Goal: Task Accomplishment & Management: Use online tool/utility

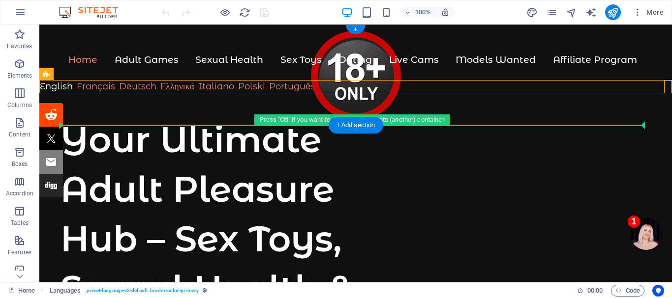
drag, startPoint x: 86, startPoint y: 98, endPoint x: 87, endPoint y: 125, distance: 26.6
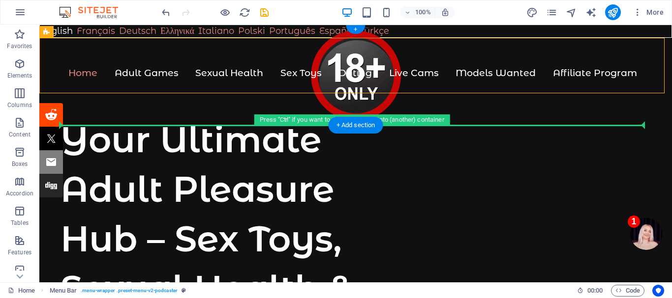
drag, startPoint x: 91, startPoint y: 60, endPoint x: 151, endPoint y: 123, distance: 86.6
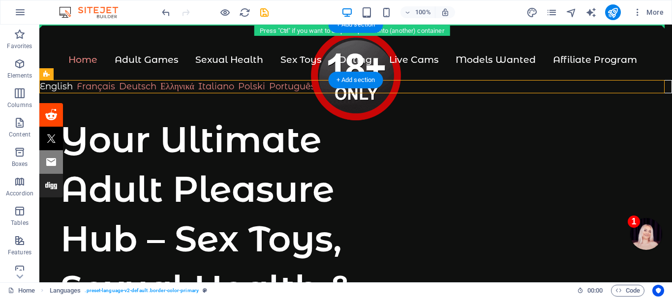
drag, startPoint x: 88, startPoint y: 101, endPoint x: 55, endPoint y: 38, distance: 70.6
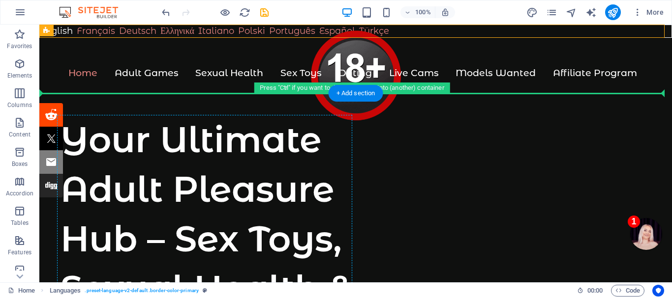
drag, startPoint x: 84, startPoint y: 55, endPoint x: 121, endPoint y: 133, distance: 86.2
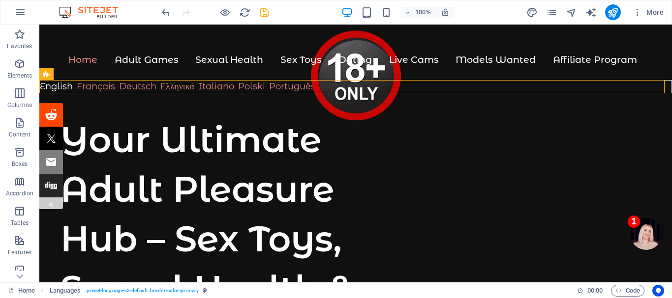
click at [49, 205] on img at bounding box center [51, 205] width 8 height 8
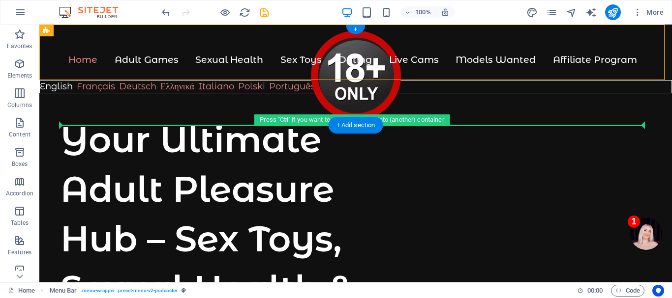
drag, startPoint x: 84, startPoint y: 57, endPoint x: 106, endPoint y: 114, distance: 61.8
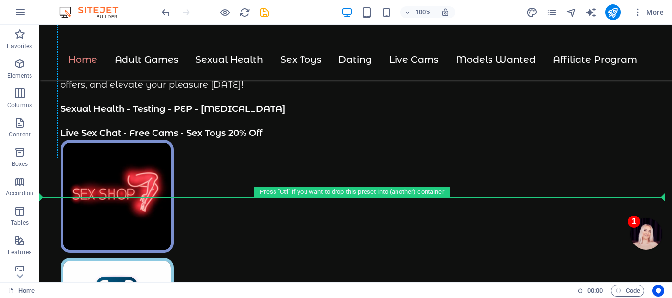
scroll to position [432, 0]
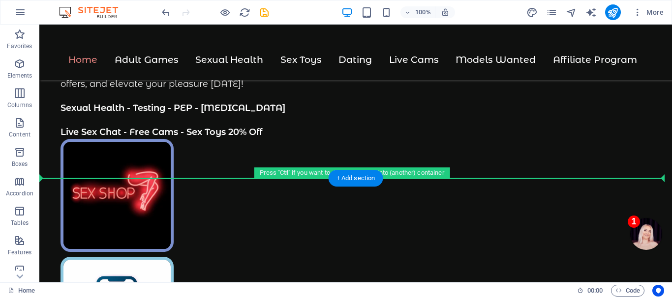
drag, startPoint x: 89, startPoint y: 99, endPoint x: 168, endPoint y: 163, distance: 101.8
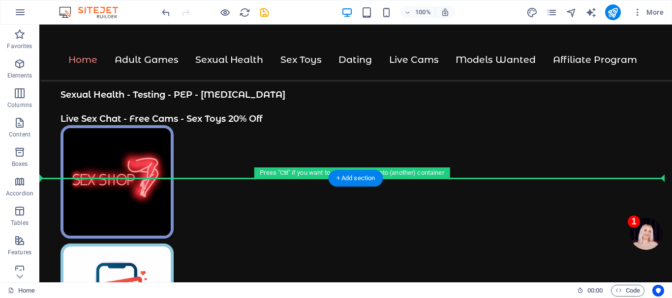
scroll to position [419, 0]
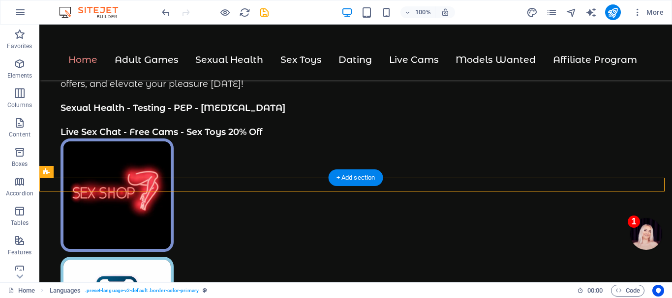
click at [269, 152] on div "Your Ultimate Adult Pleasure Hub – Sex Toys, Sexual Health & Live Cams Explore …" at bounding box center [355, 193] width 632 height 1175
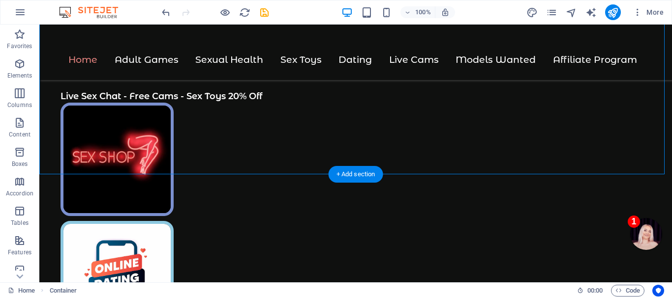
scroll to position [468, 0]
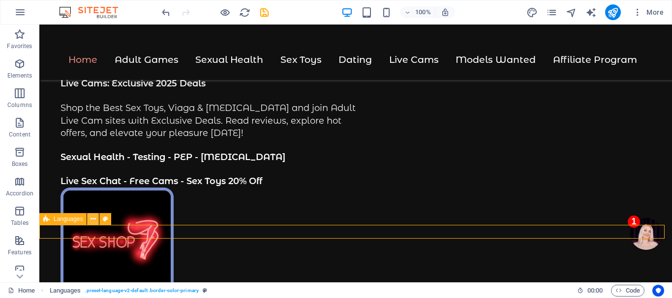
scroll to position [372, 0]
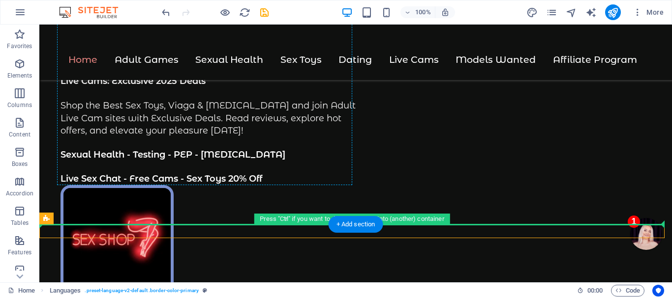
drag, startPoint x: 97, startPoint y: 247, endPoint x: 149, endPoint y: 181, distance: 83.4
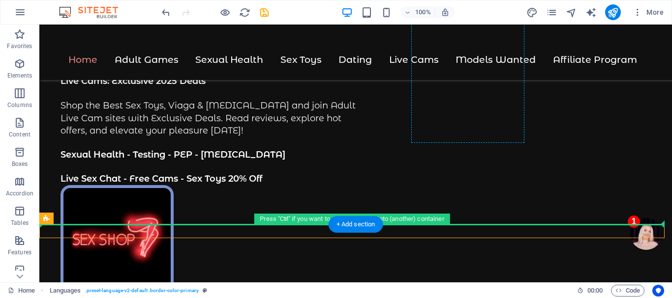
drag, startPoint x: 91, startPoint y: 242, endPoint x: 443, endPoint y: 141, distance: 366.4
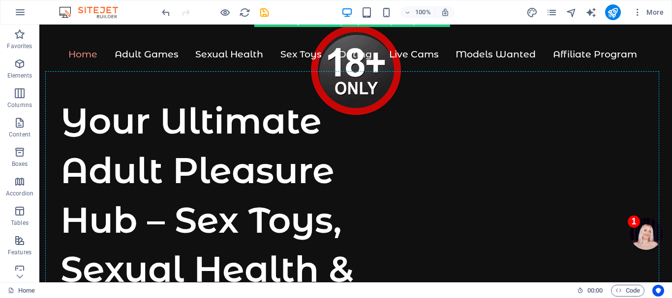
scroll to position [0, 0]
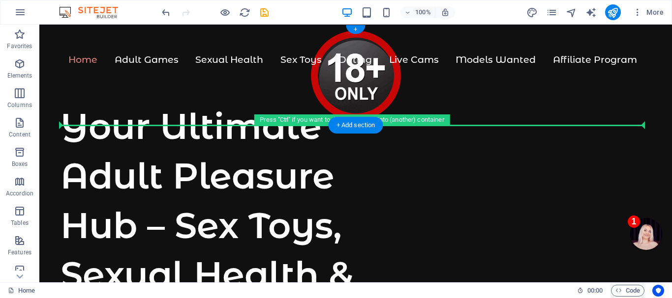
drag, startPoint x: 102, startPoint y: 247, endPoint x: 514, endPoint y: 98, distance: 438.5
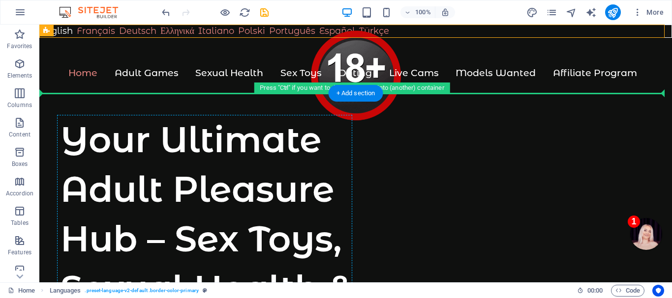
drag, startPoint x: 86, startPoint y: 55, endPoint x: 120, endPoint y: 126, distance: 79.8
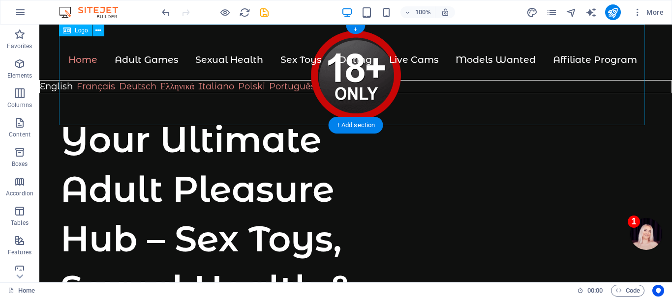
click at [331, 88] on div at bounding box center [355, 75] width 593 height 101
click at [340, 89] on div at bounding box center [355, 75] width 593 height 101
select select "px"
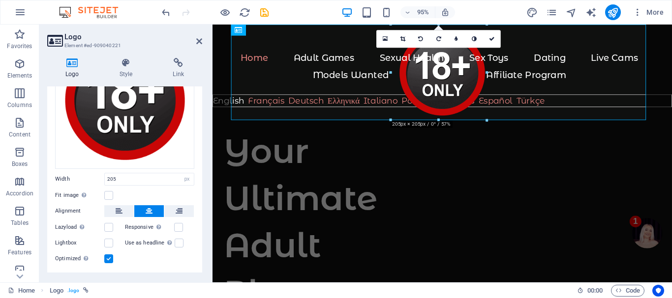
scroll to position [146, 0]
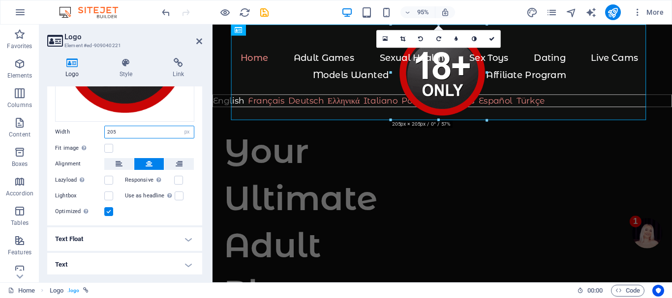
click at [134, 131] on input "205" at bounding box center [149, 132] width 89 height 12
type input "2"
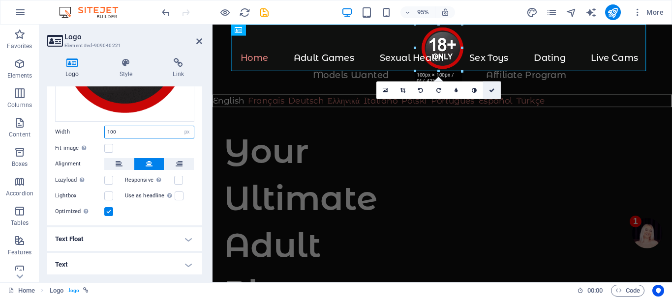
type input "100"
click at [492, 88] on icon at bounding box center [492, 90] width 6 height 5
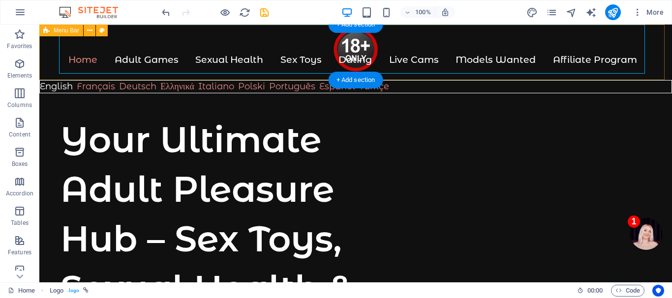
click at [353, 43] on div "Home Adult Games Sexual Health Sex Toys Dating Live Cams Models Wanted Affiliat…" at bounding box center [355, 53] width 632 height 56
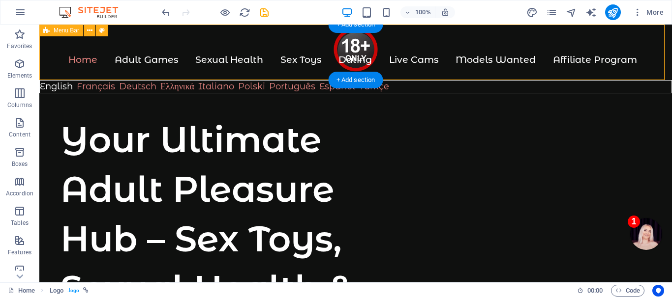
click at [353, 43] on div "Home Adult Games Sexual Health Sex Toys Dating Live Cams Models Wanted Affiliat…" at bounding box center [355, 53] width 632 height 56
select select "header"
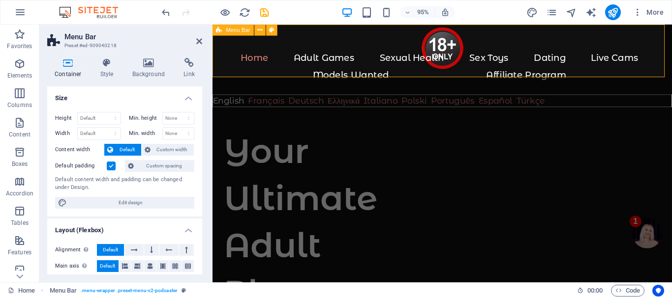
click at [449, 41] on div "Home Adult Games Sexual Health Sex Toys Dating Live Cams Models Wanted Affiliat…" at bounding box center [453, 62] width 483 height 74
drag, startPoint x: 450, startPoint y: 60, endPoint x: 613, endPoint y: 63, distance: 162.8
click at [613, 63] on nav "Home Adult Games Sexual Health Sex Toys Dating Live Cams Models Wanted Affiliat…" at bounding box center [456, 72] width 477 height 36
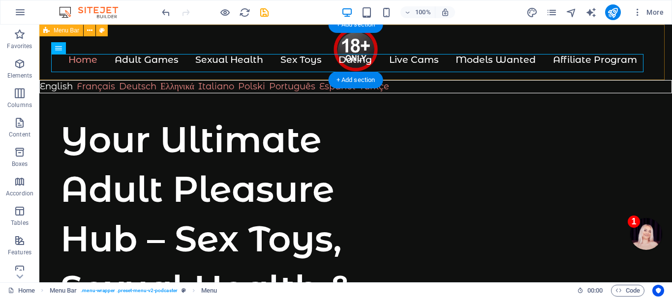
click at [354, 40] on div "Home Adult Games Sexual Health Sex Toys Dating Live Cams Models Wanted Affiliat…" at bounding box center [355, 53] width 632 height 56
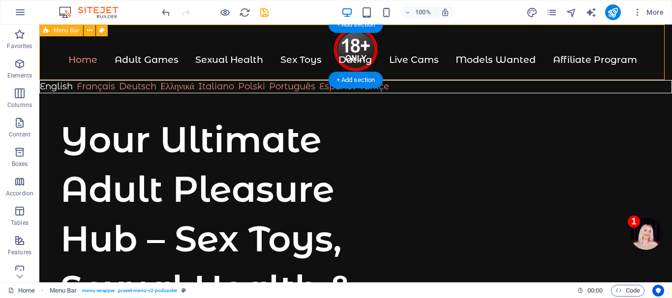
click at [354, 40] on div "Home Adult Games Sexual Health Sex Toys Dating Live Cams Models Wanted Affiliat…" at bounding box center [355, 53] width 632 height 56
select select "header"
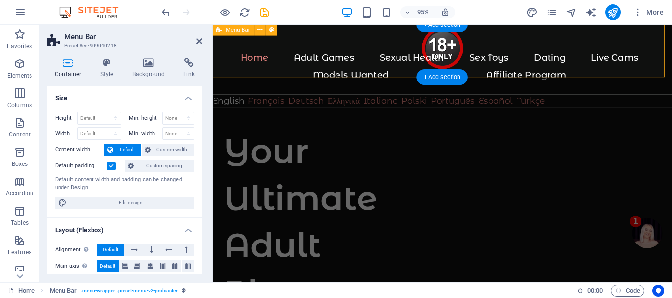
click at [448, 42] on div "Home Adult Games Sexual Health Sex Toys Dating Live Cams Models Wanted Affiliat…" at bounding box center [453, 62] width 483 height 74
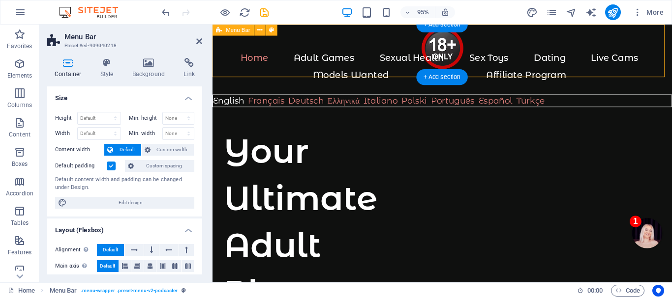
click at [448, 42] on div "Home Adult Games Sexual Health Sex Toys Dating Live Cams Models Wanted Affiliat…" at bounding box center [453, 62] width 483 height 74
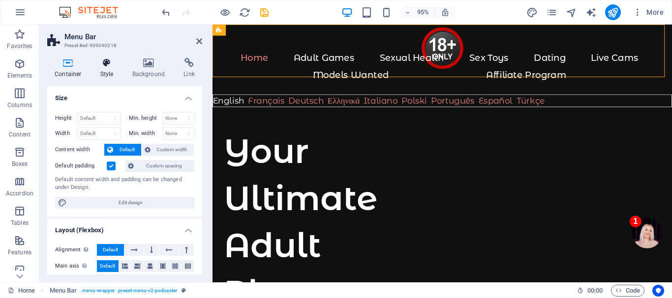
click at [104, 66] on icon at bounding box center [107, 63] width 28 height 10
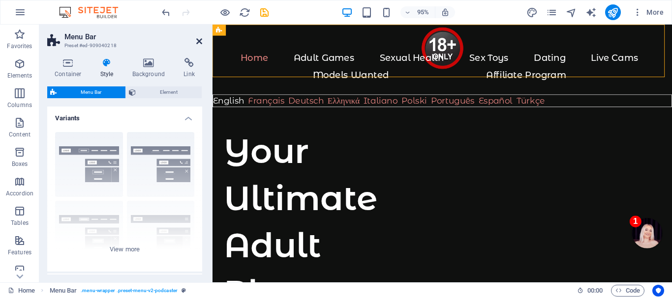
click at [197, 40] on icon at bounding box center [199, 41] width 6 height 8
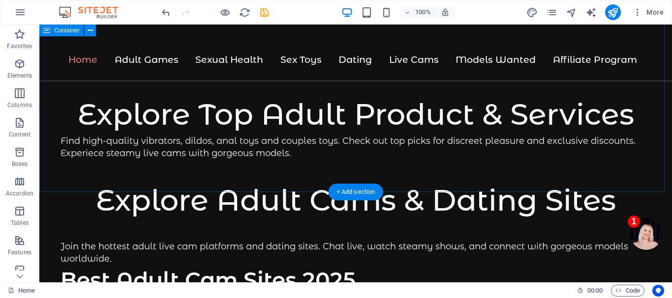
scroll to position [1180, 0]
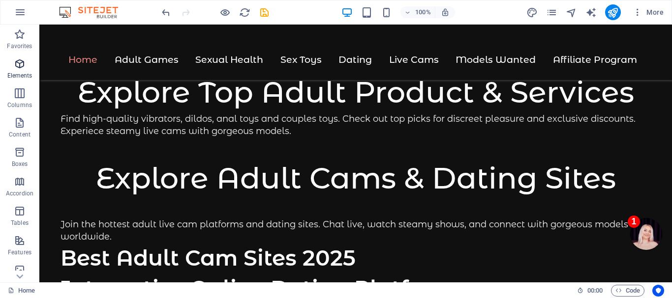
click at [21, 68] on icon "button" at bounding box center [20, 64] width 12 height 12
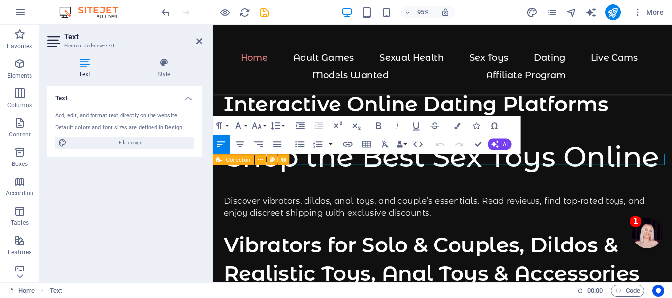
scroll to position [1650, 0]
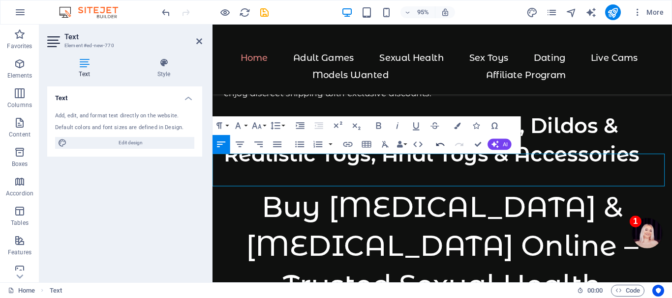
click at [439, 142] on icon "button" at bounding box center [440, 144] width 11 height 11
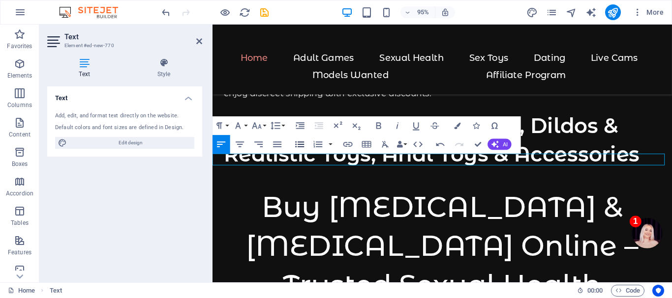
scroll to position [0, 3]
drag, startPoint x: 294, startPoint y: 165, endPoint x: 215, endPoint y: 166, distance: 78.7
click at [378, 124] on icon "button" at bounding box center [378, 125] width 11 height 11
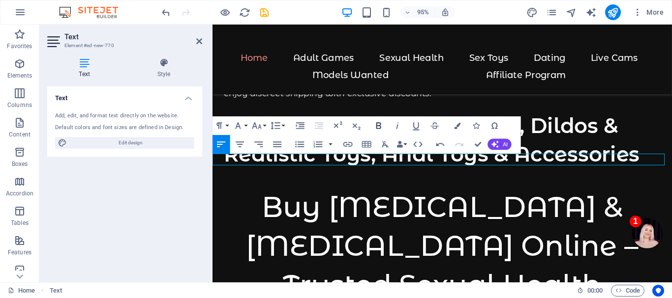
click at [379, 125] on icon "button" at bounding box center [378, 125] width 11 height 11
click at [350, 141] on icon "button" at bounding box center [347, 144] width 11 height 11
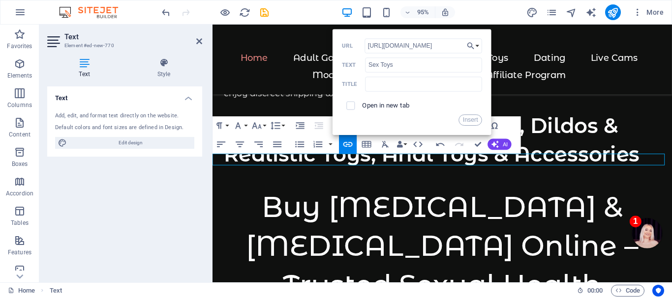
scroll to position [0, 78]
type input "[URL][DOMAIN_NAME]"
click at [376, 86] on input "text" at bounding box center [423, 84] width 117 height 15
type input "Sex Toys Review"
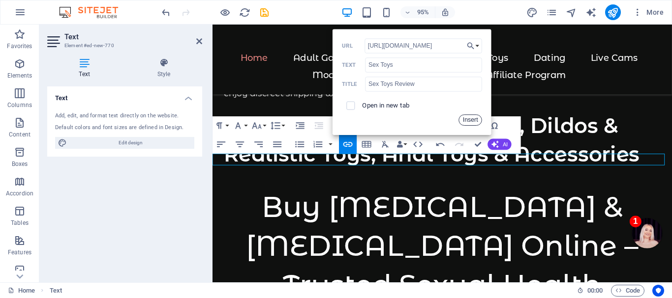
click at [471, 118] on button "Insert" at bounding box center [471, 120] width 24 height 11
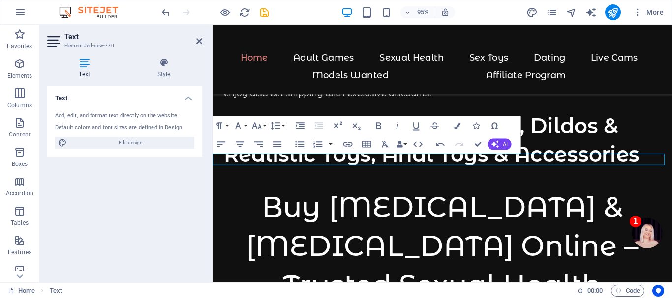
click at [377, 123] on icon "button" at bounding box center [378, 125] width 5 height 6
type input "Live Cams"
click at [347, 144] on icon "button" at bounding box center [347, 144] width 11 height 11
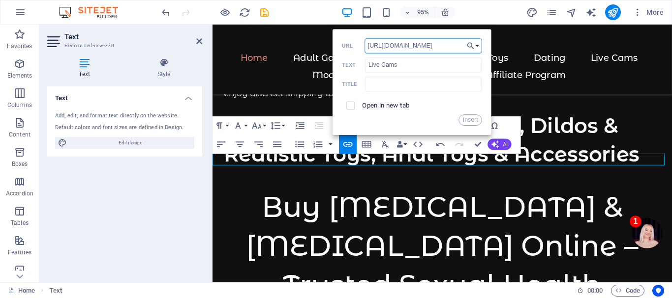
scroll to position [0, 83]
type input "[URL][DOMAIN_NAME]"
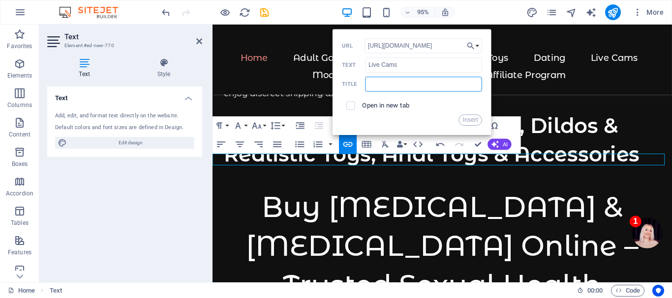
scroll to position [0, 0]
click at [383, 82] on input "text" at bounding box center [423, 84] width 117 height 15
type input "Live Cams Review"
click at [464, 116] on button "Insert" at bounding box center [471, 120] width 24 height 11
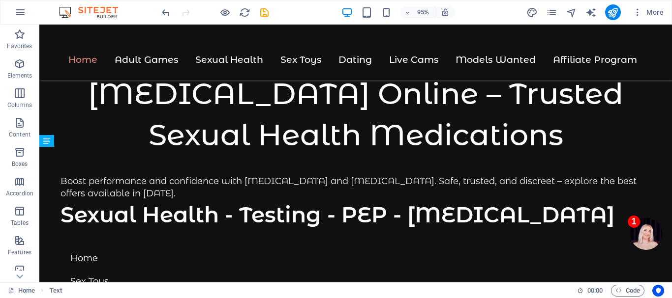
scroll to position [1204, 0]
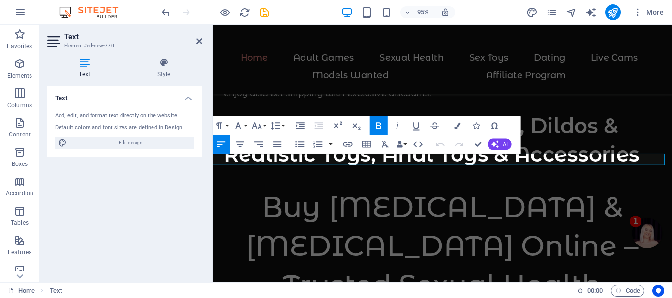
drag, startPoint x: 406, startPoint y: 164, endPoint x: 466, endPoint y: 165, distance: 59.5
click at [348, 139] on icon "button" at bounding box center [347, 144] width 11 height 11
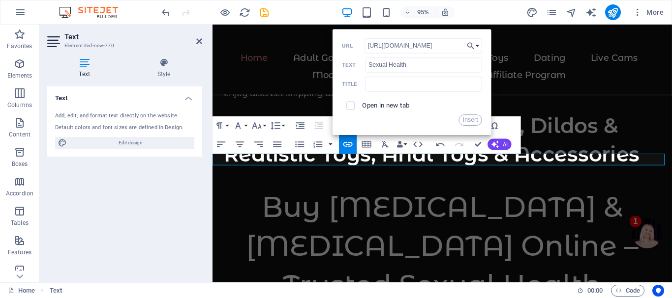
scroll to position [0, 92]
type input "[URL][DOMAIN_NAME]"
click at [385, 86] on input "text" at bounding box center [423, 84] width 117 height 15
type input "Sexual Health"
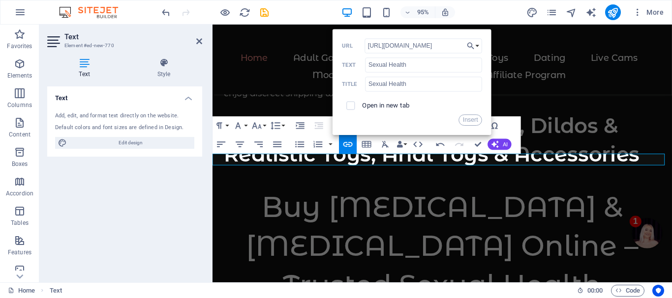
click at [469, 117] on button "Insert" at bounding box center [471, 120] width 24 height 11
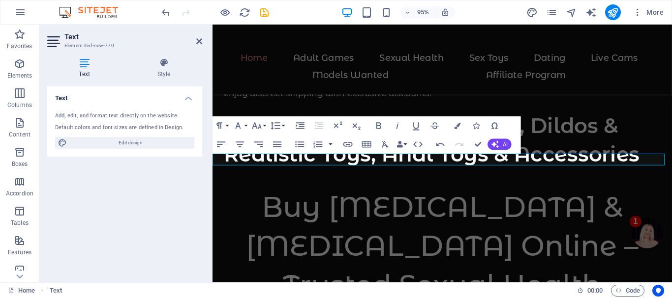
drag, startPoint x: 473, startPoint y: 165, endPoint x: 452, endPoint y: 164, distance: 20.7
drag, startPoint x: 406, startPoint y: 166, endPoint x: 467, endPoint y: 168, distance: 61.0
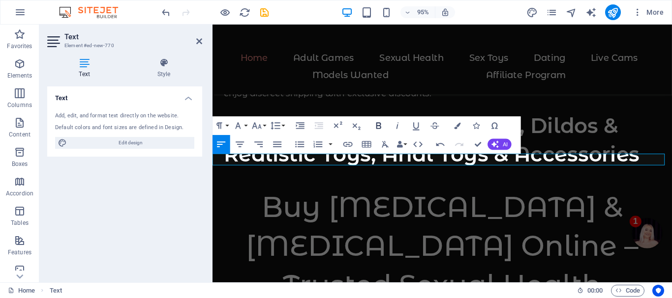
click at [378, 122] on icon "button" at bounding box center [378, 125] width 11 height 11
drag, startPoint x: 477, startPoint y: 165, endPoint x: 508, endPoint y: 169, distance: 31.7
click at [380, 123] on icon "button" at bounding box center [378, 125] width 5 height 6
type input "Dating"
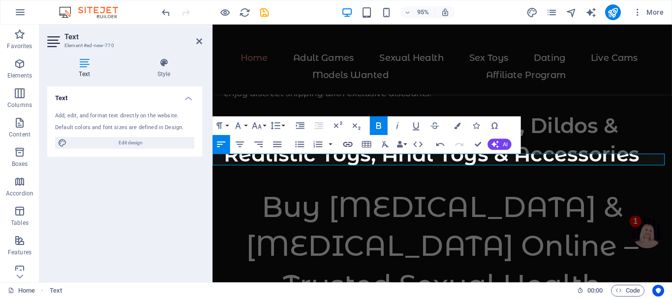
click at [348, 143] on icon "button" at bounding box center [347, 144] width 11 height 11
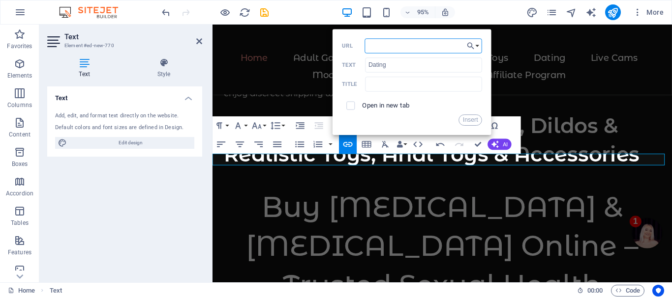
paste input "[URL][DOMAIN_NAME]"
type input "[URL][DOMAIN_NAME]"
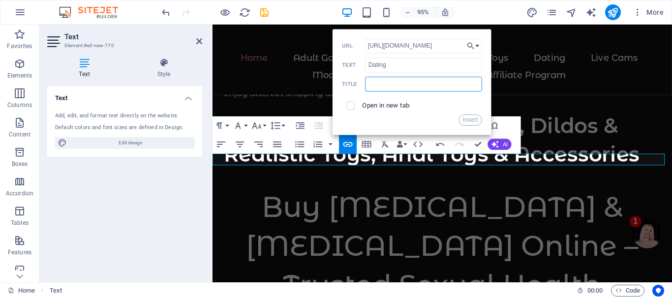
click at [376, 84] on input "text" at bounding box center [423, 84] width 117 height 15
type input "Dating Review"
click at [473, 119] on button "Insert" at bounding box center [471, 120] width 24 height 11
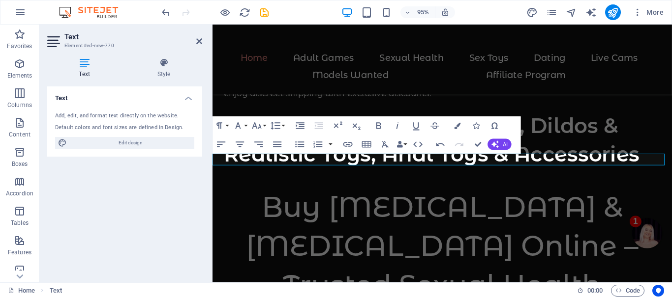
drag, startPoint x: 516, startPoint y: 165, endPoint x: 574, endPoint y: 166, distance: 58.5
click at [377, 124] on icon "button" at bounding box center [378, 125] width 5 height 6
type input "Adult Games"
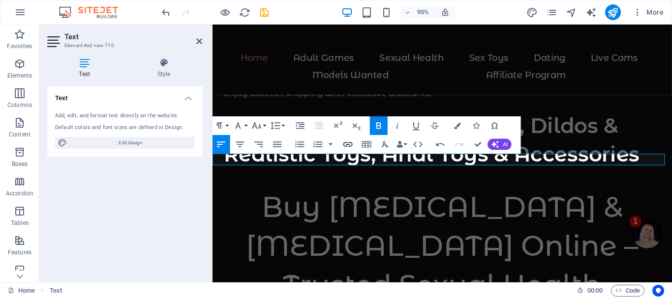
click at [347, 142] on icon "button" at bounding box center [347, 144] width 11 height 11
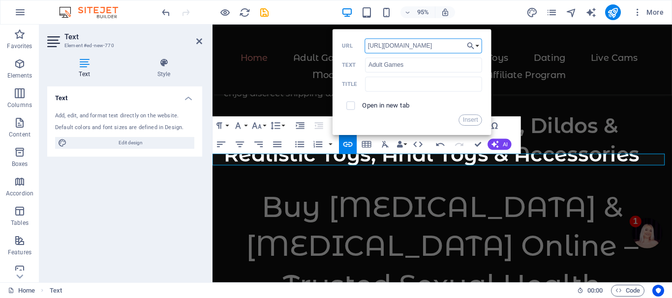
scroll to position [0, 89]
type input "[URL][DOMAIN_NAME]"
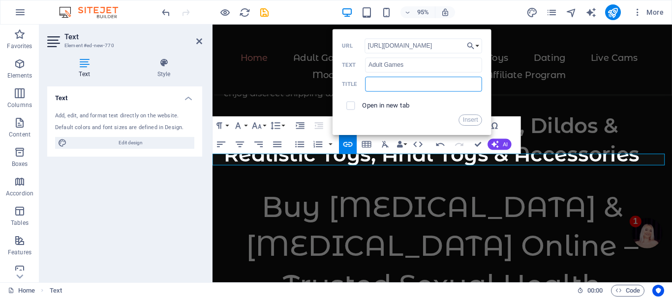
click at [379, 84] on input "text" at bounding box center [423, 84] width 117 height 15
type input "Adult Games Review"
click at [475, 116] on button "Insert" at bounding box center [471, 120] width 24 height 11
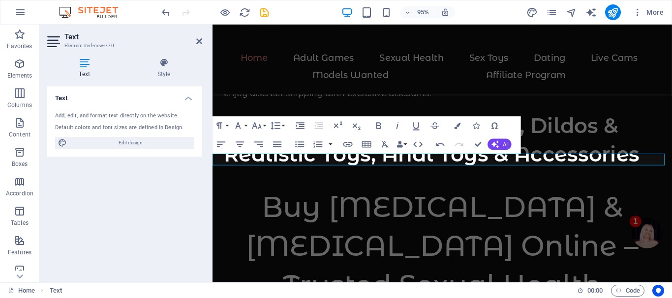
click at [379, 121] on icon "button" at bounding box center [378, 125] width 11 height 11
type input "AI"
click at [348, 144] on icon "button" at bounding box center [347, 144] width 11 height 11
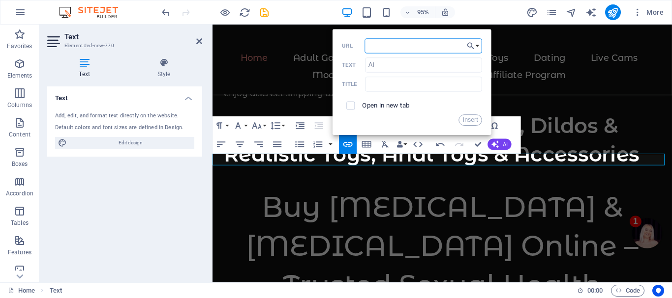
paste input "[URL][DOMAIN_NAME]"
type input "[URL][DOMAIN_NAME]"
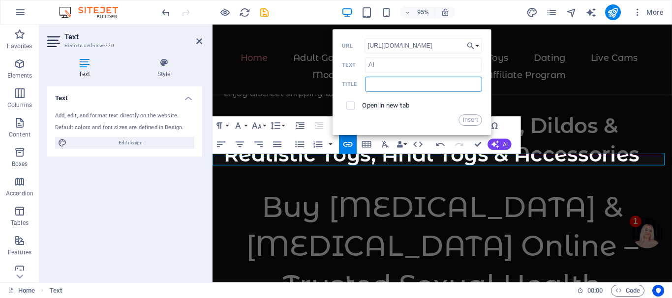
click at [386, 85] on input "text" at bounding box center [423, 84] width 117 height 15
type input "Audlt AI Review"
click at [471, 119] on button "Insert" at bounding box center [471, 120] width 24 height 11
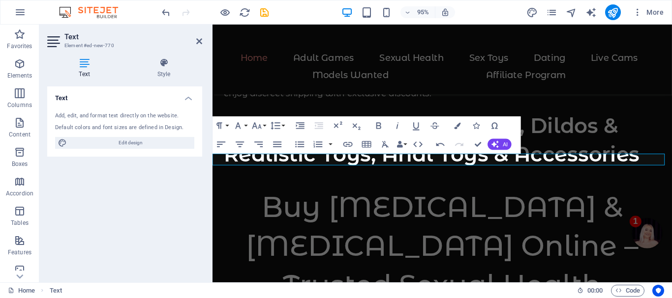
drag, startPoint x: 603, startPoint y: 165, endPoint x: 663, endPoint y: 168, distance: 59.6
click at [377, 121] on icon "button" at bounding box center [378, 125] width 11 height 11
type input "Make Money"
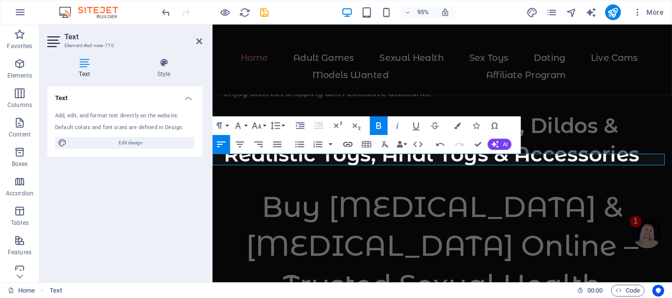
click at [348, 142] on icon "button" at bounding box center [347, 144] width 11 height 11
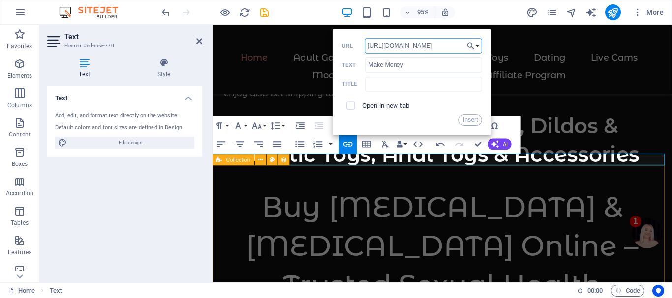
scroll to position [0, 89]
type input "[URL][DOMAIN_NAME]"
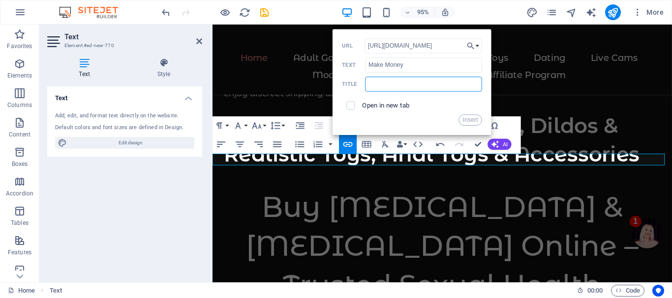
click at [383, 87] on input "text" at bounding box center [423, 84] width 117 height 15
type input "Adult Make Money Review"
click at [474, 119] on button "Insert" at bounding box center [471, 120] width 24 height 11
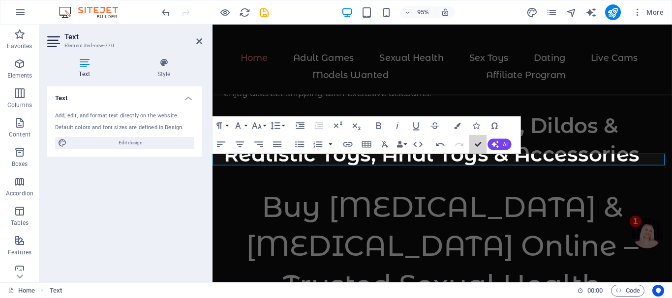
scroll to position [1204, 0]
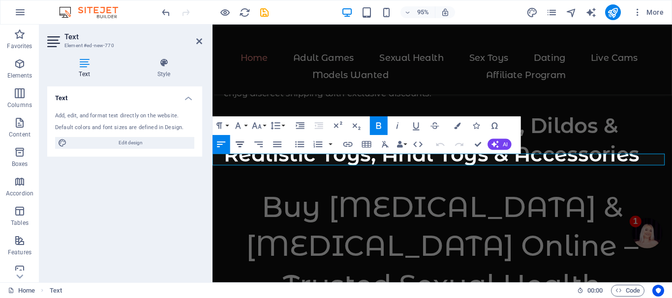
click at [241, 143] on icon "button" at bounding box center [240, 144] width 11 height 11
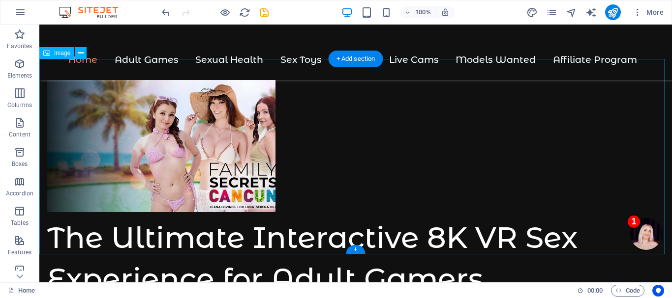
scroll to position [4499, 0]
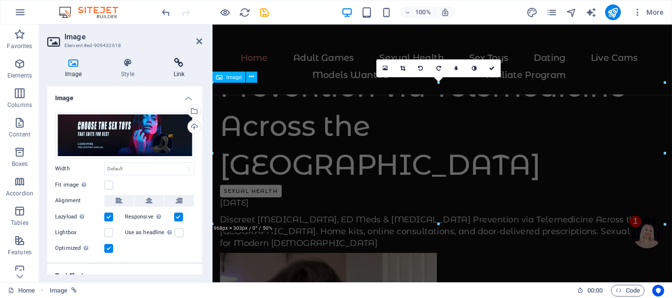
scroll to position [5264, 0]
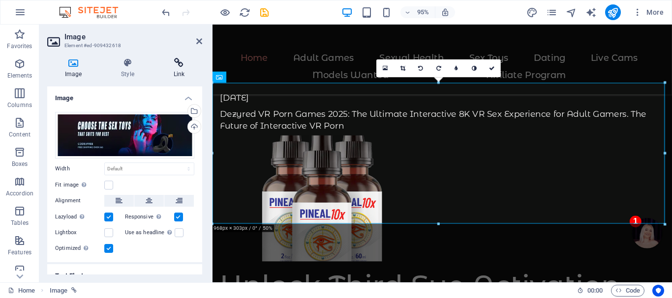
click at [177, 59] on icon at bounding box center [179, 63] width 46 height 10
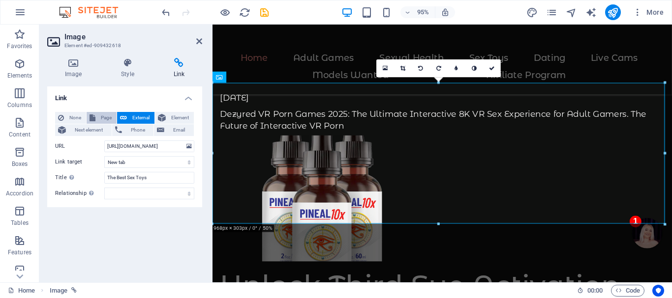
click at [107, 115] on span "Page" at bounding box center [105, 118] width 15 height 12
select select
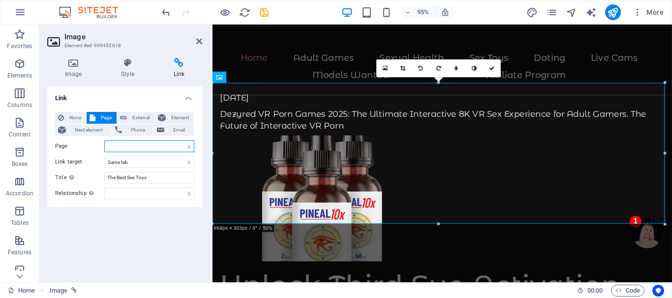
click at [140, 147] on select "Home Contact us Adult Games Sexual Health Live Cams Dating Sex Toys Legal Notic…" at bounding box center [149, 147] width 90 height 12
select select "6"
click at [104, 141] on select "Home Contact us Adult Games Sexual Health Live Cams Dating Sex Toys Legal Notic…" at bounding box center [149, 147] width 90 height 12
click at [491, 65] on icon at bounding box center [492, 67] width 6 height 5
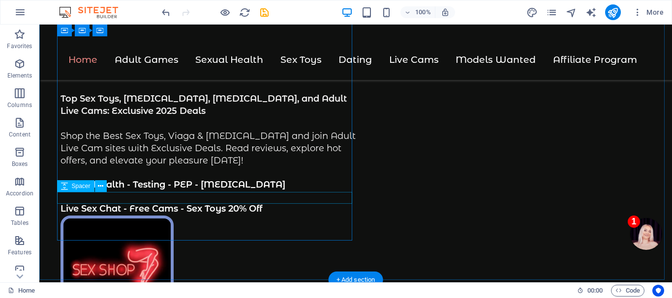
scroll to position [330, 0]
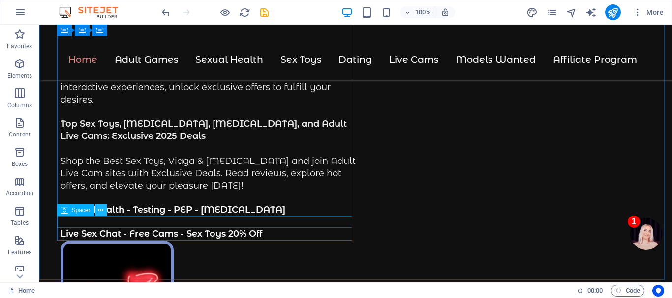
click at [98, 210] on icon at bounding box center [100, 211] width 5 height 10
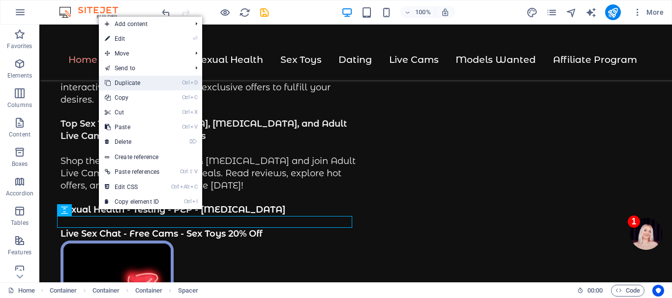
click at [134, 83] on link "Ctrl D Duplicate" at bounding box center [132, 83] width 66 height 15
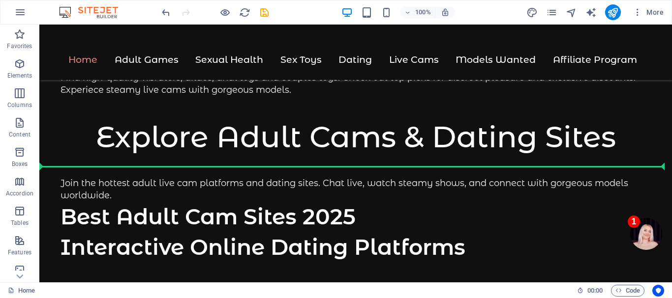
scroll to position [1224, 0]
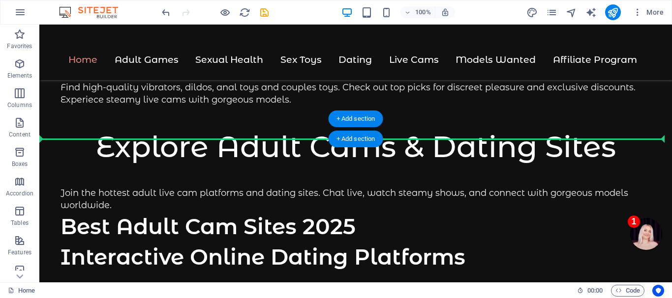
drag, startPoint x: 123, startPoint y: 203, endPoint x: 239, endPoint y: 134, distance: 134.7
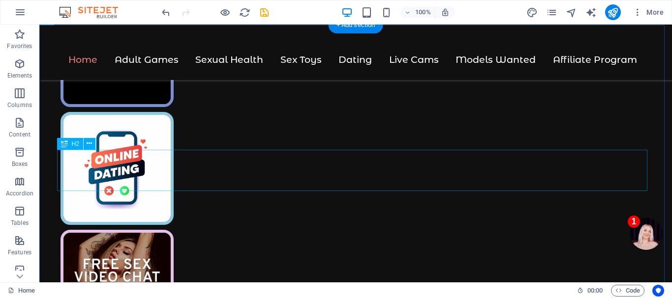
scroll to position [590, 0]
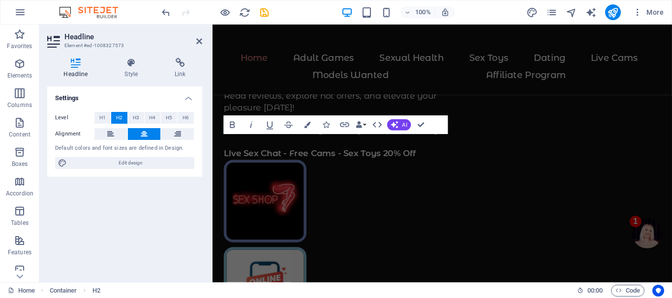
scroll to position [860, 0]
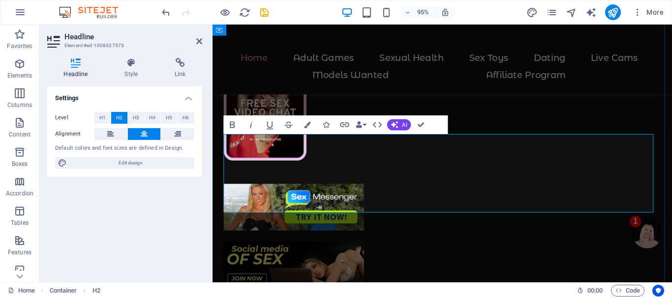
drag, startPoint x: 341, startPoint y: 166, endPoint x: 235, endPoint y: 162, distance: 106.3
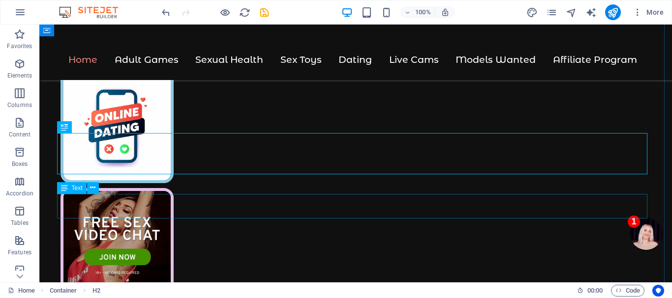
scroll to position [602, 0]
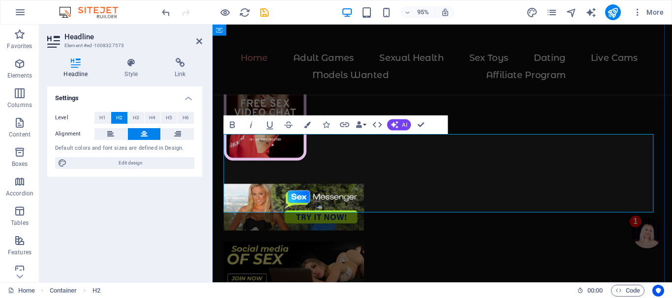
drag, startPoint x: 317, startPoint y: 158, endPoint x: 258, endPoint y: 149, distance: 60.2
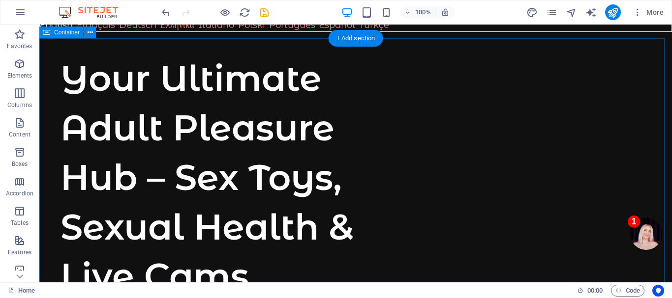
scroll to position [0, 0]
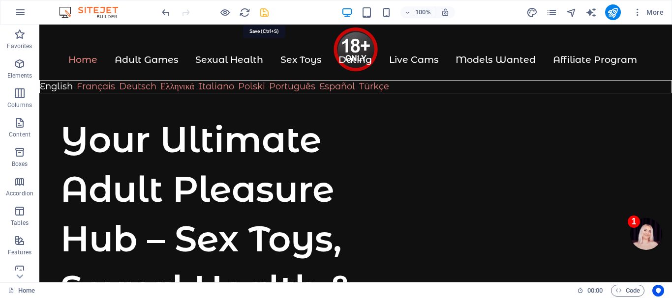
click at [264, 10] on icon "save" at bounding box center [264, 12] width 11 height 11
checkbox input "false"
click at [551, 11] on icon "pages" at bounding box center [551, 12] width 11 height 11
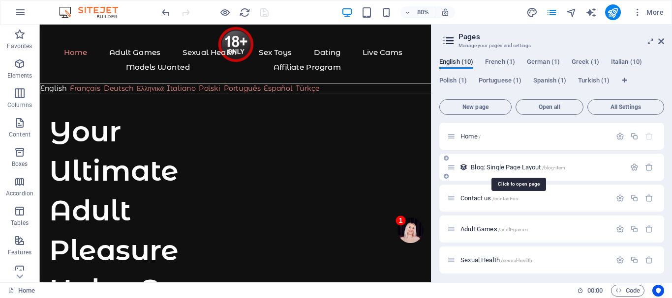
click at [508, 165] on span "Blog: Single Page Layout /blog-item" at bounding box center [518, 167] width 94 height 7
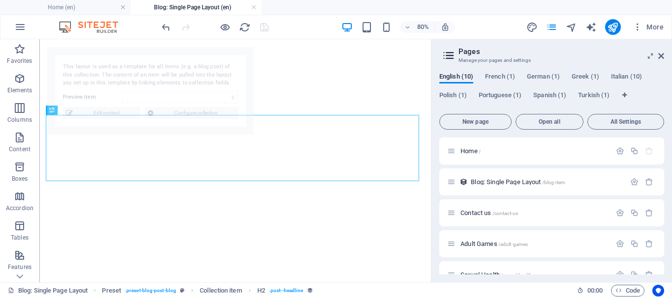
select select "68dd86d4c1ebd98df70f07f6"
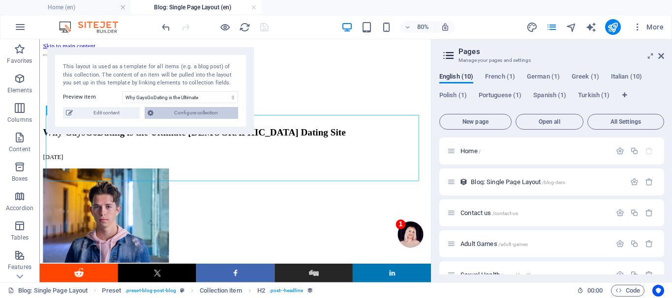
click at [212, 112] on span "Configure collection" at bounding box center [195, 113] width 79 height 12
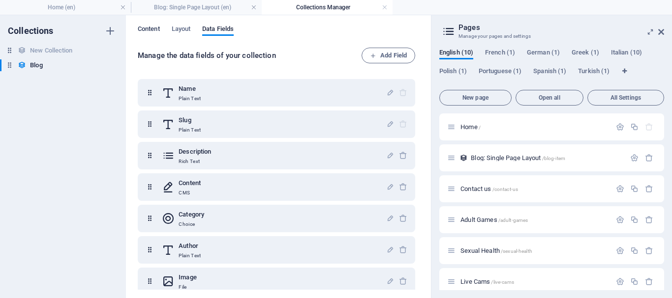
click at [154, 26] on span "Content" at bounding box center [149, 30] width 22 height 14
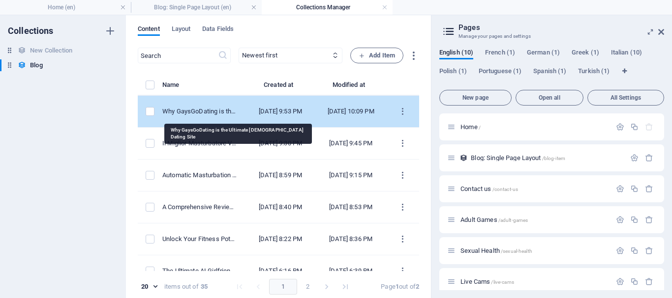
click at [204, 110] on div "Why GaysGoDating is the Ultimate [DEMOGRAPHIC_DATA] Dating Site" at bounding box center [199, 111] width 75 height 9
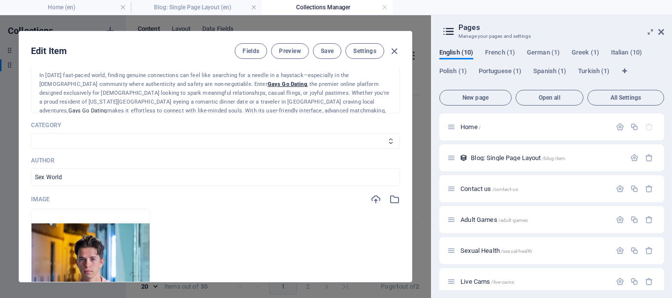
scroll to position [246, 0]
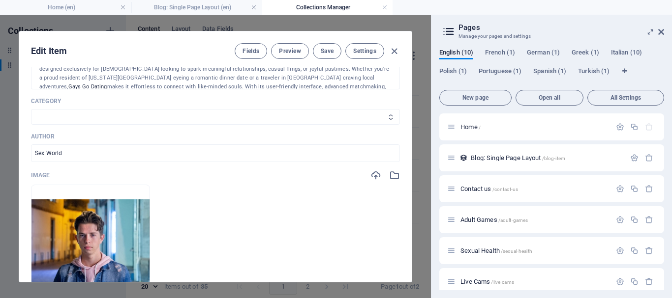
click at [78, 113] on select "Live Cams Dating Sexual Health Sex Toys Adult Games AI Make money Italiano" at bounding box center [215, 117] width 369 height 16
select select "Dating"
click at [31, 109] on select "Live Cams Dating Sexual Health Sex Toys Adult Games AI Make money Italiano" at bounding box center [215, 117] width 369 height 16
click at [327, 48] on span "Save" at bounding box center [327, 51] width 13 height 8
click at [192, 115] on select "Live Cams Dating Sexual Health Sex Toys Adult Games AI Make money Italiano" at bounding box center [215, 117] width 369 height 16
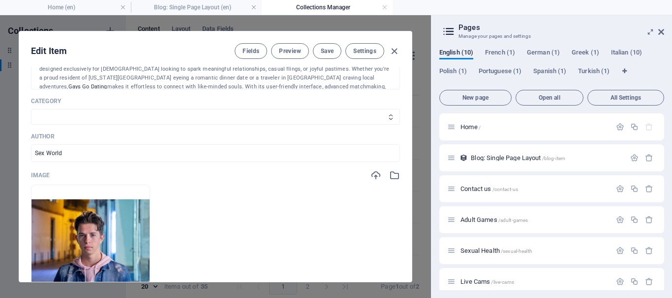
select select "Dating"
click at [31, 109] on select "Live Cams Dating Sexual Health Sex Toys Adult Games AI Make money Italiano" at bounding box center [215, 117] width 369 height 16
click at [99, 47] on div "Edit Item Fields Preview Save Settings" at bounding box center [215, 48] width 392 height 35
click at [326, 46] on button "Save" at bounding box center [327, 51] width 29 height 16
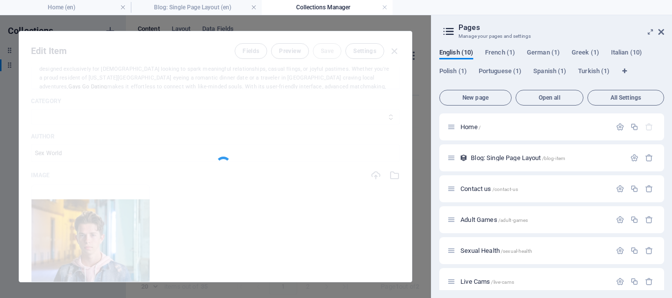
select select
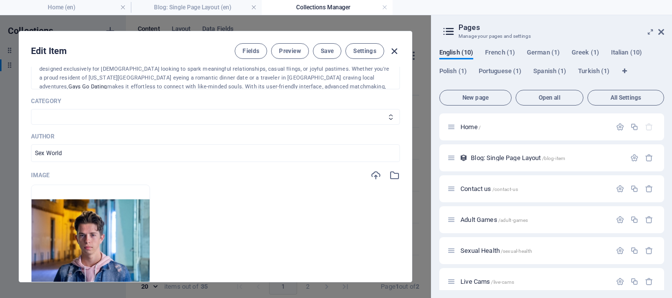
click at [392, 48] on icon "button" at bounding box center [393, 51] width 11 height 11
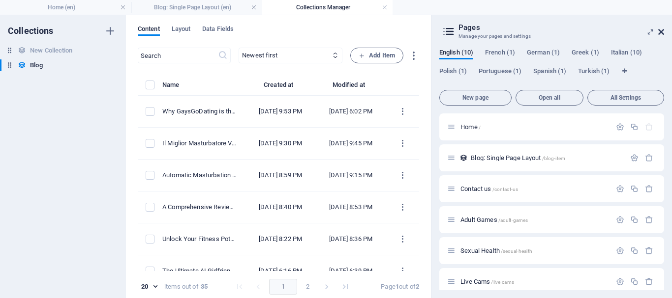
click at [659, 30] on icon at bounding box center [661, 32] width 6 height 8
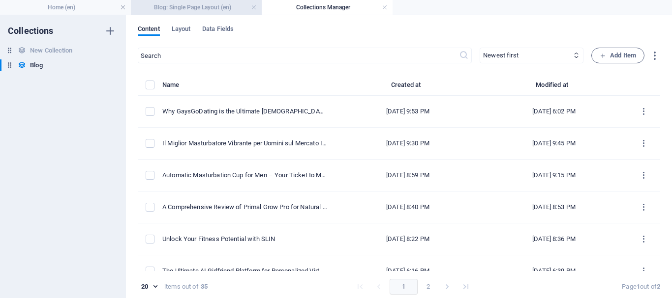
click at [161, 5] on h4 "Blog: Single Page Layout (en)" at bounding box center [196, 7] width 131 height 11
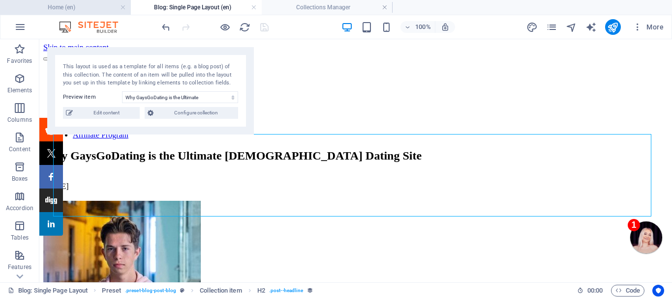
click at [96, 6] on h4 "Home (en)" at bounding box center [65, 7] width 131 height 11
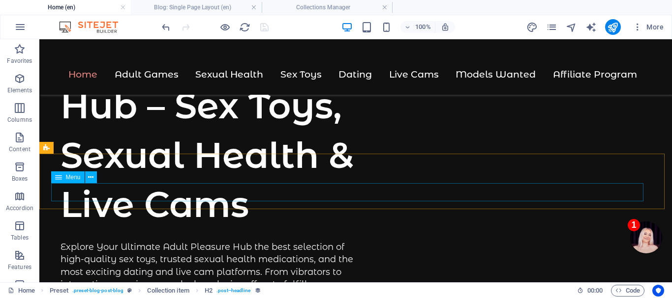
scroll to position [148, 0]
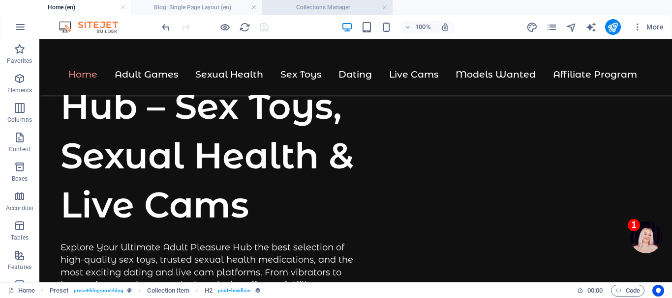
click at [322, 6] on h4 "Collections Manager" at bounding box center [327, 7] width 131 height 11
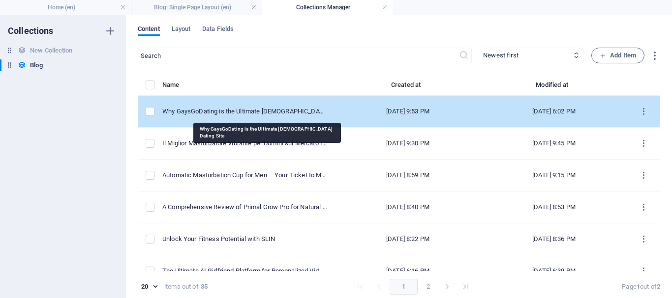
click at [289, 110] on div "Why GaysGoDating is the Ultimate [DEMOGRAPHIC_DATA] Dating Site" at bounding box center [244, 111] width 165 height 9
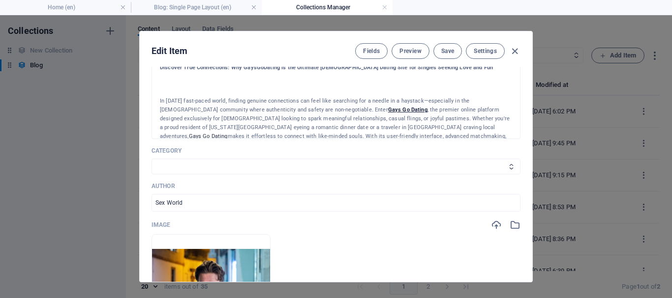
scroll to position [197, 0]
click at [243, 161] on select "Live Cams Dating Sexual Health Sex Toys Adult Games AI Make money Italiano" at bounding box center [335, 166] width 369 height 16
select select "Dating"
click at [151, 158] on select "Live Cams Dating Sexual Health Sex Toys Adult Games AI Make money Italiano" at bounding box center [335, 166] width 369 height 16
click at [501, 184] on p "Author" at bounding box center [335, 186] width 369 height 8
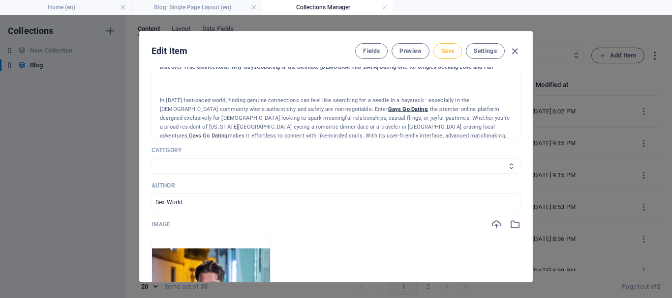
click at [444, 49] on span "Save" at bounding box center [447, 51] width 13 height 8
click at [513, 49] on icon "button" at bounding box center [514, 51] width 11 height 11
select select
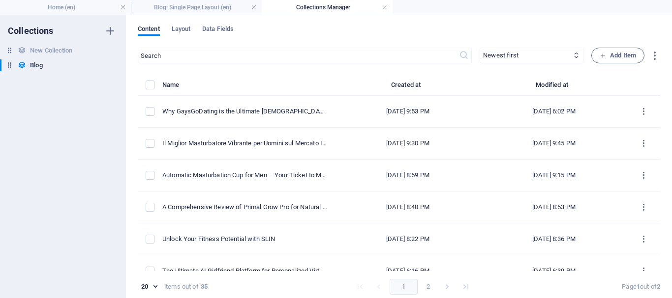
type input "[DATE]"
type input "why-gaysgodating-is-the-ultimate-[DEMOGRAPHIC_DATA]-dating-site"
click at [93, 8] on h4 "Home (en)" at bounding box center [65, 7] width 131 height 11
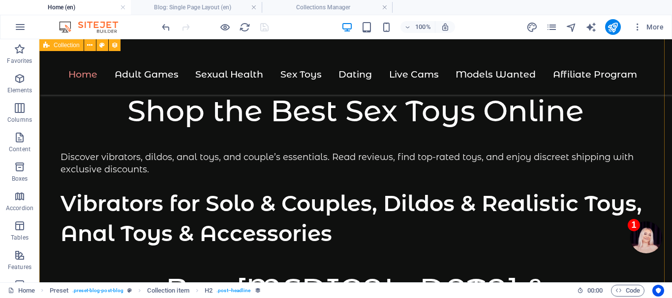
scroll to position [1426, 0]
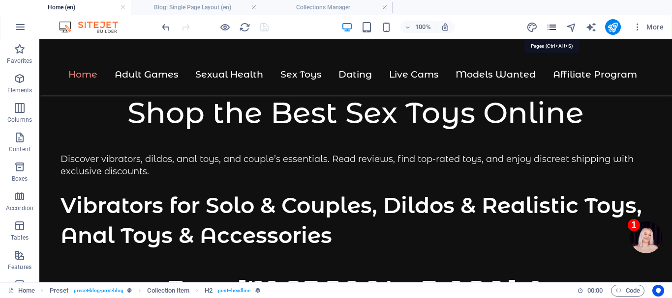
click at [551, 24] on icon "pages" at bounding box center [551, 27] width 11 height 11
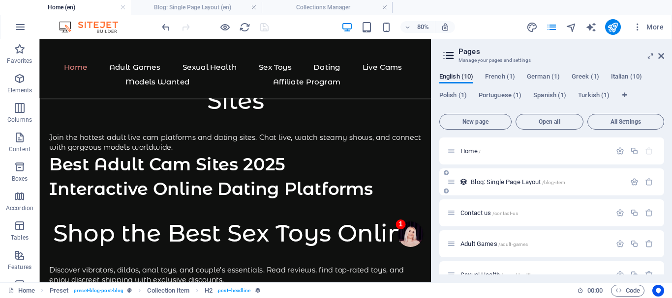
click at [522, 180] on span "Blog: Single Page Layout /blog-item" at bounding box center [518, 182] width 94 height 7
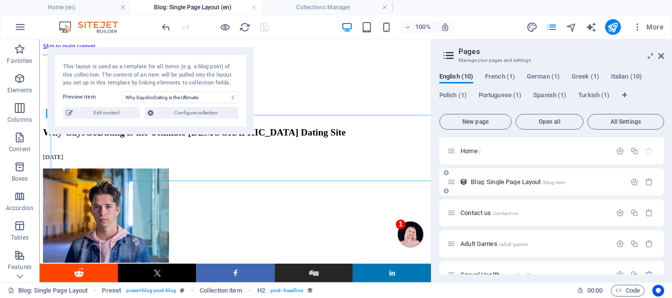
scroll to position [0, 0]
click at [112, 110] on span "Edit content" at bounding box center [106, 113] width 61 height 12
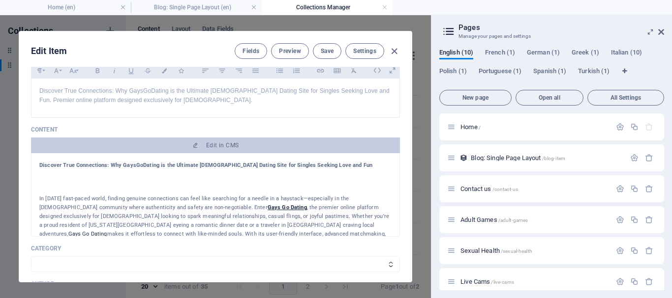
scroll to position [148, 0]
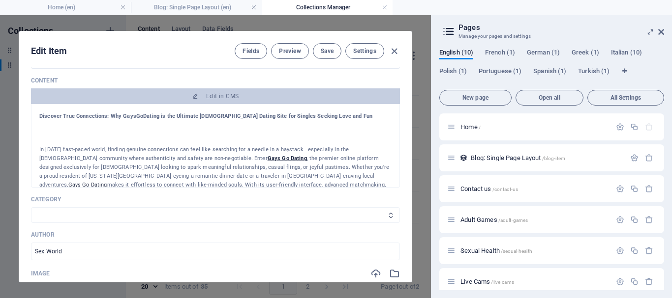
click at [139, 214] on select "Live Cams Dating Sexual Health Sex Toys Adult Games AI Make money Italiano" at bounding box center [215, 216] width 369 height 16
select select "Dating"
click at [31, 208] on select "Live Cams Dating Sexual Health Sex Toys Adult Games AI Make money Italiano" at bounding box center [215, 216] width 369 height 16
click at [27, 143] on div "Name Why GaysGoDating is the Ultimate [DEMOGRAPHIC_DATA] Dating Site ​ Slug [DO…" at bounding box center [215, 174] width 392 height 215
click at [323, 47] on button "Save" at bounding box center [327, 51] width 29 height 16
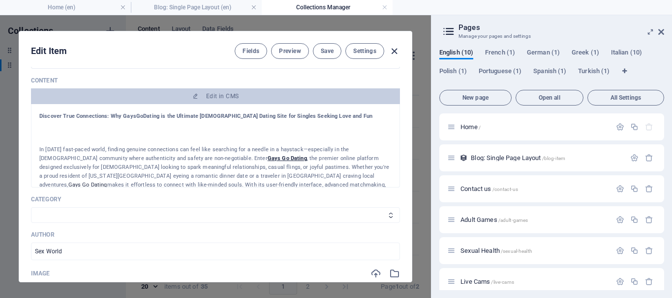
click at [392, 49] on icon "button" at bounding box center [393, 51] width 11 height 11
select select
type input "[DATE]"
type input "why-gaysgodating-is-the-ultimate-[DEMOGRAPHIC_DATA]-dating-site"
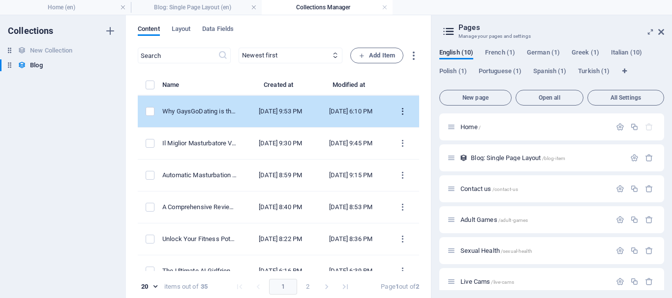
click at [400, 109] on icon "items list" at bounding box center [402, 111] width 9 height 9
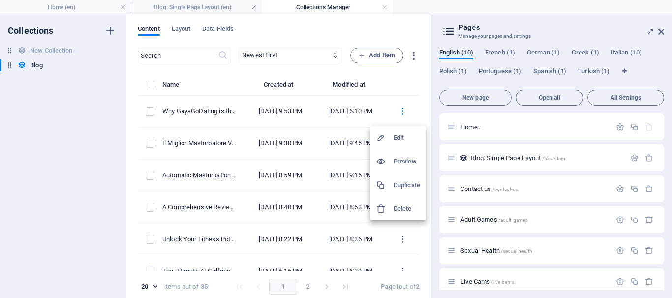
click at [662, 30] on div at bounding box center [336, 149] width 672 height 298
click at [661, 30] on icon at bounding box center [661, 32] width 6 height 8
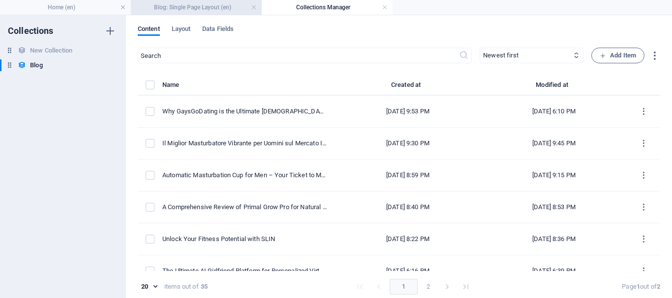
click at [209, 3] on h4 "Blog: Single Page Layout (en)" at bounding box center [196, 7] width 131 height 11
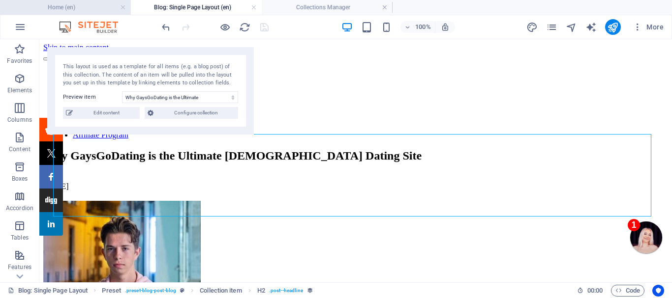
click at [71, 5] on h4 "Home (en)" at bounding box center [65, 7] width 131 height 11
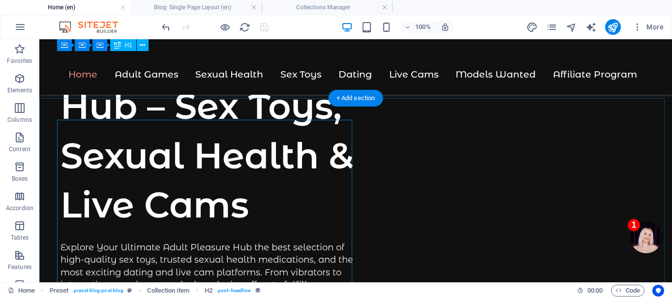
scroll to position [0, 0]
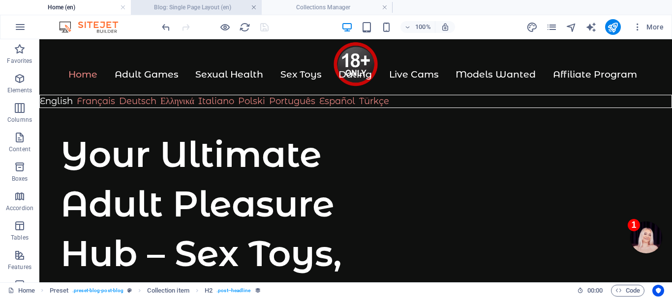
click at [253, 6] on link at bounding box center [254, 7] width 6 height 9
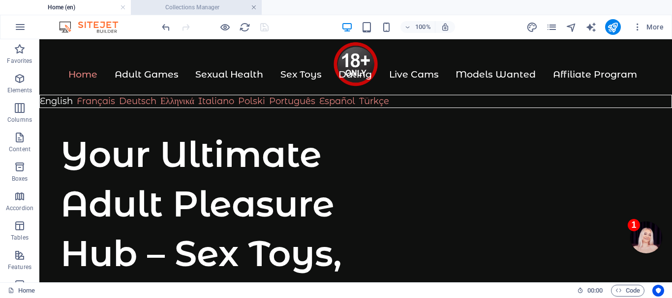
click at [251, 7] on link at bounding box center [254, 7] width 6 height 9
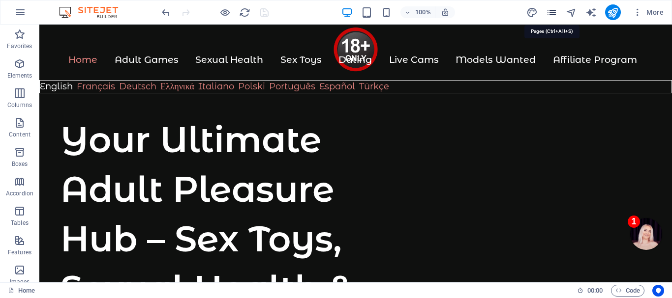
click at [552, 11] on icon "pages" at bounding box center [551, 12] width 11 height 11
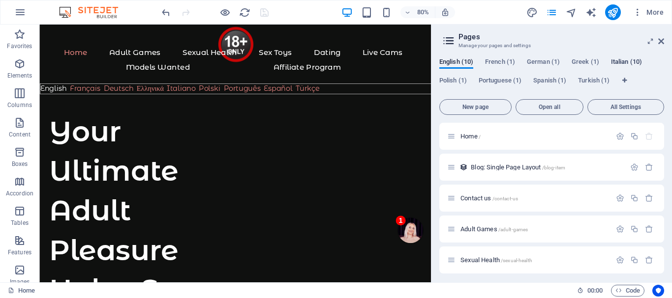
click at [621, 60] on span "Italian (10)" at bounding box center [626, 63] width 31 height 14
click at [471, 134] on span "Home /" at bounding box center [470, 136] width 20 height 7
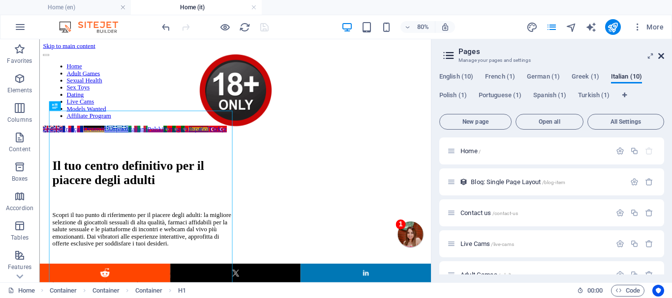
click at [660, 55] on icon at bounding box center [661, 56] width 6 height 8
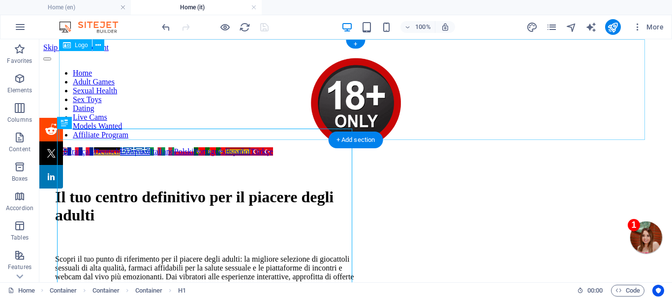
click at [376, 118] on div at bounding box center [355, 103] width 593 height 103
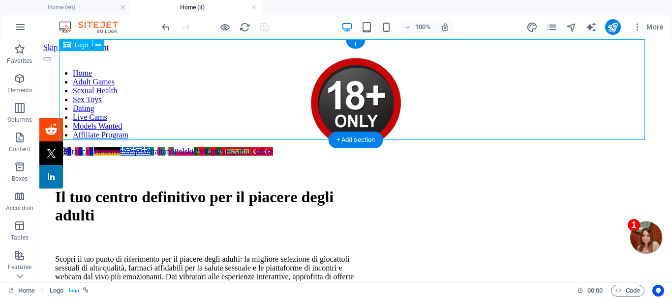
click at [378, 119] on div at bounding box center [355, 103] width 593 height 103
select select "px"
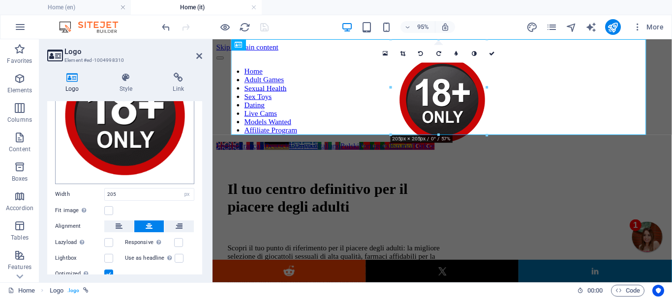
scroll to position [98, 0]
click at [123, 191] on input "205" at bounding box center [149, 194] width 89 height 12
type input "2"
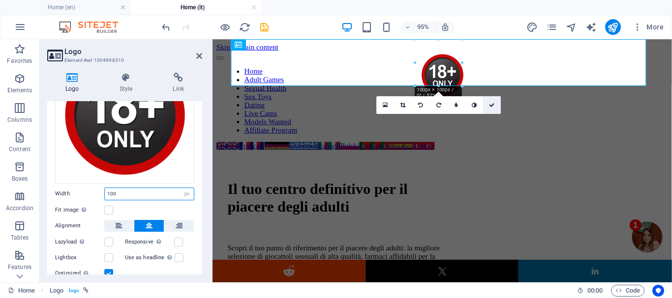
type input "100"
click at [491, 102] on icon at bounding box center [492, 104] width 6 height 5
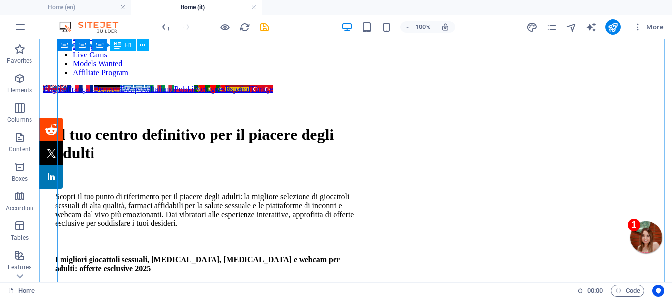
scroll to position [49, 0]
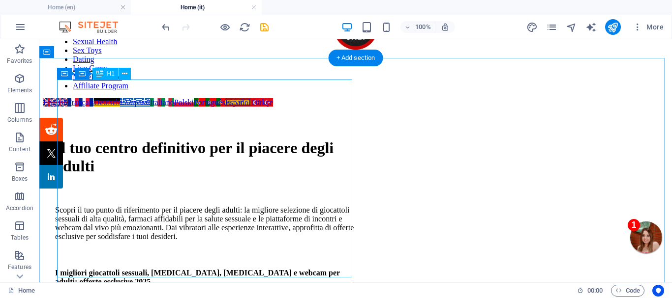
click at [170, 166] on div "Il tuo centro definitivo per il piacere degli adulti" at bounding box center [205, 157] width 300 height 36
click at [170, 165] on div "Il tuo centro definitivo per il piacere degli adulti" at bounding box center [205, 157] width 300 height 36
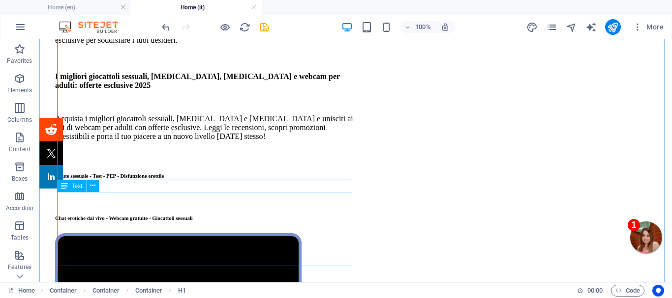
scroll to position [295, 0]
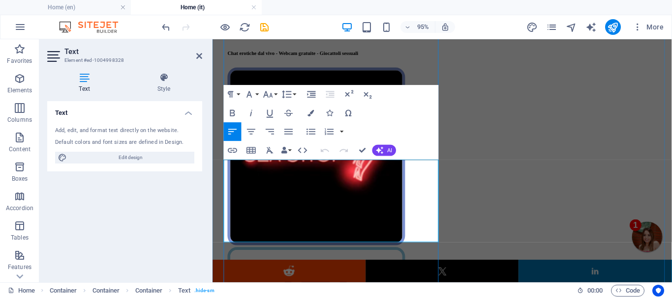
scroll to position [450, 0]
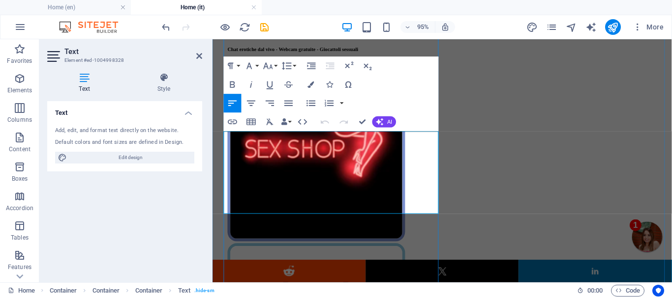
drag, startPoint x: 401, startPoint y: 218, endPoint x: 225, endPoint y: 142, distance: 192.0
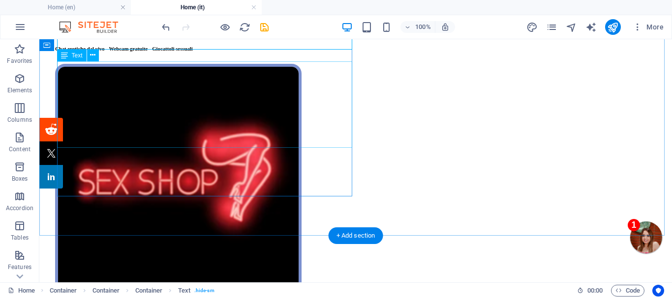
scroll to position [401, 0]
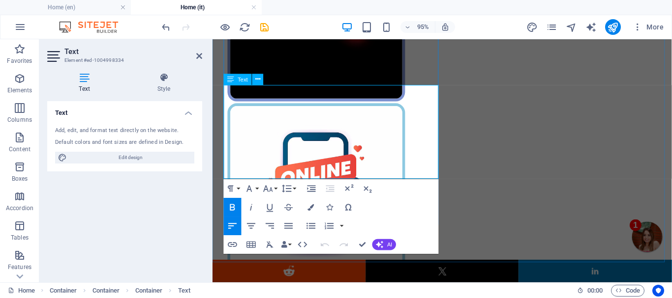
scroll to position [549, 0]
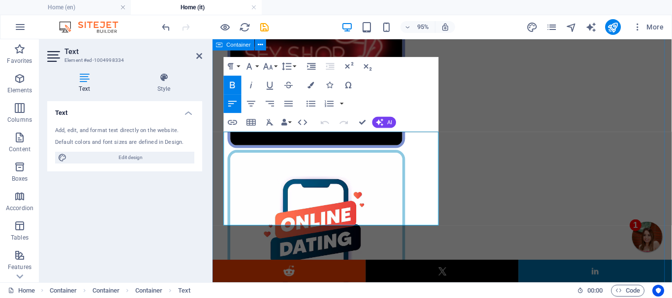
drag, startPoint x: 416, startPoint y: 155, endPoint x: 224, endPoint y: 143, distance: 191.7
click at [222, 138] on div "Il Tuo Centro del Piacere per Adulti – Sex Toys, Benessere Sessuale e Webcam Li…" at bounding box center [454, 254] width 476 height 1292
drag, startPoint x: 334, startPoint y: 156, endPoint x: 227, endPoint y: 146, distance: 107.7
click at [223, 146] on div "Il Tuo Centro del Piacere per Adulti – Sex Toys, Benessere Sessuale e Webcam Li…" at bounding box center [454, 254] width 476 height 1292
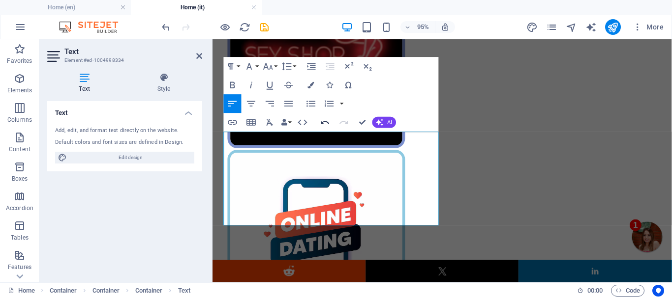
click at [324, 122] on icon "button" at bounding box center [325, 122] width 11 height 11
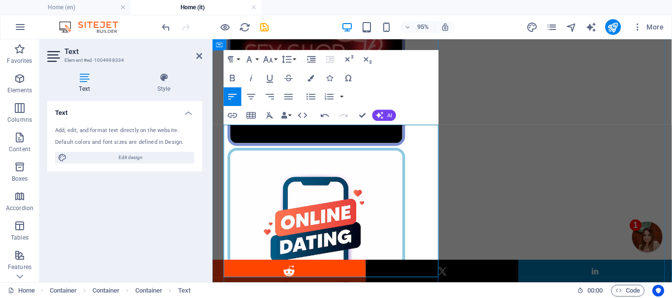
scroll to position [598, 0]
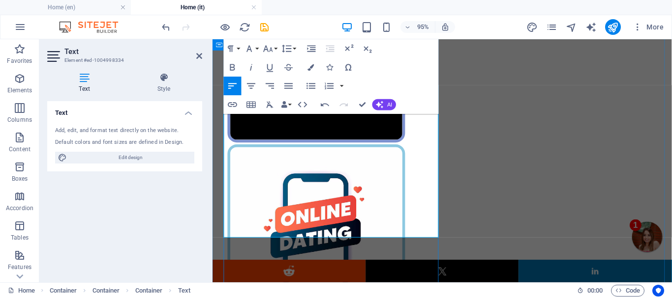
drag, startPoint x: 225, startPoint y: 205, endPoint x: 431, endPoint y: 239, distance: 209.3
copy p "immergiti nelle piattaforme di webcam live per adulti con promozioni imperdibil…"
drag, startPoint x: 258, startPoint y: 143, endPoint x: 394, endPoint y: 239, distance: 166.2
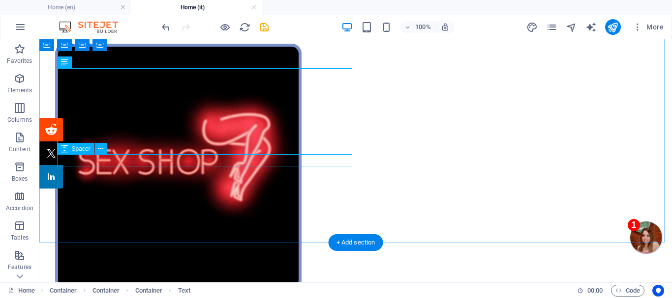
scroll to position [394, 0]
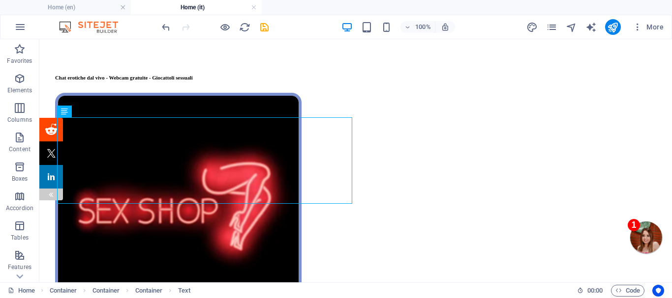
click at [48, 192] on img at bounding box center [51, 195] width 8 height 8
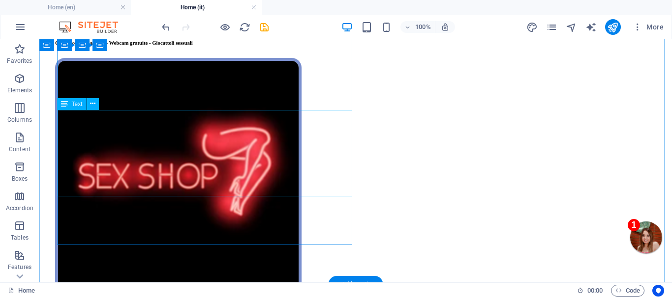
scroll to position [444, 0]
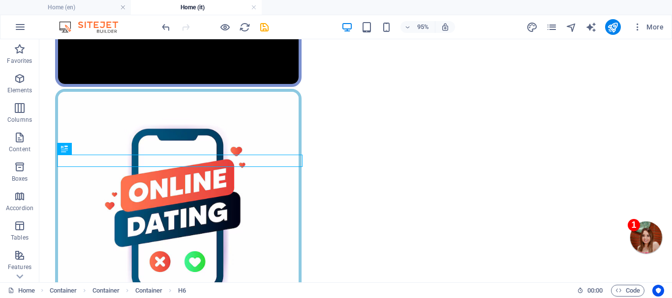
scroll to position [455, 0]
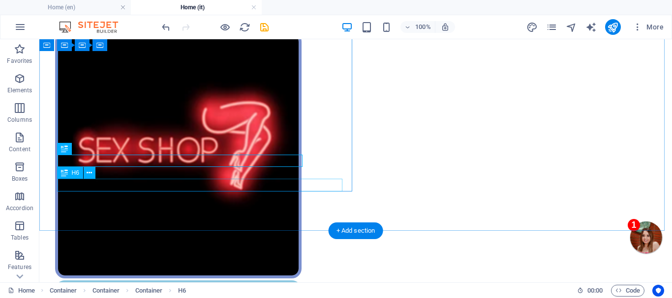
click at [167, 20] on div "Chat erotiche dal vivo - Webcam gratuite - Giocattoli sessuali" at bounding box center [205, 17] width 300 height 6
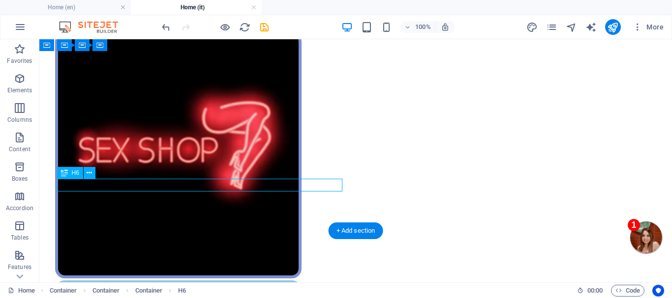
click at [167, 20] on div "Chat erotiche dal vivo - Webcam gratuite - Giocattoli sessuali" at bounding box center [205, 17] width 300 height 6
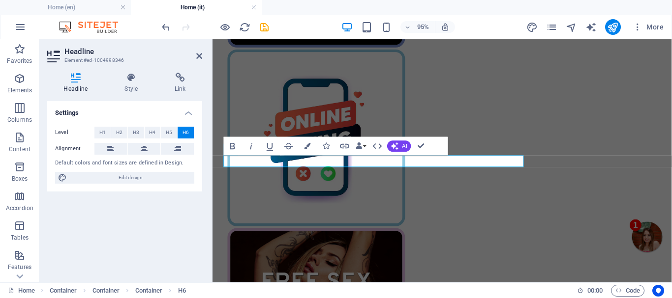
scroll to position [480, 0]
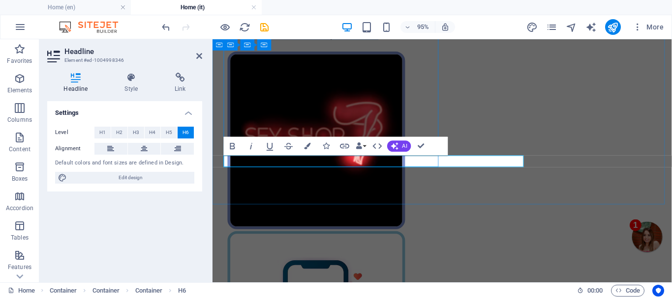
scroll to position [671, 0]
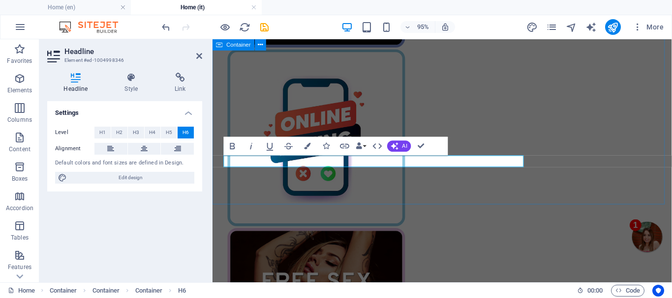
click at [356, 186] on div "Il Tuo Centro del Piacere per Adulti – Sex Toys, Benessere Sessuale e Webcam Li…" at bounding box center [454, 139] width 476 height 1309
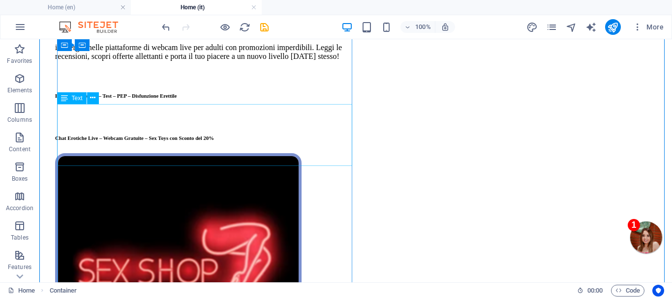
scroll to position [432, 0]
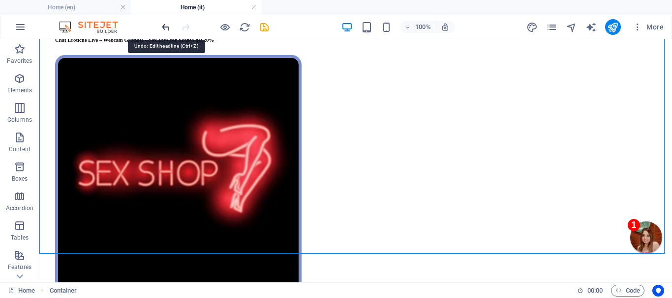
click at [163, 24] on icon "undo" at bounding box center [165, 27] width 11 height 11
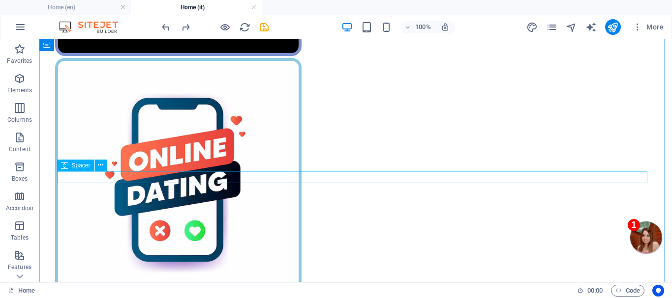
scroll to position [727, 0]
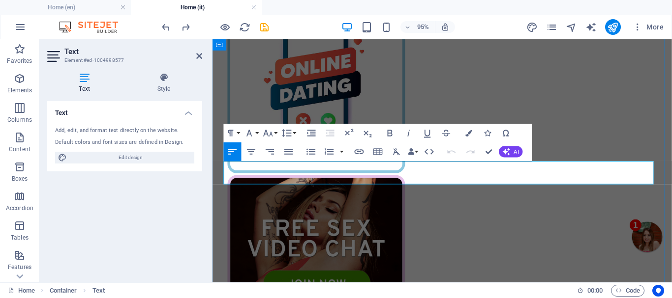
scroll to position [933, 0]
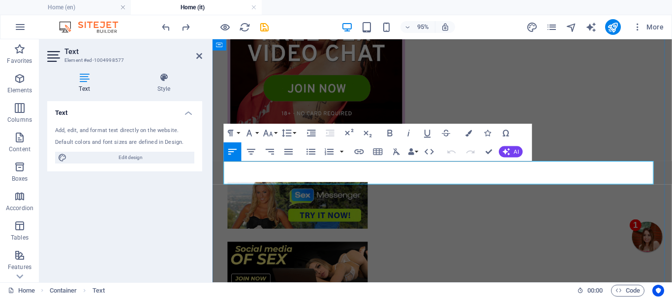
drag, startPoint x: 618, startPoint y: 186, endPoint x: 295, endPoint y: 181, distance: 323.6
drag, startPoint x: 627, startPoint y: 185, endPoint x: 225, endPoint y: 174, distance: 402.4
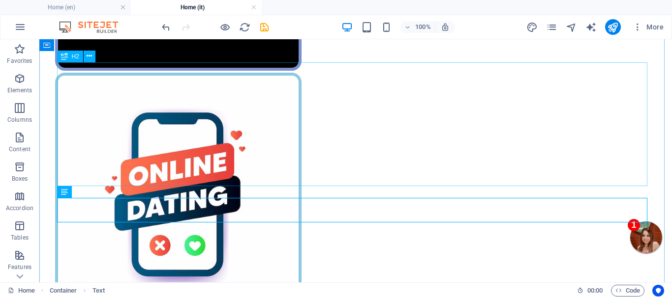
scroll to position [713, 0]
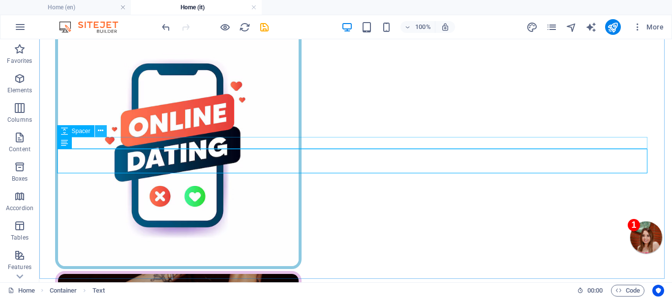
click at [100, 130] on icon at bounding box center [100, 131] width 5 height 10
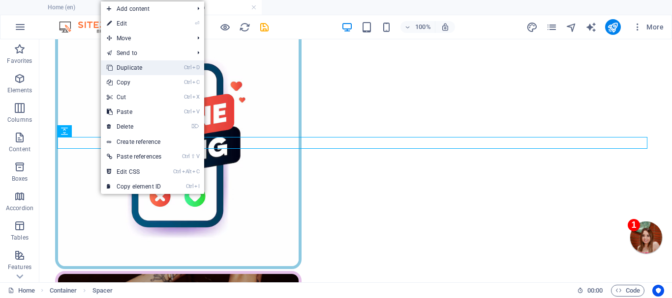
click at [140, 66] on link "Ctrl D Duplicate" at bounding box center [134, 67] width 66 height 15
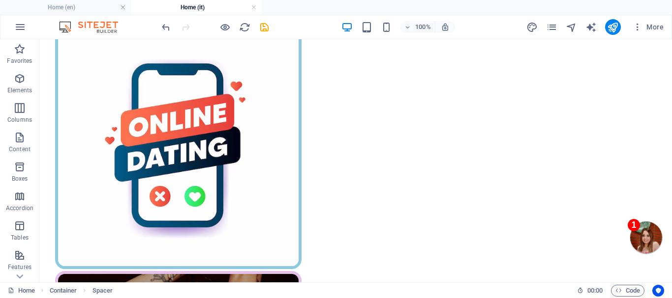
drag, startPoint x: 109, startPoint y: 185, endPoint x: 80, endPoint y: 182, distance: 29.2
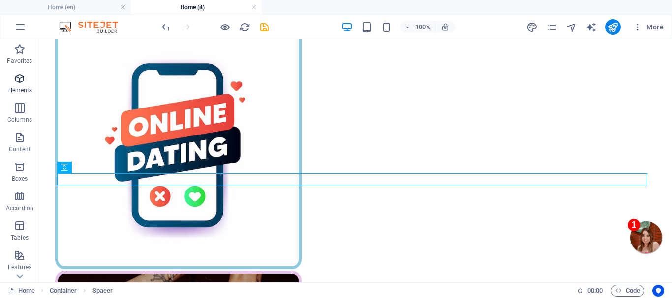
click at [20, 82] on icon "button" at bounding box center [20, 79] width 12 height 12
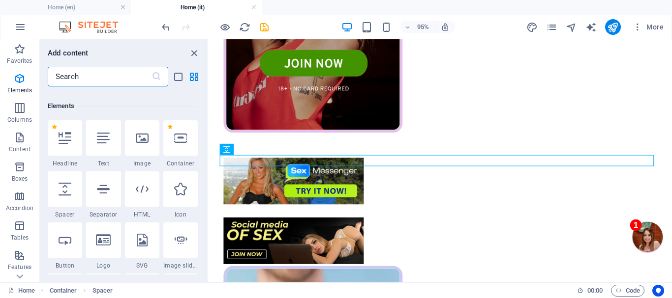
scroll to position [266, 0]
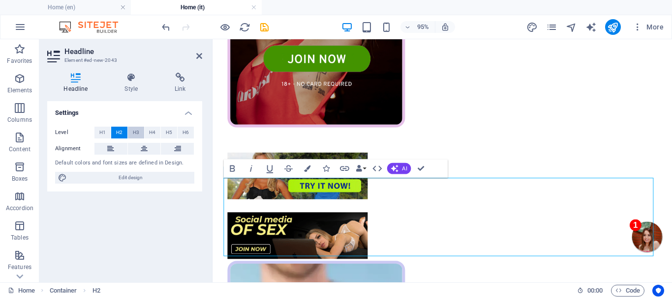
click at [133, 132] on span "H3" at bounding box center [136, 133] width 6 height 12
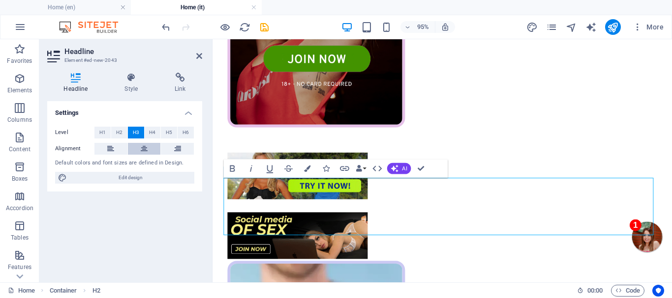
click at [143, 146] on icon at bounding box center [144, 149] width 7 height 12
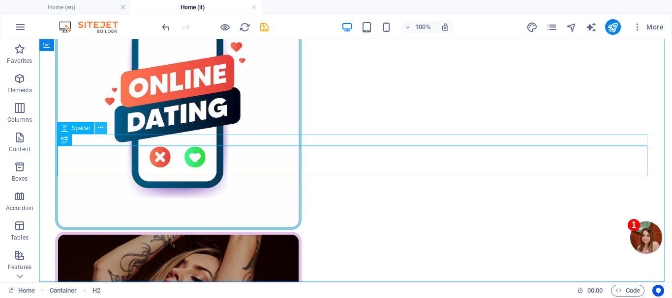
click at [100, 128] on icon at bounding box center [100, 128] width 5 height 10
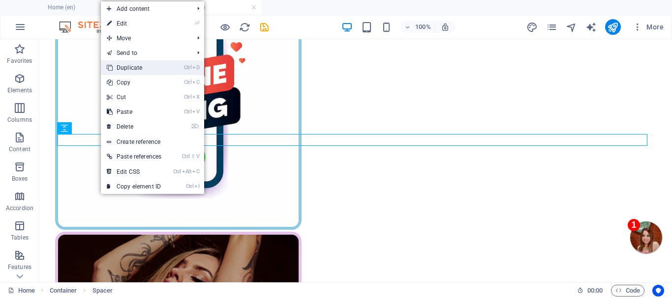
click at [128, 66] on link "Ctrl D Duplicate" at bounding box center [134, 67] width 66 height 15
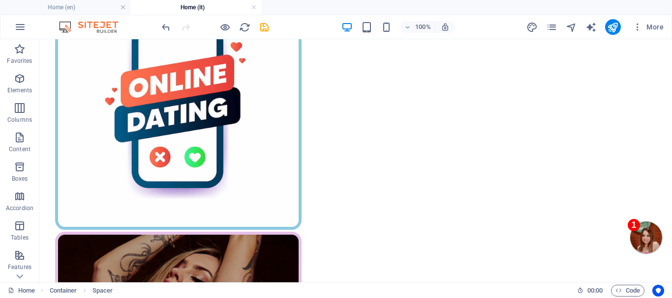
drag, startPoint x: 119, startPoint y: 169, endPoint x: 96, endPoint y: 176, distance: 23.6
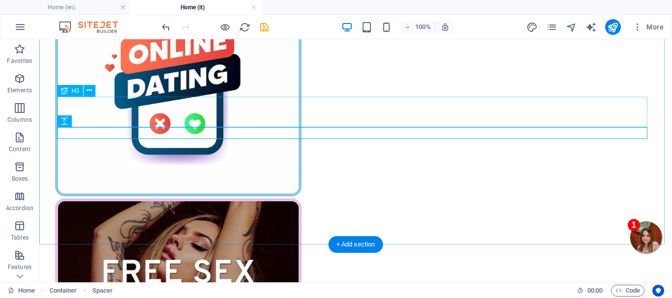
scroll to position [801, 0]
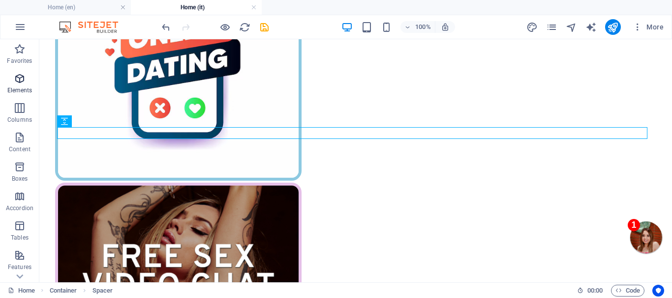
click at [19, 79] on icon "button" at bounding box center [20, 79] width 12 height 12
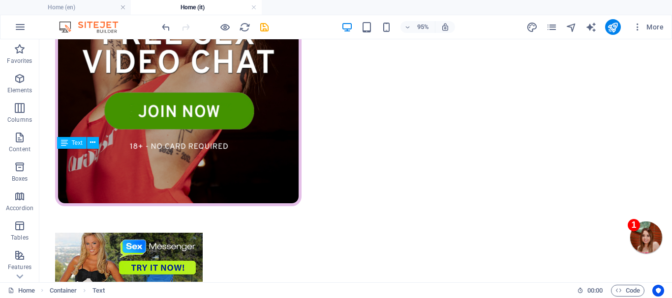
scroll to position [791, 0]
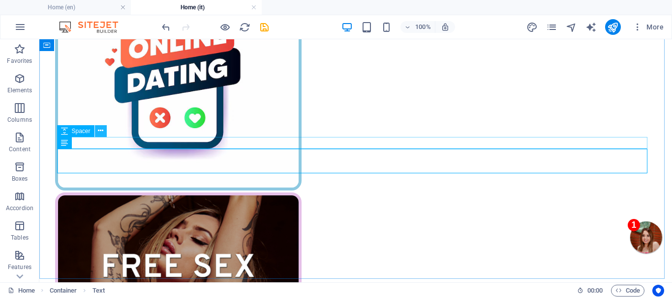
click at [101, 132] on icon at bounding box center [100, 131] width 5 height 10
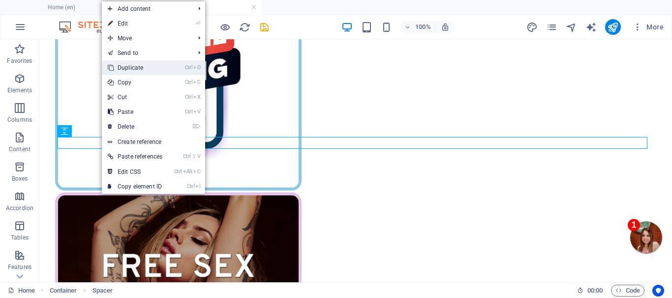
click at [130, 67] on link "Ctrl D Duplicate" at bounding box center [135, 67] width 66 height 15
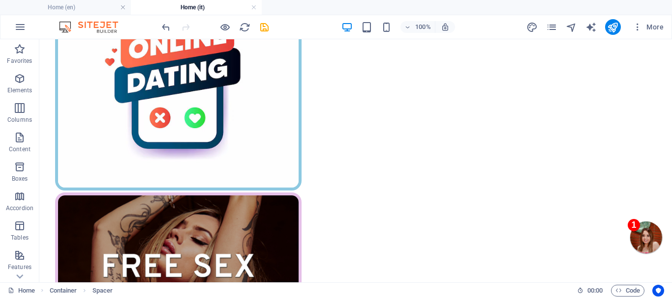
drag, startPoint x: 118, startPoint y: 170, endPoint x: 90, endPoint y: 180, distance: 30.0
click at [18, 80] on icon "button" at bounding box center [20, 79] width 12 height 12
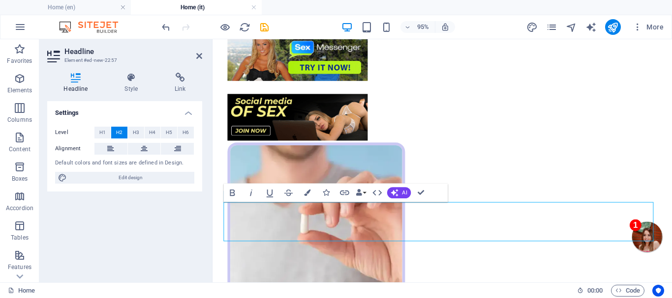
scroll to position [1048, 0]
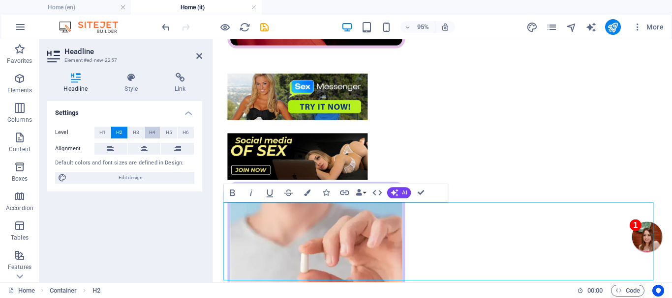
click at [151, 129] on span "H4" at bounding box center [152, 133] width 6 height 12
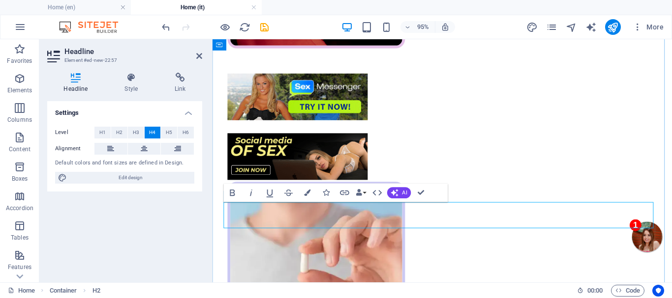
drag, startPoint x: 639, startPoint y: 223, endPoint x: 226, endPoint y: 217, distance: 413.1
click at [343, 190] on icon "button" at bounding box center [344, 192] width 11 height 11
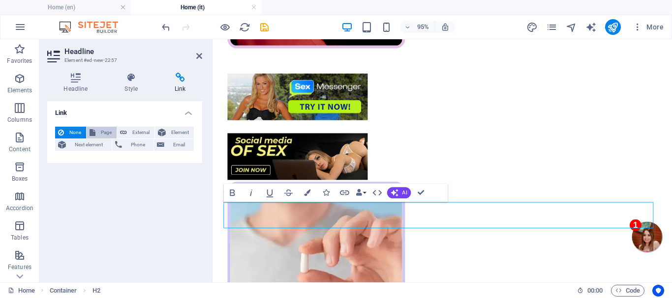
click at [102, 128] on span "Page" at bounding box center [105, 133] width 15 height 12
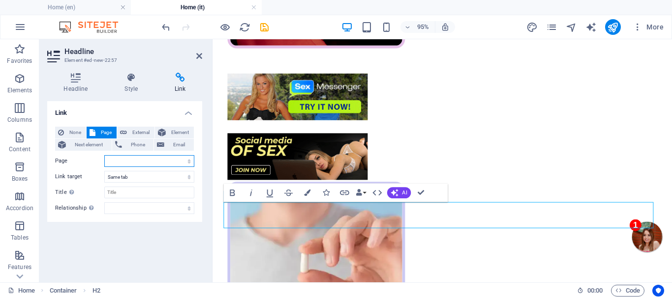
click at [125, 160] on select "Home Contact us Adult Games Sexual Health Live Cams Dating Sex Toys Legal Notic…" at bounding box center [149, 161] width 90 height 12
select select "14"
click at [104, 155] on select "Home Contact us Adult Games Sexual Health Live Cams Dating Sex Toys Legal Notic…" at bounding box center [149, 161] width 90 height 12
click at [138, 192] on input "Title Additional link description, should not be the same as the link text. The…" at bounding box center [149, 193] width 90 height 12
paste input "I Migliori Siti di Webcam per Adulti 2025"
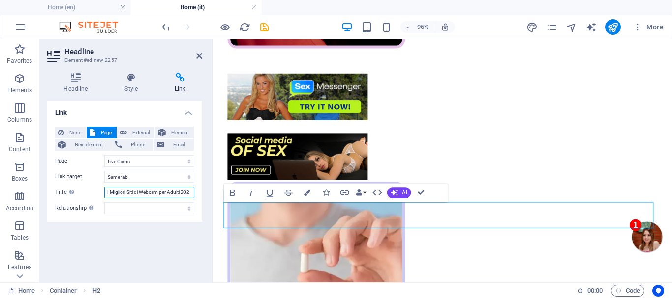
scroll to position [0, 0]
type input "I Migliori Siti di Webcam per Adulti"
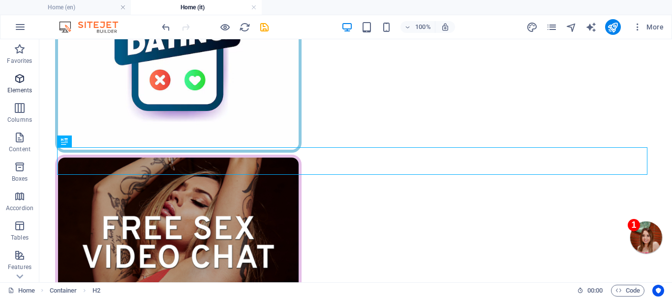
click at [22, 79] on icon "button" at bounding box center [20, 79] width 12 height 12
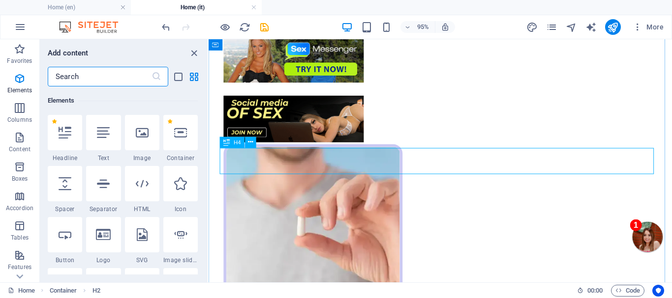
scroll to position [266, 0]
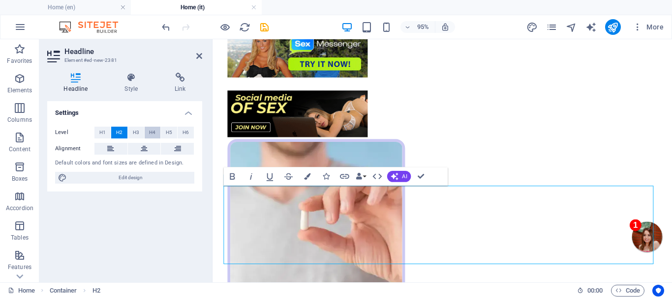
click at [151, 133] on span "H4" at bounding box center [152, 133] width 6 height 12
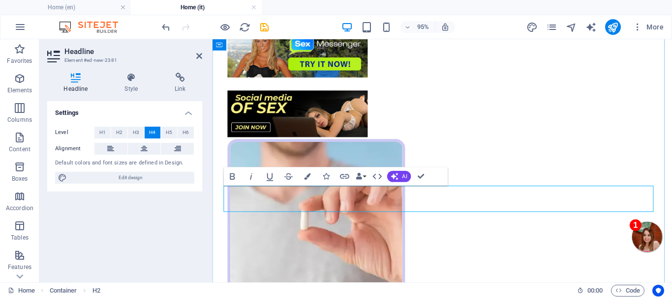
drag, startPoint x: 640, startPoint y: 209, endPoint x: 226, endPoint y: 203, distance: 414.1
click at [180, 77] on icon at bounding box center [180, 78] width 44 height 10
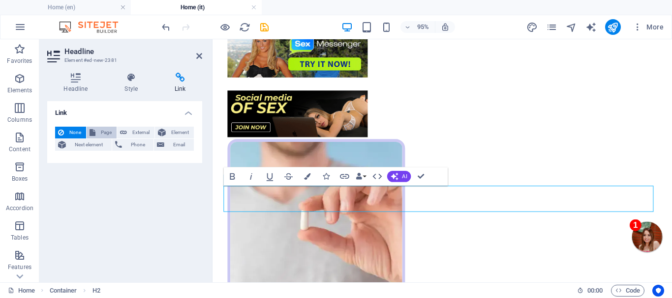
click at [105, 128] on span "Page" at bounding box center [105, 133] width 15 height 12
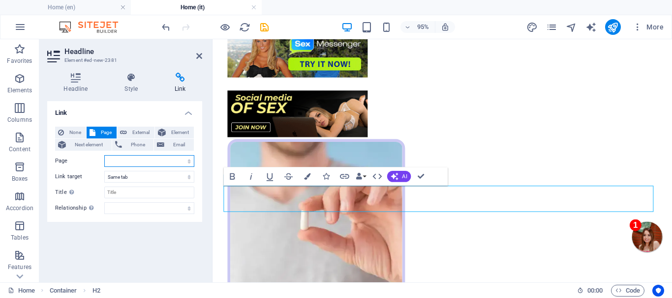
click at [124, 161] on select "Home Contact us Adult Games Sexual Health Live Cams Dating Sex Toys Legal Notic…" at bounding box center [149, 161] width 90 height 12
select select "17"
click at [104, 155] on select "Home Contact us Adult Games Sexual Health Live Cams Dating Sex Toys Legal Notic…" at bounding box center [149, 161] width 90 height 12
click at [130, 194] on input "Title Additional link description, should not be the same as the link text. The…" at bounding box center [149, 193] width 90 height 12
paste input "Piattaforme di Incontri Online Interattive"
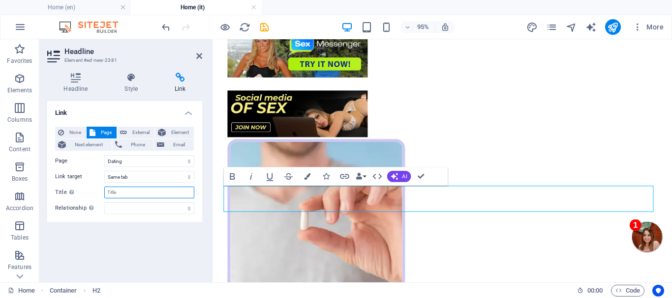
type input "Piattaforme di Incontri Online Interattive"
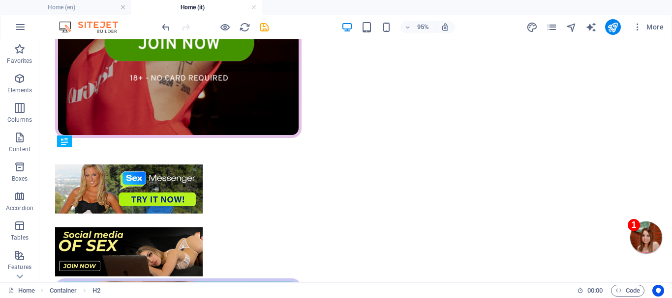
scroll to position [857, 0]
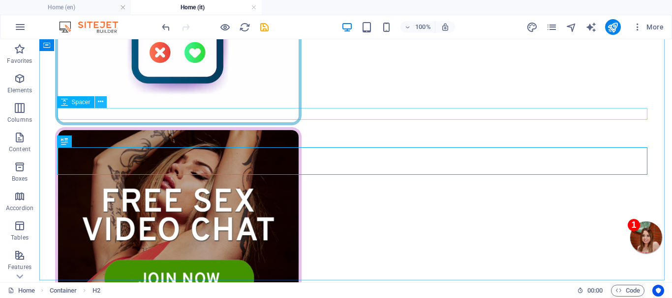
click at [102, 103] on icon at bounding box center [100, 102] width 5 height 10
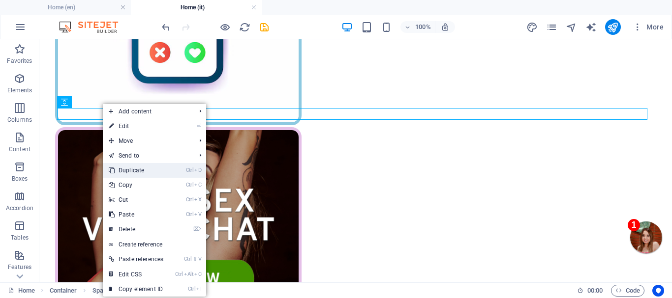
drag, startPoint x: 137, startPoint y: 169, endPoint x: 98, endPoint y: 129, distance: 56.0
click at [137, 169] on link "Ctrl D Duplicate" at bounding box center [136, 170] width 66 height 15
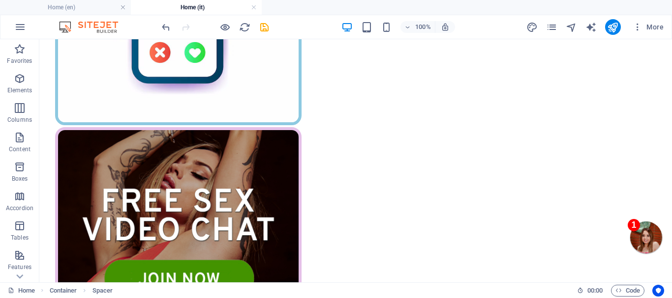
drag, startPoint x: 115, startPoint y: 156, endPoint x: 91, endPoint y: 179, distance: 32.7
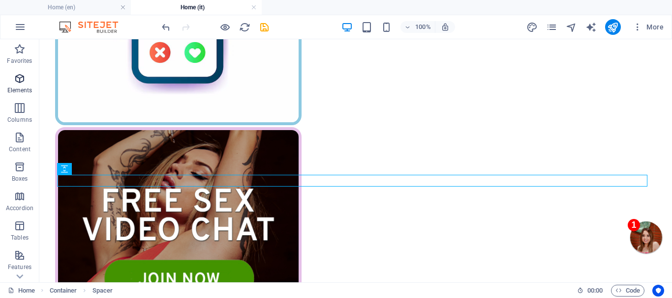
click at [20, 81] on icon "button" at bounding box center [20, 79] width 12 height 12
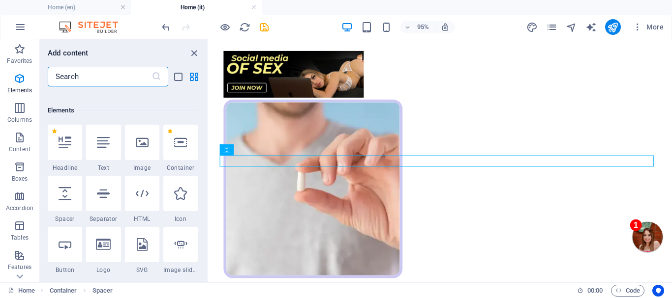
scroll to position [266, 0]
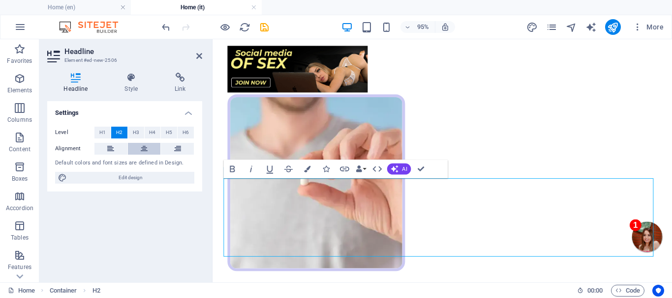
click at [140, 149] on button at bounding box center [144, 149] width 33 height 12
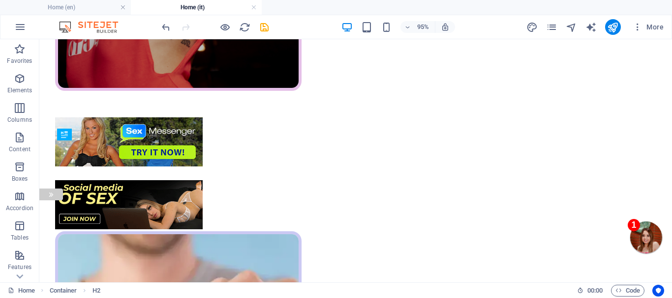
scroll to position [903, 0]
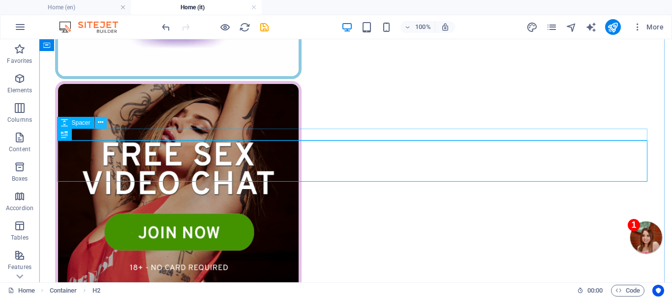
click at [100, 122] on icon at bounding box center [100, 123] width 5 height 10
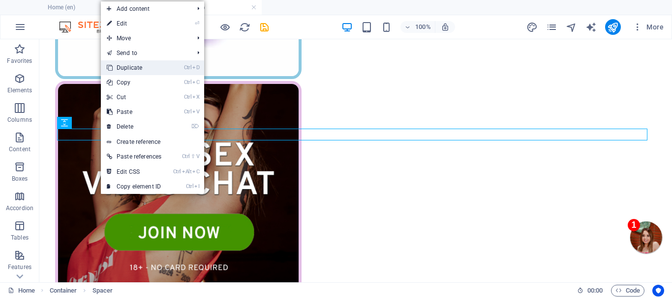
click at [139, 66] on link "Ctrl D Duplicate" at bounding box center [134, 67] width 66 height 15
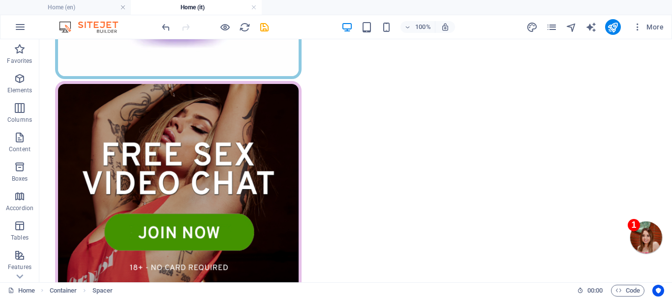
drag, startPoint x: 118, startPoint y: 174, endPoint x: 84, endPoint y: 173, distance: 33.4
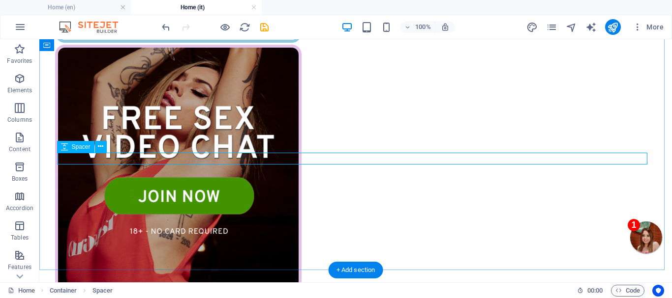
scroll to position [952, 0]
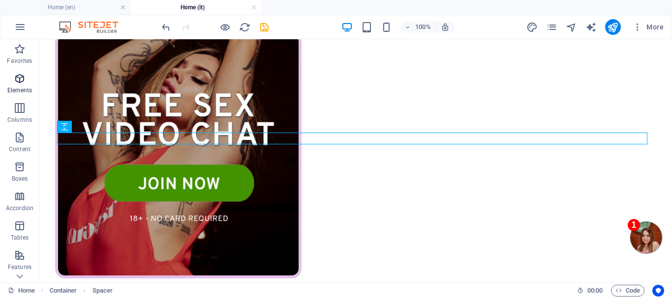
click at [19, 84] on icon "button" at bounding box center [20, 79] width 12 height 12
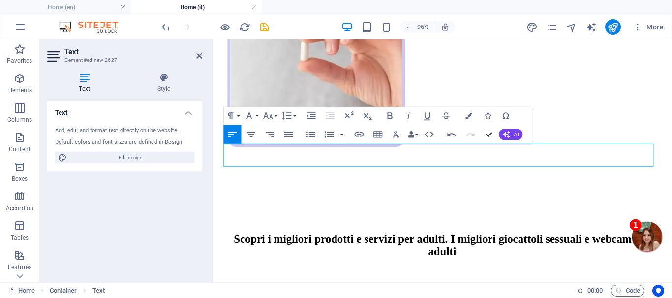
scroll to position [948, 0]
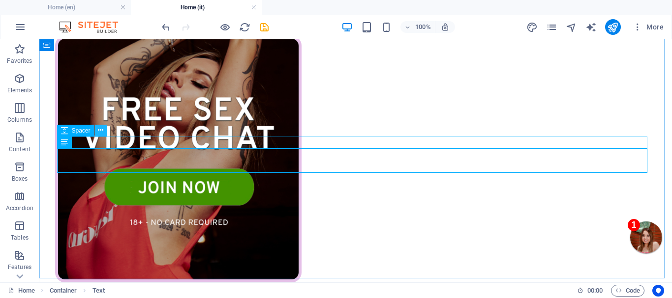
click at [103, 131] on icon at bounding box center [100, 130] width 5 height 10
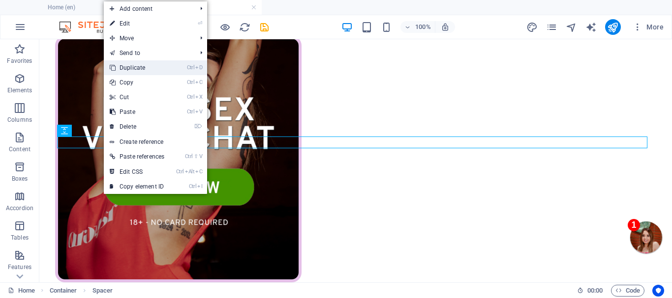
click at [137, 65] on link "Ctrl D Duplicate" at bounding box center [137, 67] width 66 height 15
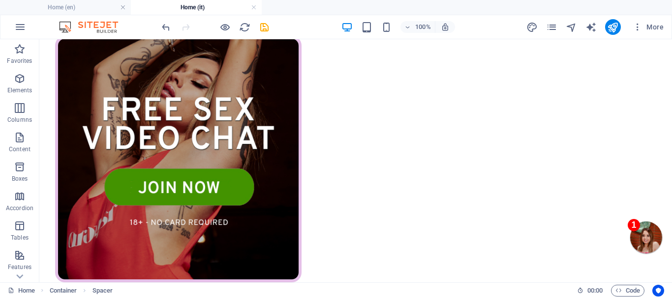
drag, startPoint x: 119, startPoint y: 181, endPoint x: 92, endPoint y: 174, distance: 27.2
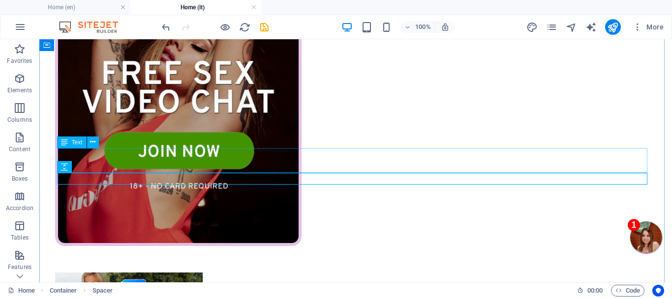
scroll to position [997, 0]
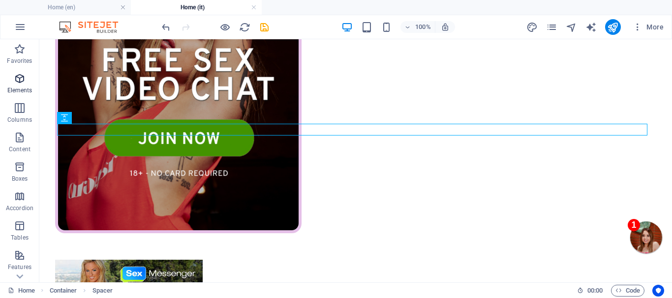
click at [20, 80] on icon "button" at bounding box center [20, 79] width 12 height 12
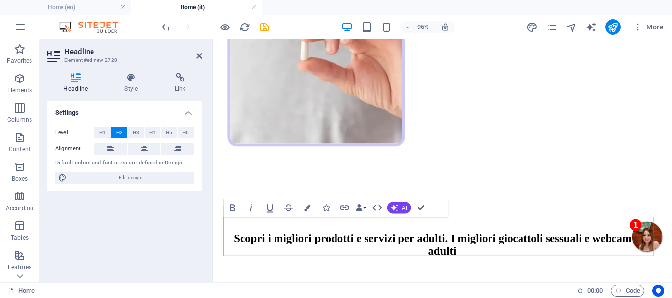
scroll to position [1230, 0]
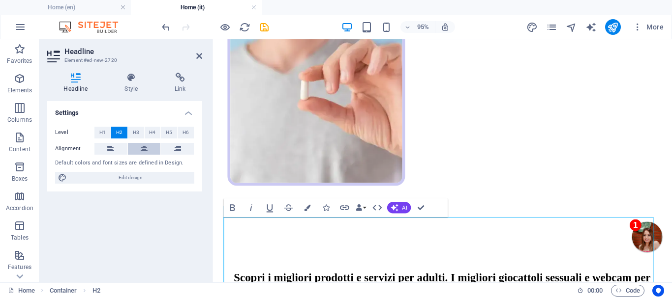
click at [140, 148] on button at bounding box center [144, 149] width 33 height 12
drag, startPoint x: 419, startPoint y: 208, endPoint x: 380, endPoint y: 168, distance: 56.0
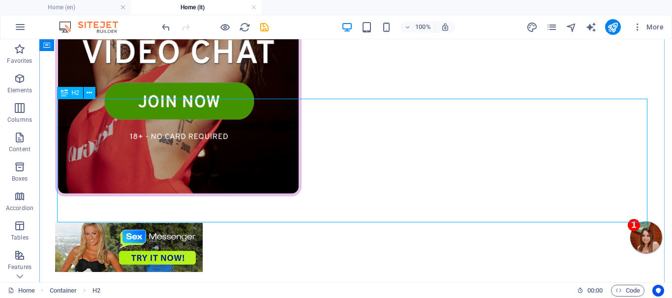
scroll to position [985, 0]
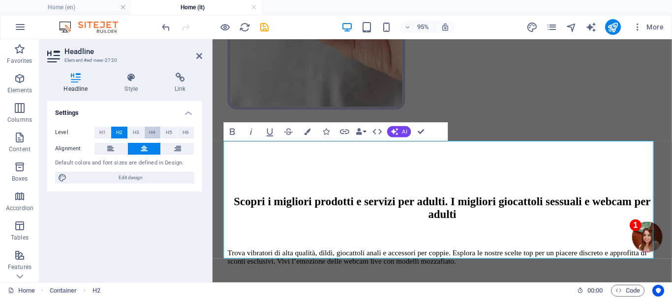
click at [149, 129] on span "H4" at bounding box center [152, 133] width 6 height 12
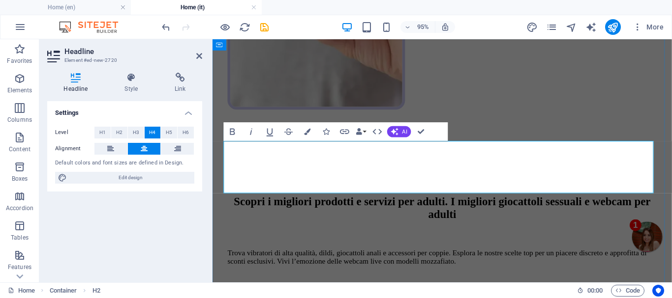
drag, startPoint x: 643, startPoint y: 189, endPoint x: 236, endPoint y: 163, distance: 408.0
click at [179, 79] on icon at bounding box center [180, 78] width 44 height 10
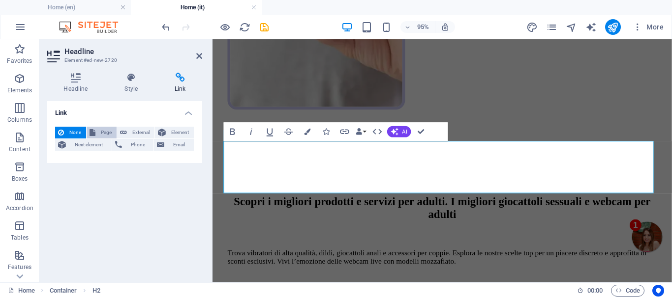
click at [107, 131] on span "Page" at bounding box center [105, 133] width 15 height 12
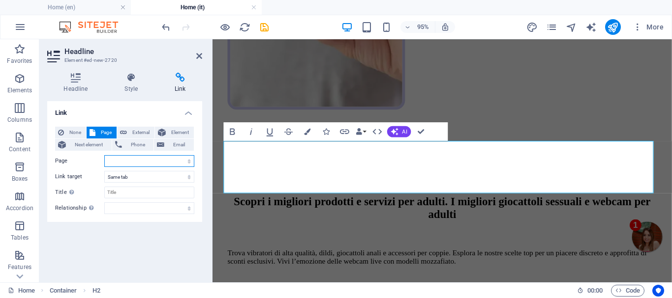
click at [122, 161] on select "Home Contact us Adult Games Sexual Health Live Cams Dating Sex Toys Legal Notic…" at bounding box center [149, 161] width 90 height 12
select select "18"
click at [104, 155] on select "Home Contact us Adult Games Sexual Health Live Cams Dating Sex Toys Legal Notic…" at bounding box center [149, 161] width 90 height 12
click at [135, 191] on input "Title Additional link description, should not be the same as the link text. The…" at bounding box center [149, 193] width 90 height 12
paste input "Vibratori per Uso Solitario o di Coppia, Dildi Realistici, Giocattoli Anali e A…"
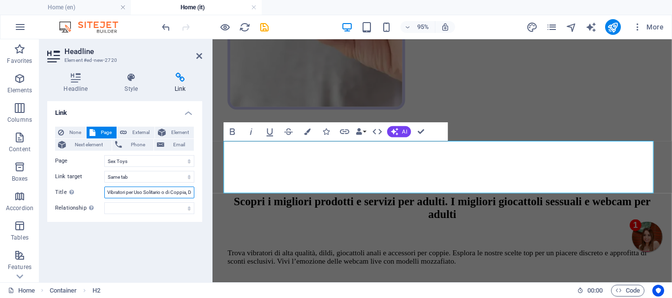
scroll to position [0, 92]
type input "Vibratori per Uso Solitario o di Coppia, Dildi Realistici, Giocattoli Anali e A…"
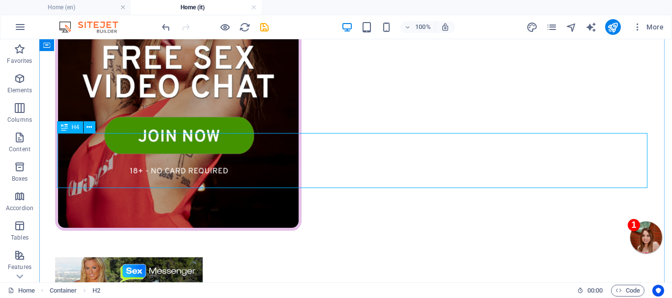
scroll to position [951, 0]
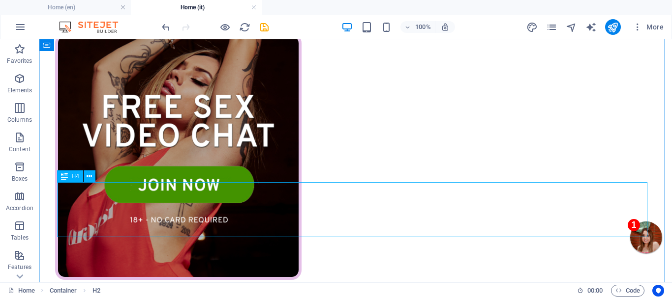
select select "18"
select select
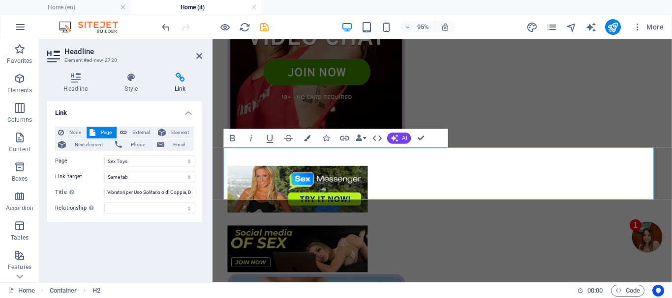
scroll to position [1303, 0]
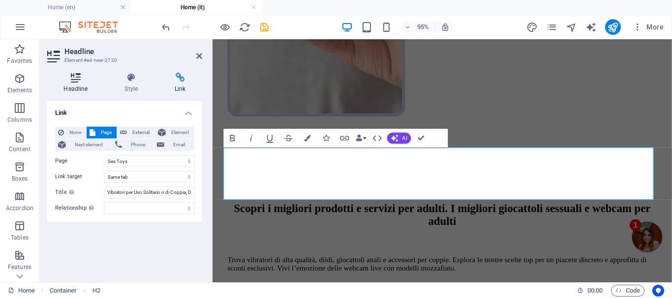
click at [76, 80] on icon at bounding box center [75, 78] width 57 height 10
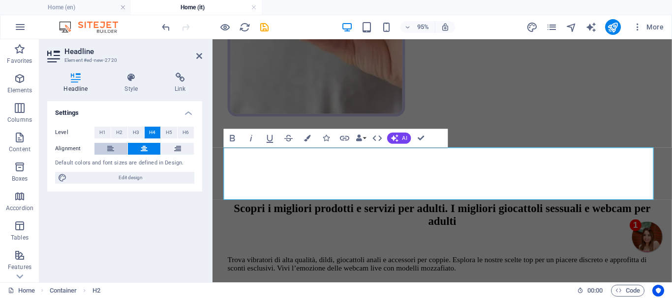
click at [113, 147] on icon at bounding box center [110, 149] width 7 height 12
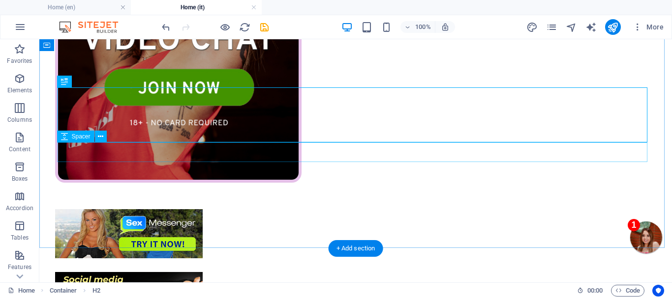
scroll to position [1000, 0]
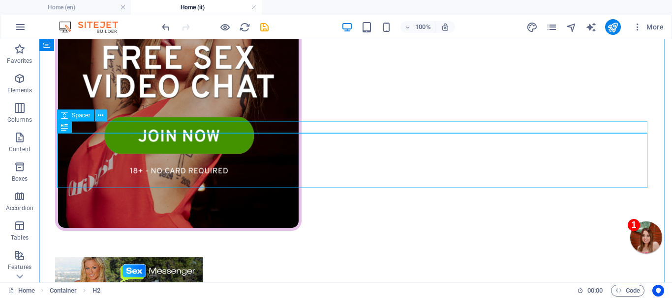
click at [103, 117] on icon at bounding box center [100, 116] width 5 height 10
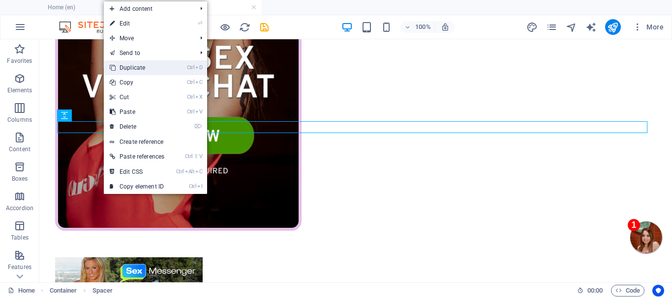
click at [138, 66] on link "Ctrl D Duplicate" at bounding box center [137, 67] width 66 height 15
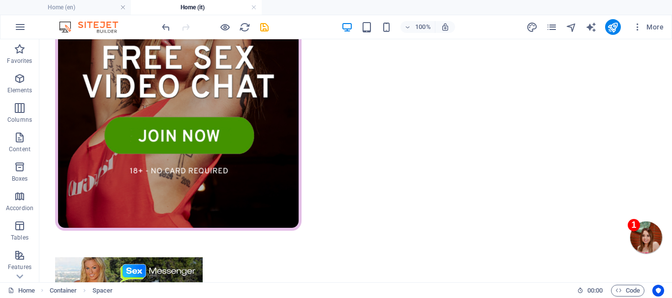
drag, startPoint x: 114, startPoint y: 167, endPoint x: 92, endPoint y: 190, distance: 31.7
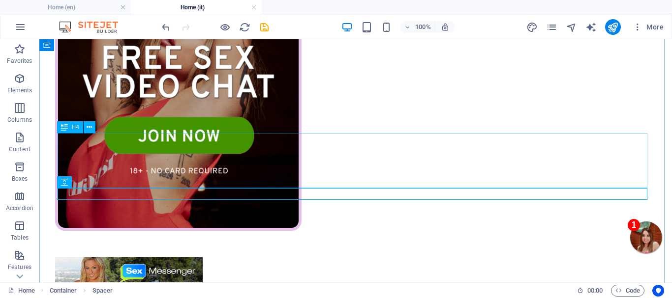
scroll to position [1049, 0]
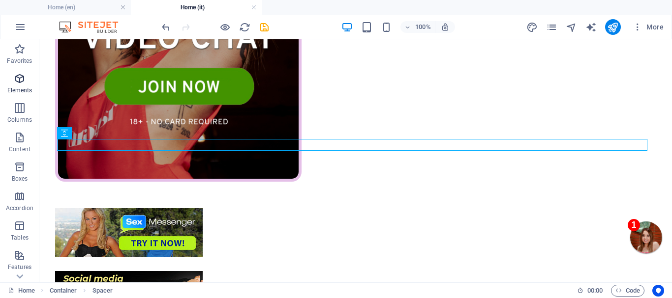
click at [23, 84] on span "Elements" at bounding box center [19, 85] width 39 height 24
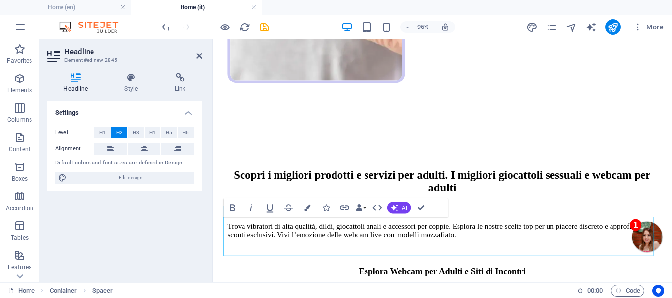
scroll to position [1297, 0]
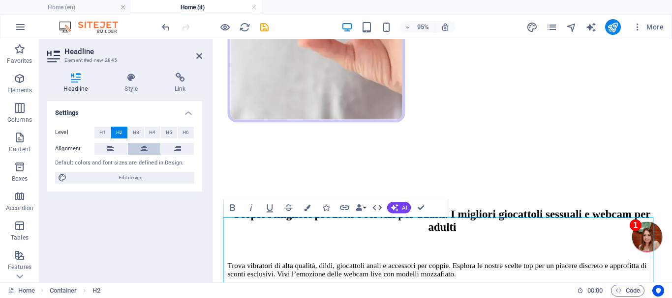
click at [139, 147] on button at bounding box center [144, 149] width 33 height 12
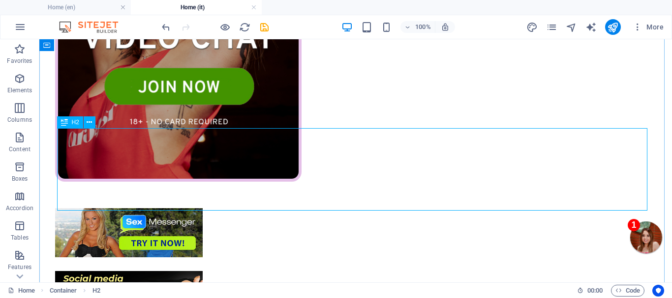
scroll to position [1031, 0]
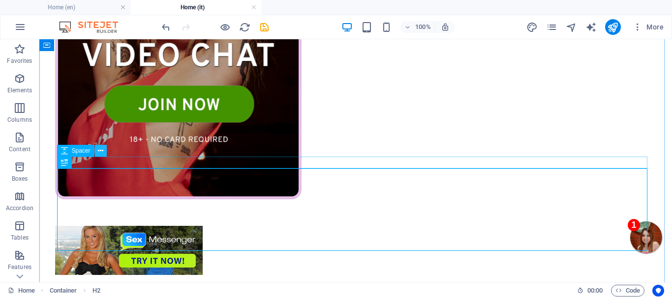
click at [102, 151] on icon at bounding box center [100, 151] width 5 height 10
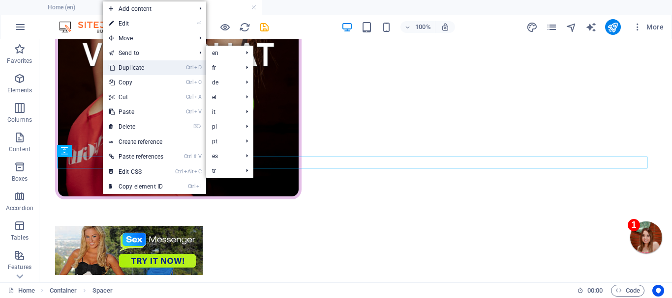
click at [138, 66] on link "Ctrl D Duplicate" at bounding box center [136, 67] width 66 height 15
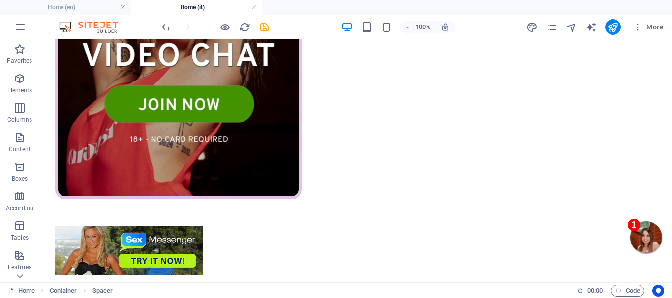
drag, startPoint x: 120, startPoint y: 203, endPoint x: 89, endPoint y: 217, distance: 33.9
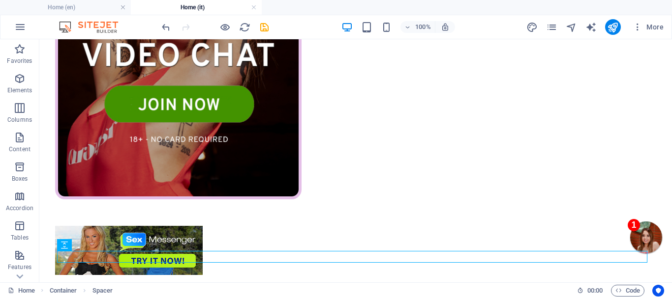
scroll to position [1080, 0]
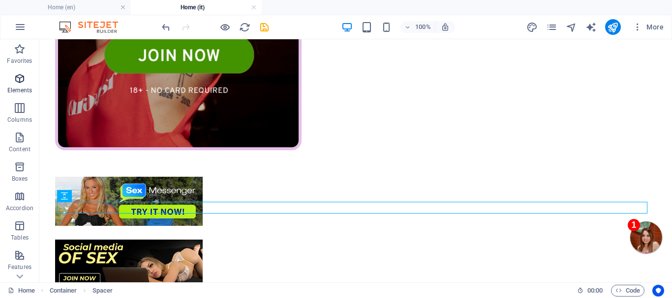
click at [23, 87] on p "Elements" at bounding box center [19, 91] width 25 height 8
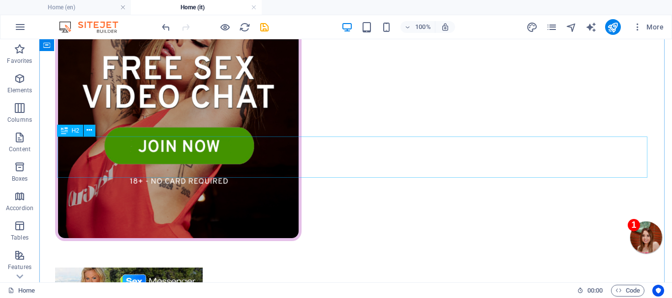
scroll to position [998, 0]
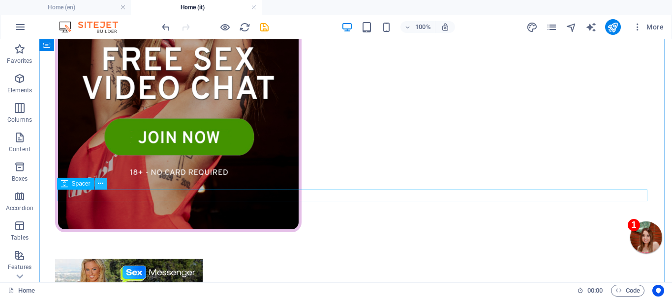
click at [101, 185] on icon at bounding box center [100, 184] width 5 height 10
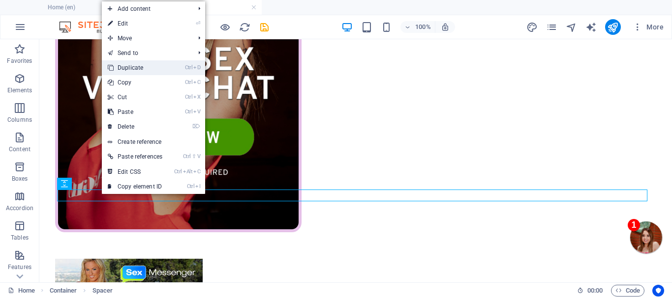
drag, startPoint x: 141, startPoint y: 64, endPoint x: 109, endPoint y: 125, distance: 68.6
click at [141, 64] on link "Ctrl D Duplicate" at bounding box center [135, 67] width 66 height 15
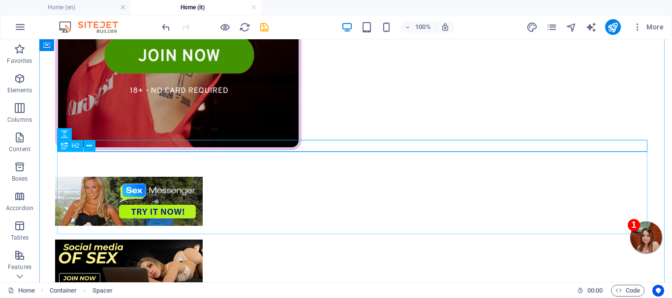
scroll to position [1097, 0]
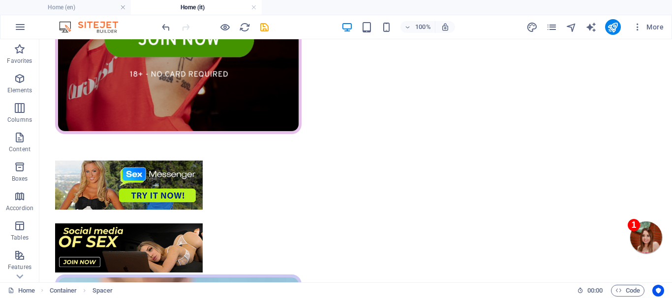
drag, startPoint x: 122, startPoint y: 139, endPoint x: 116, endPoint y: 219, distance: 80.9
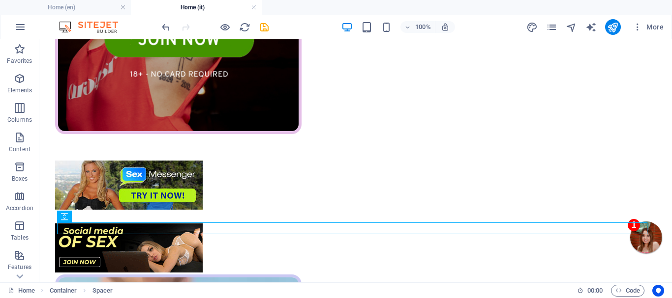
scroll to position [1146, 0]
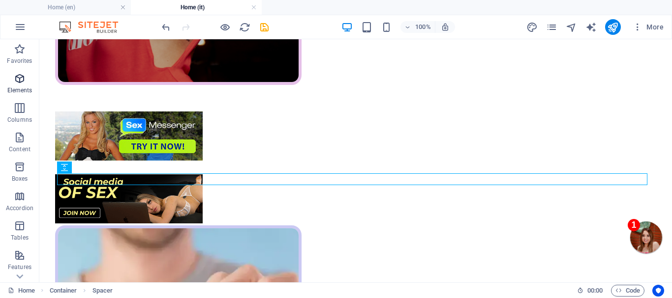
click at [19, 81] on icon "button" at bounding box center [20, 79] width 12 height 12
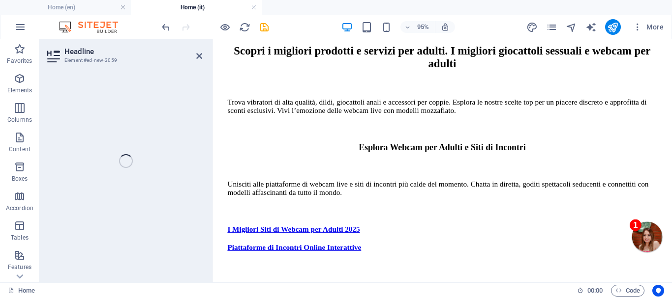
scroll to position [1428, 0]
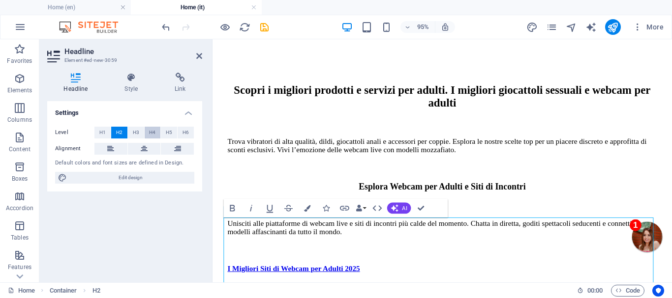
click at [152, 133] on span "H4" at bounding box center [152, 133] width 6 height 12
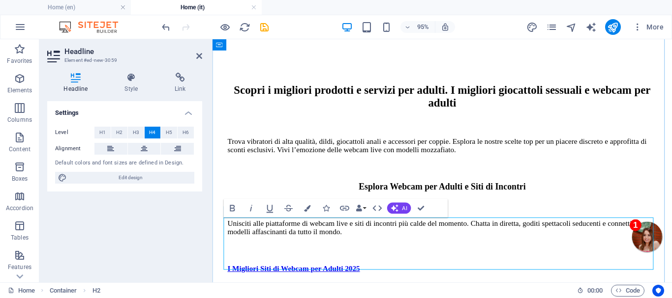
drag, startPoint x: 425, startPoint y: 269, endPoint x: 224, endPoint y: 243, distance: 202.3
click at [180, 76] on icon at bounding box center [180, 78] width 44 height 10
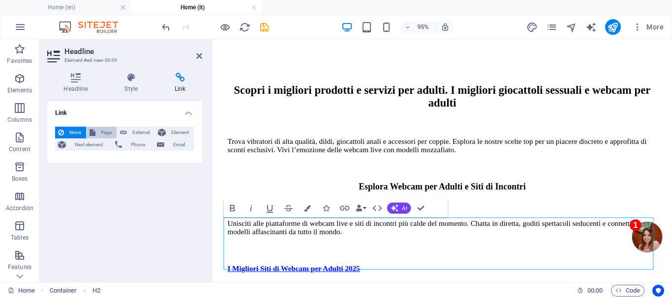
click at [103, 129] on span "Page" at bounding box center [105, 133] width 15 height 12
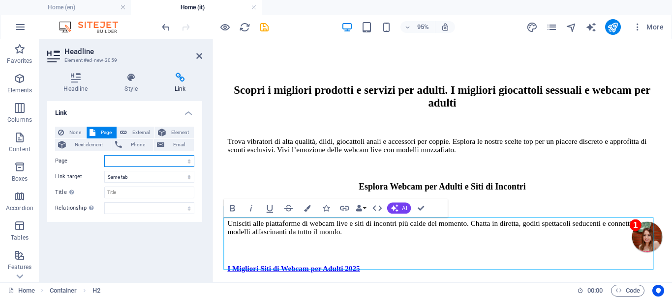
click at [134, 158] on select "Home Contact us Adult Games Sexual Health Live Cams Dating Sex Toys Legal Notic…" at bounding box center [149, 161] width 90 height 12
select select "16"
click at [104, 155] on select "Home Contact us Adult Games Sexual Health Live Cams Dating Sex Toys Legal Notic…" at bounding box center [149, 161] width 90 height 12
click at [131, 194] on input "Title Additional link description, should not be the same as the link text. The…" at bounding box center [149, 193] width 90 height 12
paste input "Benessere Sessuale – Test – PEP – Disfunzione Erettile"
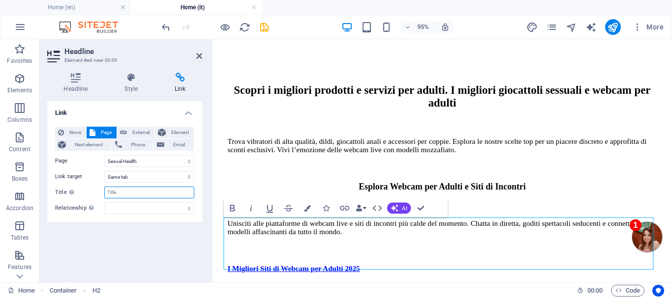
type input "Benessere Sessuale – Test – PEP – Disfunzione Erettile"
drag, startPoint x: 422, startPoint y: 208, endPoint x: 383, endPoint y: 167, distance: 56.3
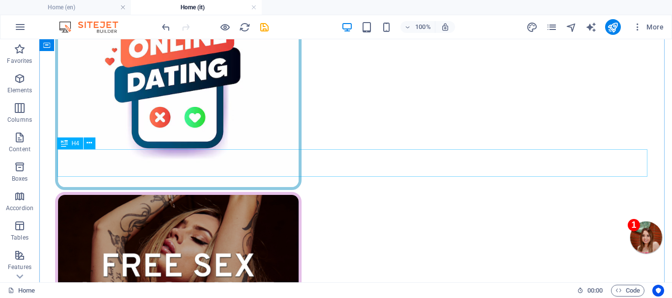
scroll to position [790, 0]
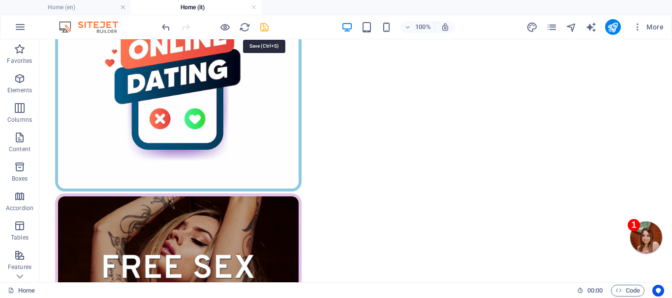
click at [263, 26] on icon "save" at bounding box center [264, 27] width 11 height 11
checkbox input "false"
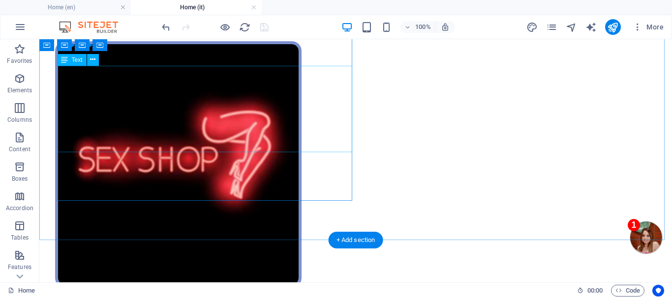
scroll to position [495, 0]
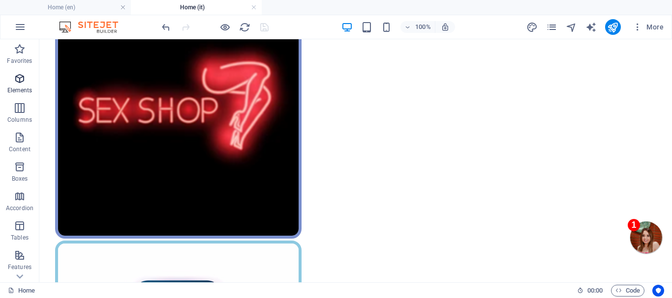
click at [19, 78] on icon "button" at bounding box center [20, 79] width 12 height 12
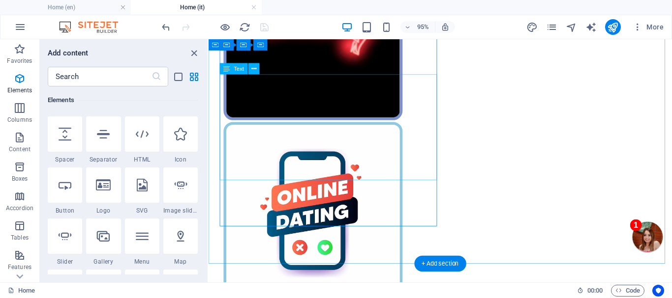
scroll to position [646, 0]
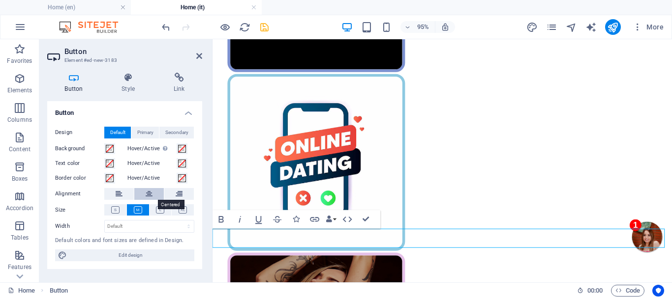
click at [149, 193] on icon at bounding box center [149, 194] width 7 height 12
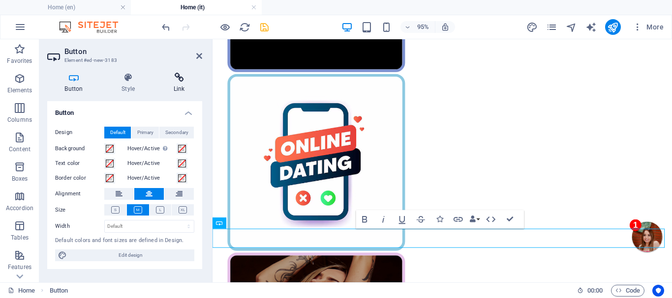
click at [181, 80] on icon at bounding box center [179, 78] width 46 height 10
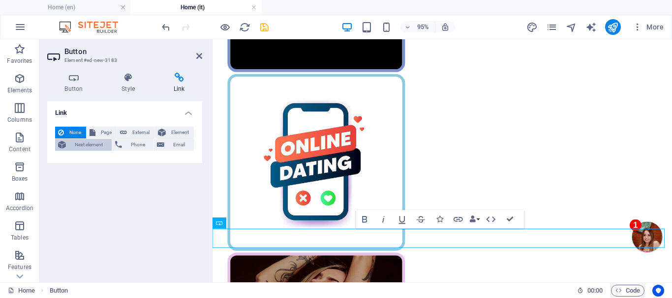
click at [79, 145] on span "Next element" at bounding box center [89, 145] width 40 height 12
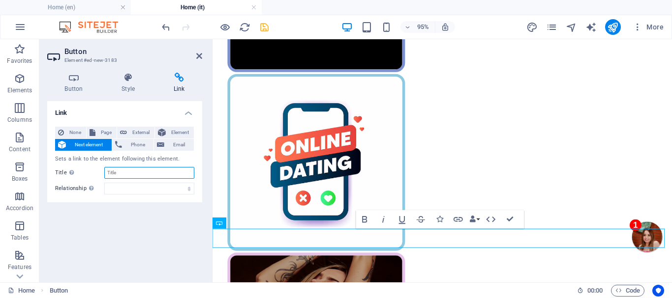
click at [116, 173] on input "Title Additional link description, should not be the same as the link text. The…" at bounding box center [149, 173] width 90 height 12
click at [81, 144] on span "Next element" at bounding box center [89, 145] width 40 height 12
click at [130, 130] on span "External" at bounding box center [141, 133] width 22 height 12
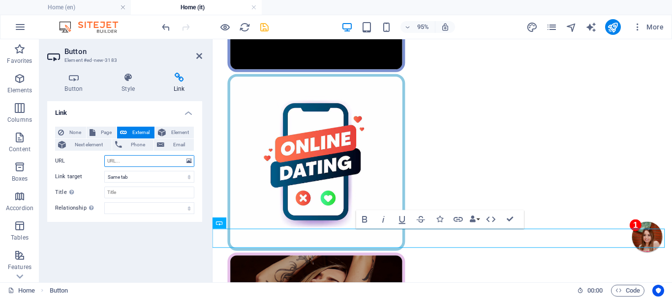
select select "blank"
click at [128, 160] on input "URL" at bounding box center [149, 161] width 90 height 12
paste input "[URL][DOMAIN_NAME]"
type input "[URL][DOMAIN_NAME]"
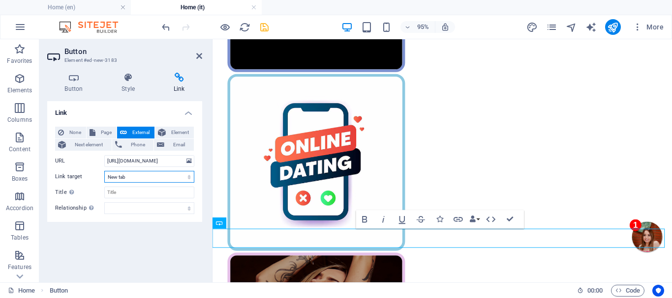
scroll to position [0, 0]
click at [141, 177] on select "New tab Same tab Overlay" at bounding box center [149, 177] width 90 height 12
select select
click at [104, 171] on select "New tab Same tab Overlay" at bounding box center [149, 177] width 90 height 12
click at [121, 193] on input "Title Additional link description, should not be the same as the link text. The…" at bounding box center [149, 193] width 90 height 12
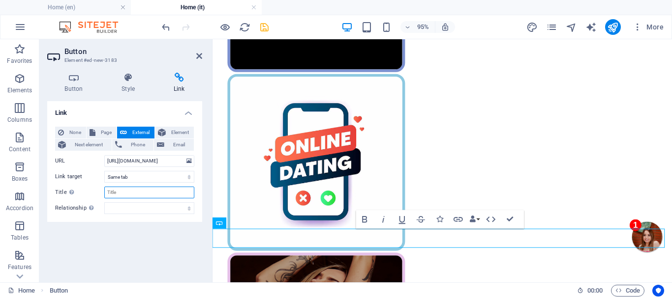
paste input "Leggi gli articoli in lingua italiana"
type input "Leggi gli articoli in lingua italiana"
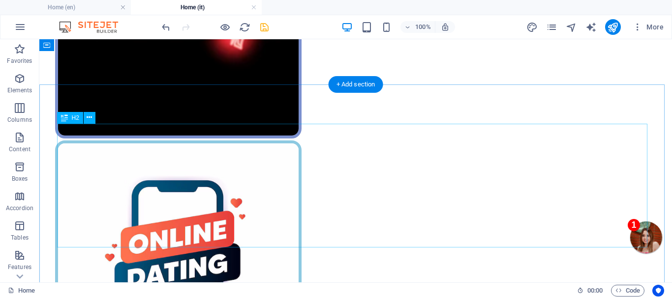
scroll to position [547, 0]
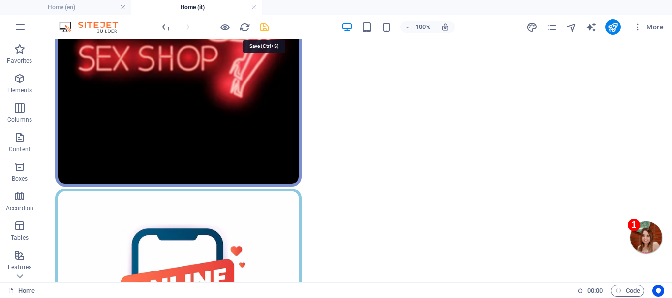
click at [264, 27] on icon "save" at bounding box center [264, 27] width 11 height 11
checkbox input "false"
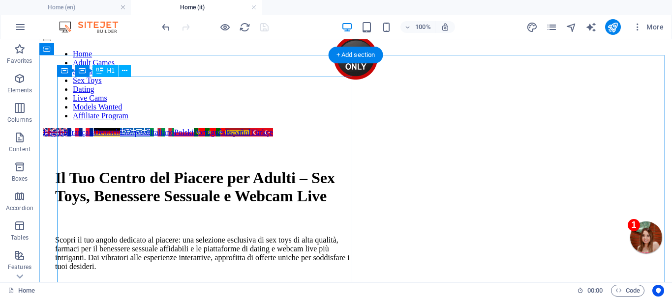
scroll to position [0, 0]
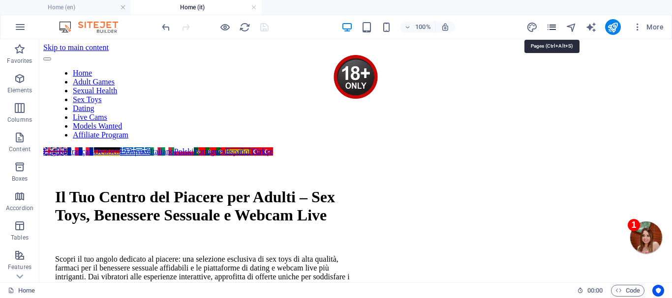
click at [553, 24] on icon "pages" at bounding box center [551, 27] width 11 height 11
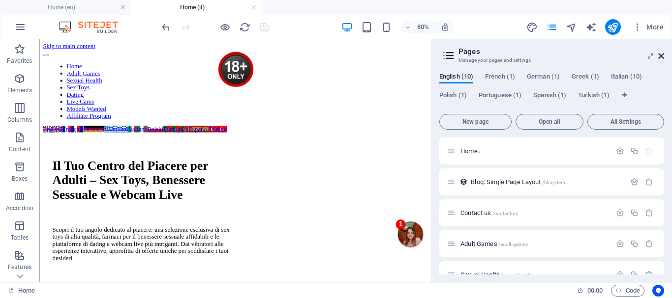
click at [660, 57] on icon at bounding box center [661, 56] width 6 height 8
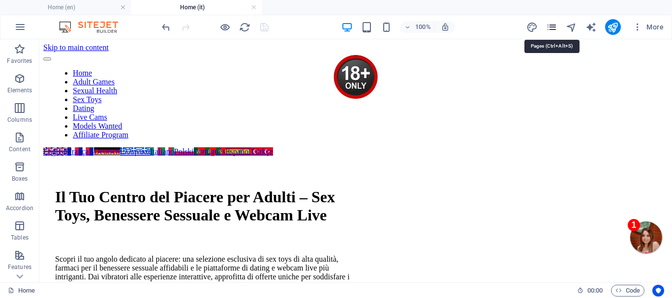
click at [550, 26] on icon "pages" at bounding box center [551, 27] width 11 height 11
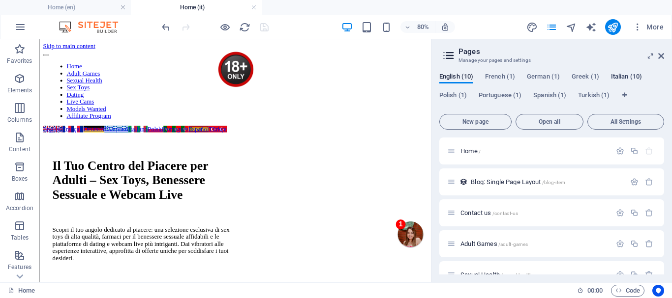
click at [626, 75] on span "Italian (10)" at bounding box center [626, 78] width 31 height 14
click at [619, 150] on icon "button" at bounding box center [620, 151] width 8 height 8
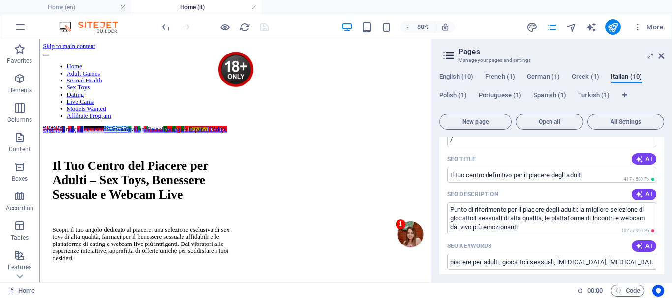
scroll to position [98, 0]
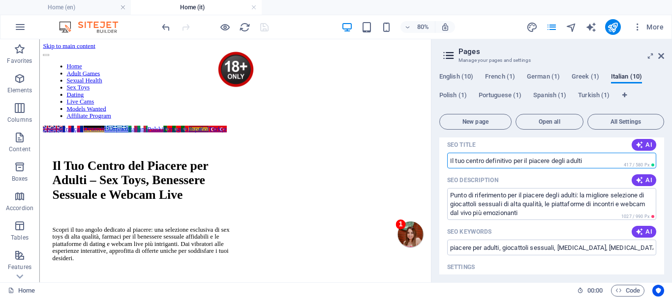
drag, startPoint x: 588, startPoint y: 161, endPoint x: 445, endPoint y: 166, distance: 143.2
click at [445, 166] on div "Name Home ​ URL SLUG / ​ SEO Title AI Il tuo centro definitivo per il piacere d…" at bounding box center [551, 271] width 225 height 410
paste input "Tuo Centro del Piacere per Adulti – Sex Toys, Benessere Sessuale e Webcam Live"
drag, startPoint x: 549, startPoint y: 162, endPoint x: 651, endPoint y: 161, distance: 101.3
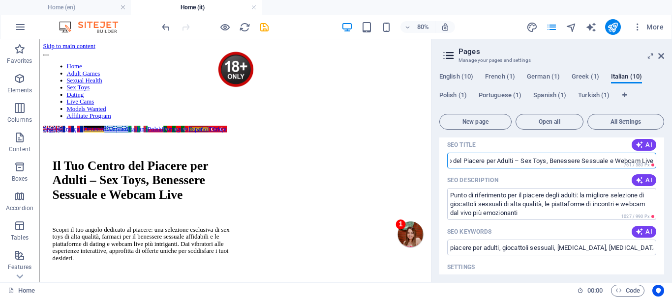
click at [651, 161] on input "Il Tuo Centro del Piacere per Adulti – Sex Toys, Benessere Sessuale e Webcam Li…" at bounding box center [551, 161] width 209 height 16
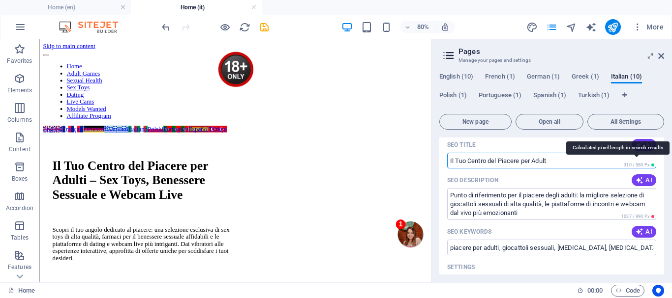
scroll to position [0, 0]
drag, startPoint x: 552, startPoint y: 159, endPoint x: 446, endPoint y: 166, distance: 105.9
click at [446, 166] on div "Name Home ​ URL SLUG / ​ SEO Title AI Il Tuo Centro del Piacere per Adulti ​ 31…" at bounding box center [551, 271] width 225 height 410
type input "Il Tuo Centro del Piacere per Adulti"
click at [501, 203] on textarea "Punto di riferimento per il piacere degli adulti: la migliore selezione di gioc…" at bounding box center [551, 204] width 209 height 32
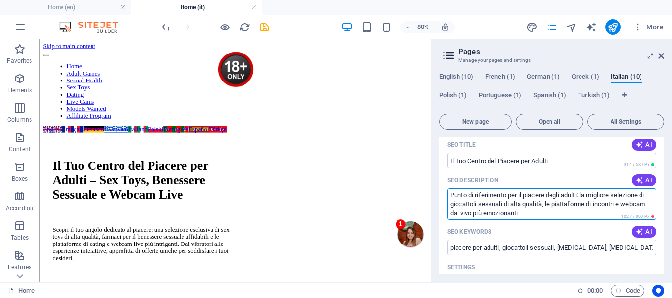
drag, startPoint x: 581, startPoint y: 194, endPoint x: 446, endPoint y: 193, distance: 135.2
click at [446, 193] on div "Name Home ​ URL SLUG / ​ SEO Title AI Il Tuo Centro del Piacere per Adulti ​ 31…" at bounding box center [551, 271] width 225 height 410
paste textarea "Il Tuo Centro del Piacere per Adulti – Sex Toys, Benessere Sessuale e Webcam Li…"
drag, startPoint x: 552, startPoint y: 196, endPoint x: 490, endPoint y: 203, distance: 62.8
click at [490, 203] on textarea "Il Tuo Centro del Piacere per Adulti – Sex Toys, Benessere Sessuale e Webcam Li…" at bounding box center [551, 204] width 209 height 32
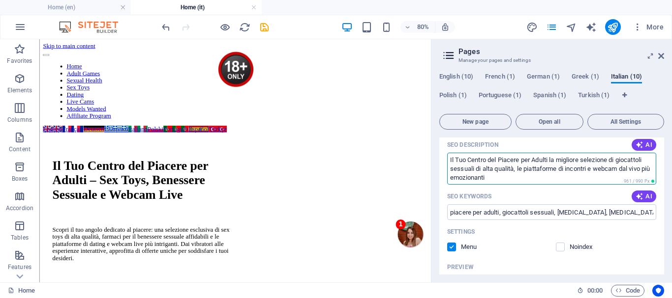
scroll to position [148, 0]
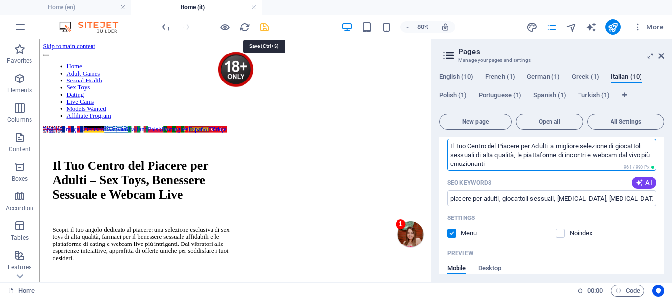
type textarea "Il Tuo Centro del Piacere per Adulti la migliore selezione di giocattoli sessua…"
click at [265, 27] on icon "save" at bounding box center [264, 27] width 11 height 11
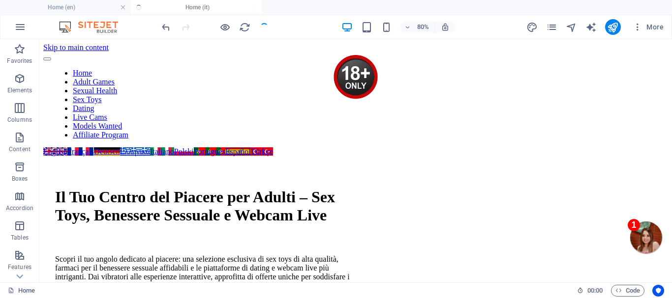
checkbox input "false"
click at [550, 28] on icon "pages" at bounding box center [551, 27] width 11 height 11
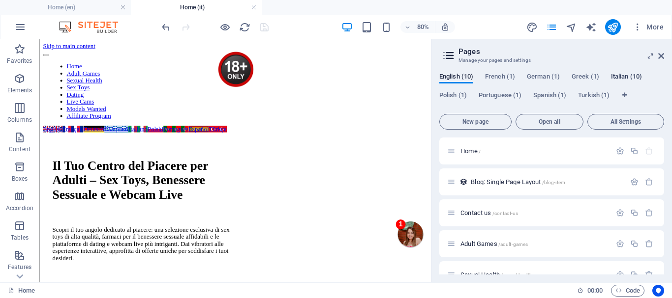
click at [619, 74] on span "Italian (10)" at bounding box center [626, 78] width 31 height 14
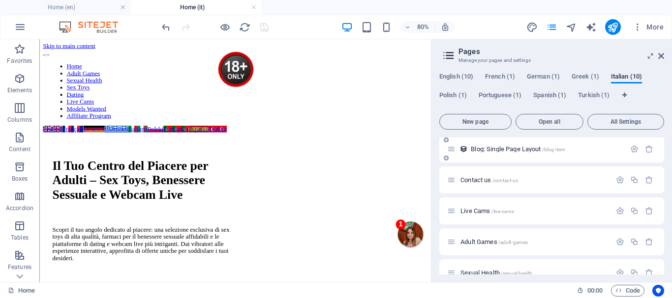
scroll to position [49, 0]
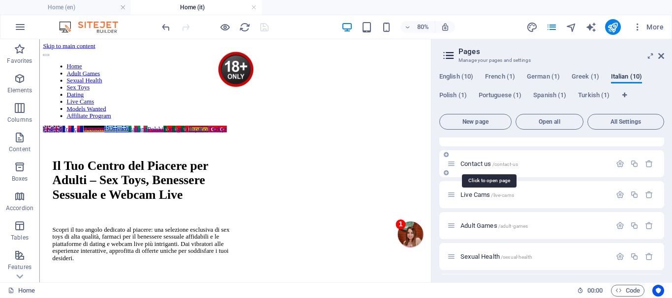
click at [474, 163] on span "Contact us /contact-us" at bounding box center [489, 163] width 58 height 7
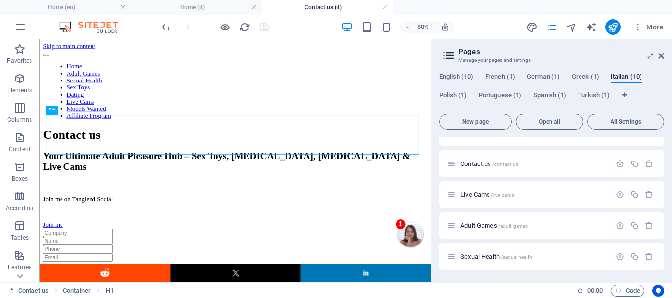
scroll to position [0, 0]
click at [662, 54] on icon at bounding box center [661, 56] width 6 height 8
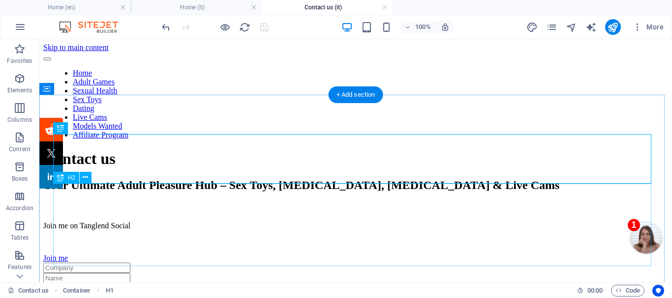
scroll to position [49, 0]
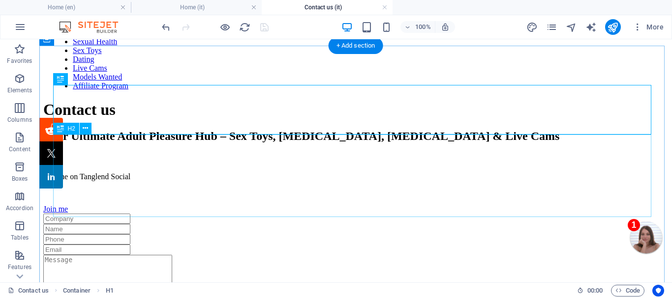
click at [262, 143] on div "Your Ultimate Adult Pleasure Hub – Sex Toys, [MEDICAL_DATA], [MEDICAL_DATA] & L…" at bounding box center [355, 136] width 625 height 13
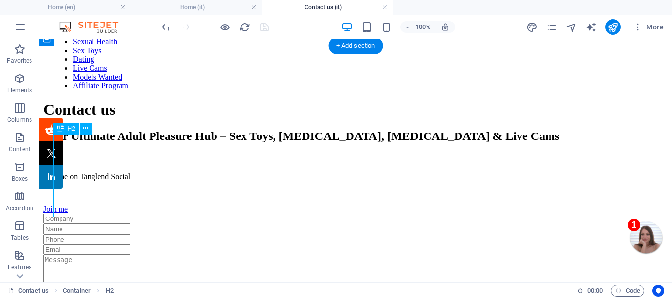
click at [262, 143] on div "Your Ultimate Adult Pleasure Hub – Sex Toys, [MEDICAL_DATA], [MEDICAL_DATA] & L…" at bounding box center [355, 136] width 625 height 13
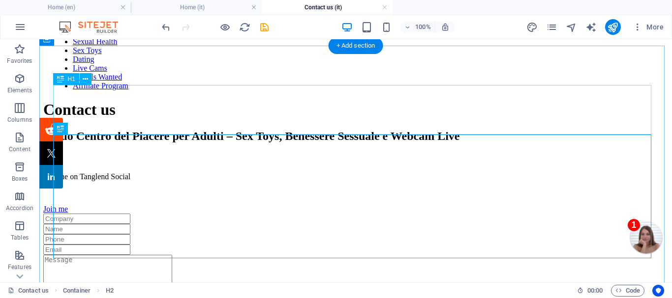
click at [246, 107] on div "Contact us" at bounding box center [355, 110] width 625 height 18
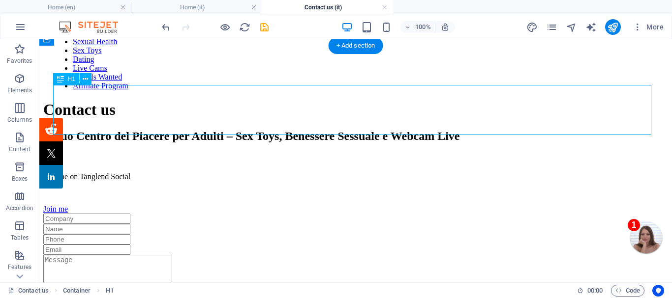
click at [246, 107] on div "Contact us" at bounding box center [355, 110] width 625 height 18
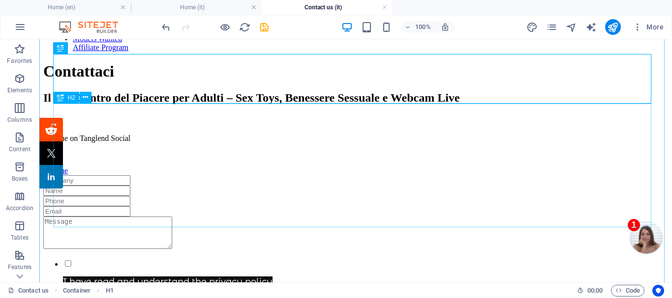
scroll to position [98, 0]
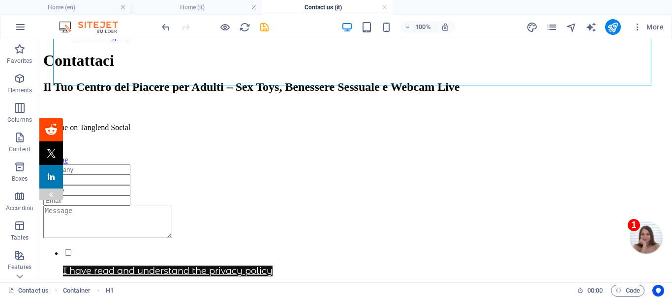
click at [50, 196] on img at bounding box center [51, 195] width 8 height 8
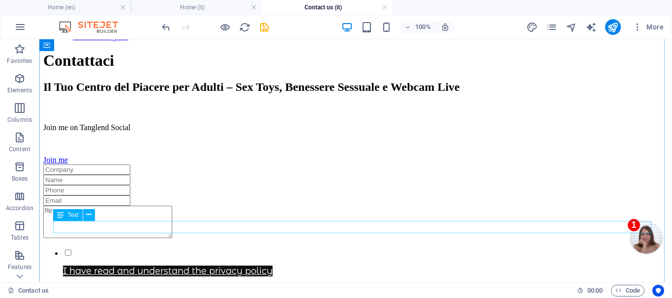
click at [115, 132] on div "Join me on Tanglend Social" at bounding box center [355, 127] width 625 height 9
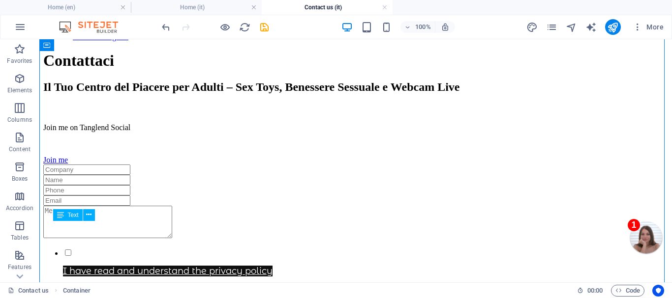
click at [114, 132] on div "Join me on Tanglend Social" at bounding box center [355, 127] width 625 height 9
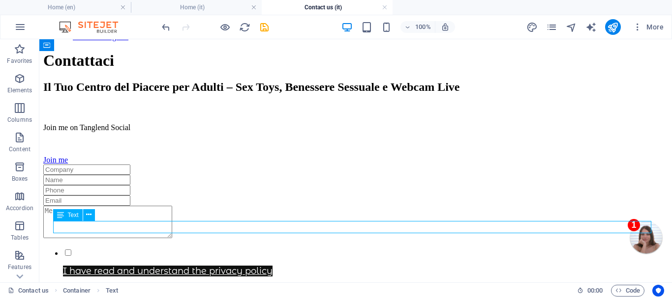
click at [123, 132] on div "Join me on Tanglend Social" at bounding box center [355, 127] width 625 height 9
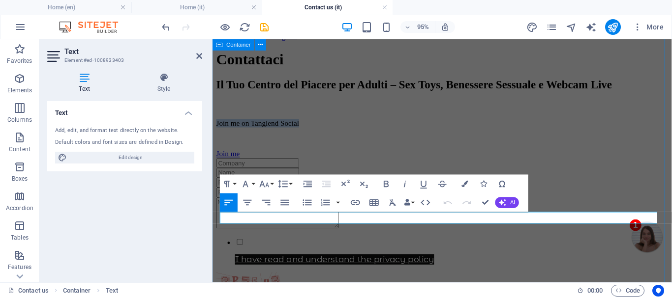
drag, startPoint x: 347, startPoint y: 228, endPoint x: 217, endPoint y: 225, distance: 130.4
click at [217, 164] on div "Contattaci Il Tuo Centro del Piacere per Adulti – Sex Toys, Benessere Sessuale …" at bounding box center [454, 108] width 476 height 113
copy p "Join me on Tanglend Social"
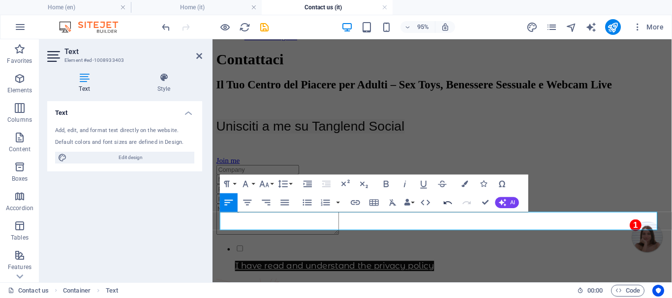
click at [446, 201] on icon "button" at bounding box center [447, 202] width 11 height 11
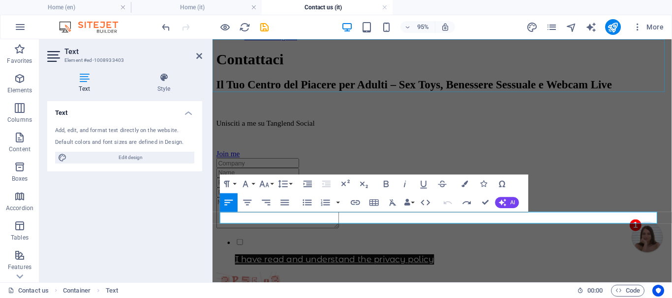
scroll to position [78, 2]
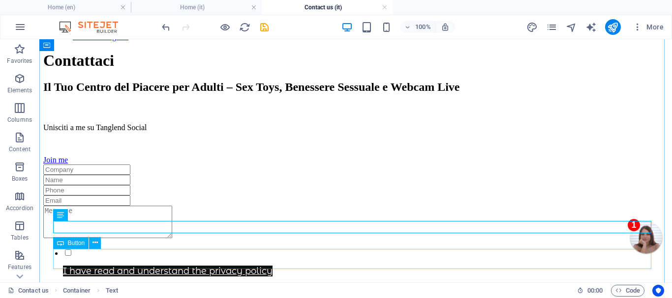
click at [84, 165] on div "Join me" at bounding box center [355, 160] width 625 height 9
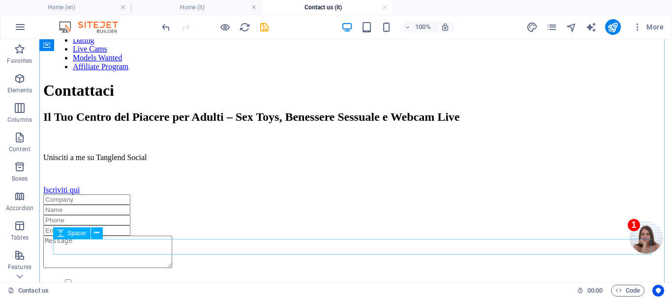
scroll to position [0, 0]
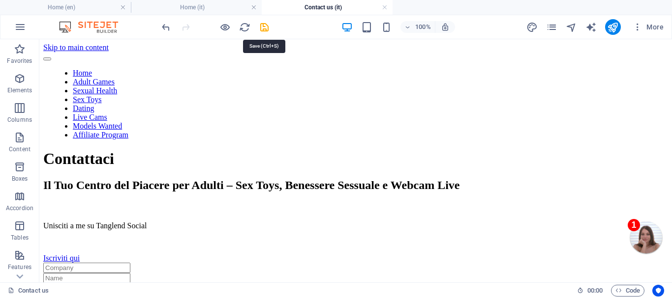
click at [264, 25] on icon "save" at bounding box center [264, 27] width 11 height 11
checkbox input "false"
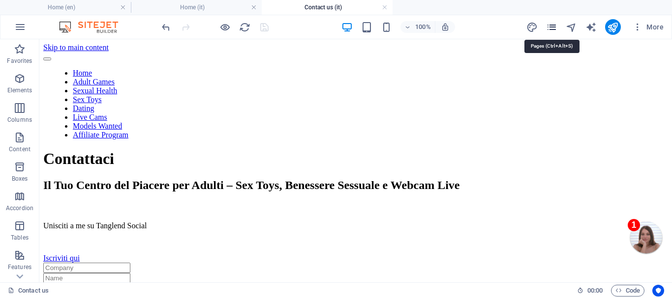
click at [553, 27] on icon "pages" at bounding box center [551, 27] width 11 height 11
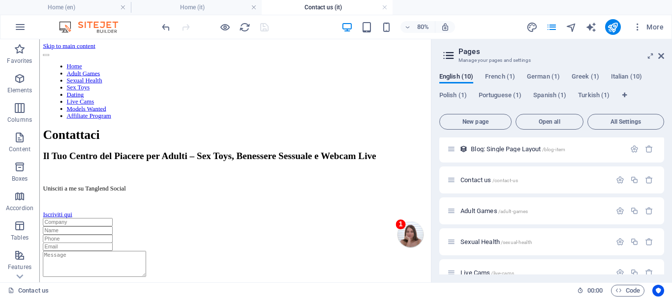
scroll to position [49, 0]
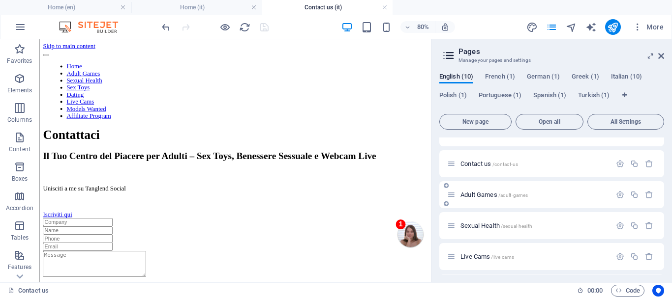
click at [489, 193] on span "Adult Games /adult-games" at bounding box center [493, 194] width 67 height 7
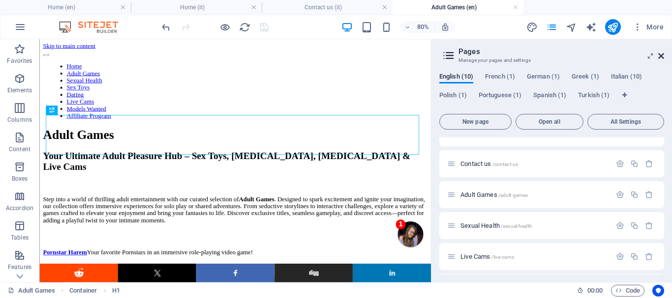
scroll to position [0, 0]
click at [659, 55] on icon at bounding box center [661, 56] width 6 height 8
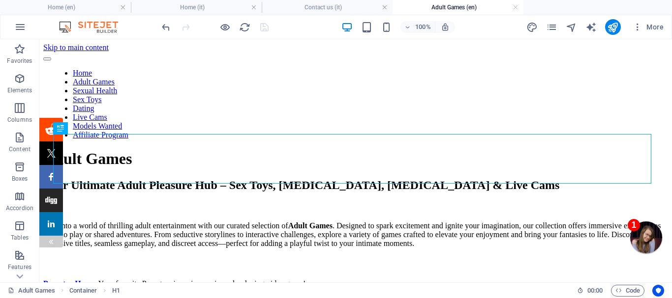
click at [49, 243] on img at bounding box center [51, 242] width 8 height 8
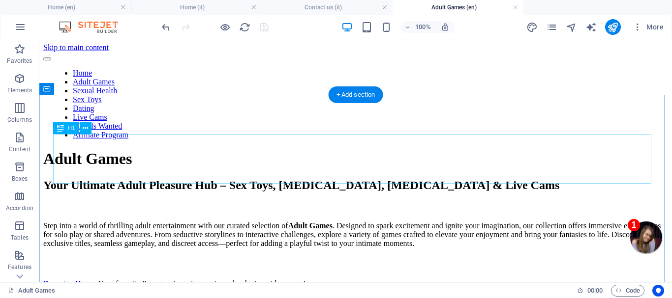
click at [175, 160] on div "Adult Games" at bounding box center [355, 159] width 625 height 18
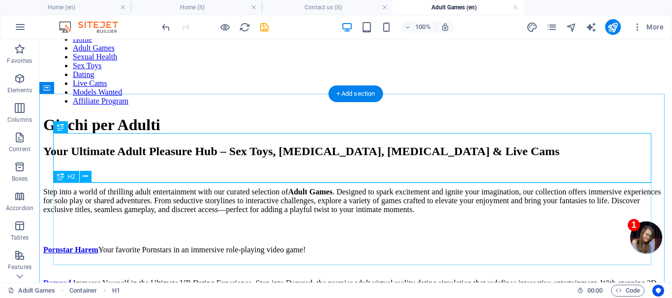
scroll to position [49, 0]
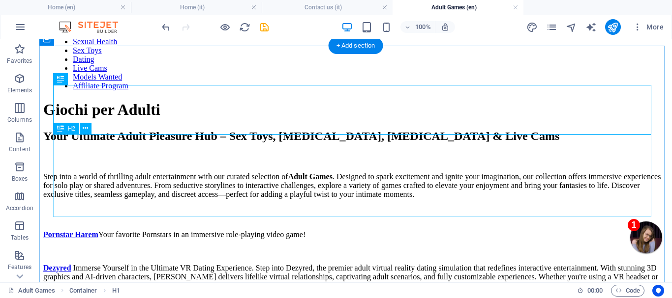
click at [253, 143] on div "Your Ultimate Adult Pleasure Hub – Sex Toys, [MEDICAL_DATA], [MEDICAL_DATA] & L…" at bounding box center [355, 136] width 625 height 13
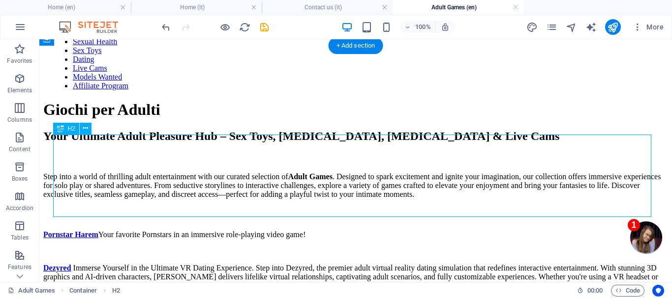
click at [252, 143] on div "Your Ultimate Adult Pleasure Hub – Sex Toys, [MEDICAL_DATA], [MEDICAL_DATA] & L…" at bounding box center [355, 136] width 625 height 13
click at [253, 143] on div "Your Ultimate Adult Pleasure Hub – Sex Toys, [MEDICAL_DATA], [MEDICAL_DATA] & L…" at bounding box center [355, 136] width 625 height 13
click at [252, 143] on div "Your Ultimate Adult Pleasure Hub – Sex Toys, [MEDICAL_DATA], [MEDICAL_DATA] & L…" at bounding box center [355, 136] width 625 height 13
click at [360, 143] on div "Your Ultimate Adult Pleasure Hub – Sex Toys, [MEDICAL_DATA], [MEDICAL_DATA] & L…" at bounding box center [355, 136] width 625 height 13
click at [359, 143] on div "Your Ultimate Adult Pleasure Hub – Sex Toys, [MEDICAL_DATA], [MEDICAL_DATA] & L…" at bounding box center [355, 136] width 625 height 13
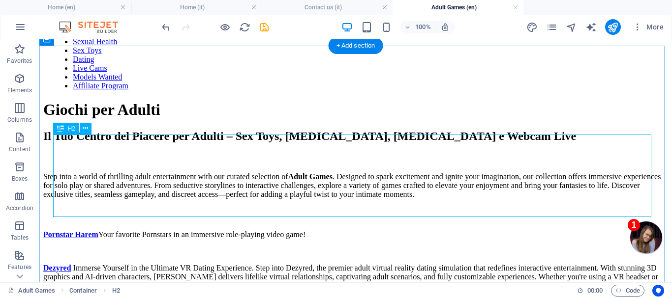
scroll to position [98, 0]
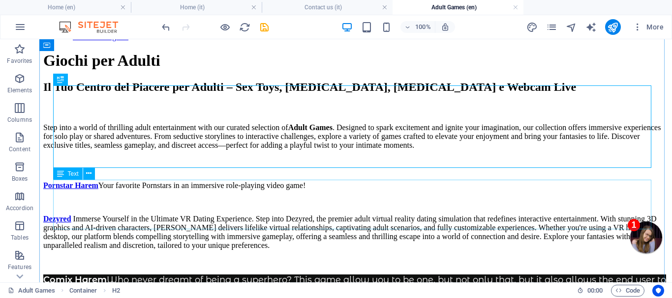
click at [175, 150] on div "Step into a world of thrilling adult entertainment with our curated selection o…" at bounding box center [355, 136] width 625 height 27
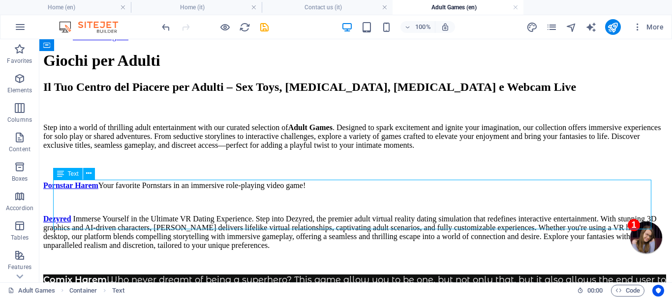
click at [175, 150] on div "Step into a world of thrilling adult entertainment with our curated selection o…" at bounding box center [355, 136] width 625 height 27
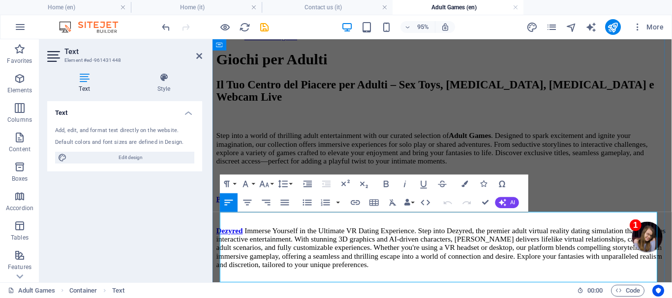
scroll to position [148, 0]
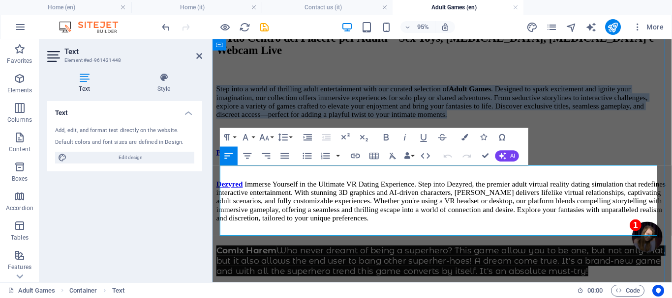
drag, startPoint x: 264, startPoint y: 243, endPoint x: 222, endPoint y: 180, distance: 75.8
click at [222, 123] on p "Step into a world of thrilling adult entertainment with our curated selection o…" at bounding box center [454, 105] width 476 height 35
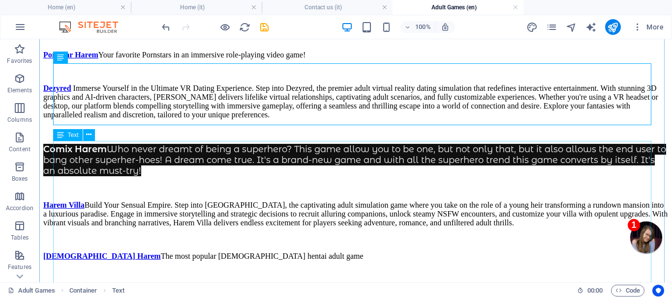
scroll to position [246, 0]
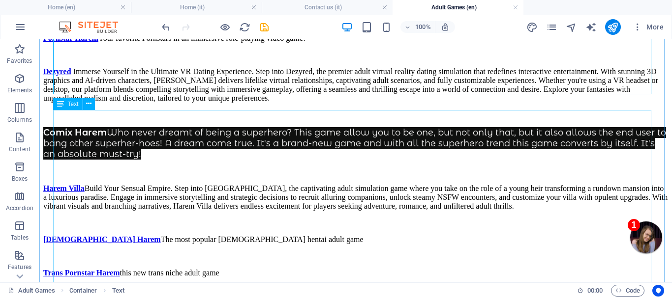
click at [336, 153] on div "Pornstar Harem Your favorite Pornstars in an immersive role-playing video game!…" at bounding box center [355, 229] width 625 height 390
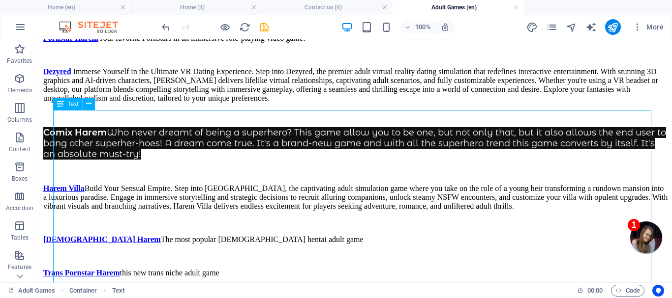
click at [336, 153] on div "Pornstar Harem Your favorite Pornstars in an immersive role-playing video game!…" at bounding box center [355, 229] width 625 height 390
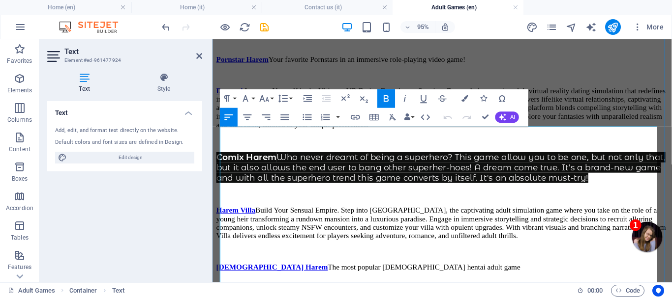
scroll to position [295, 0]
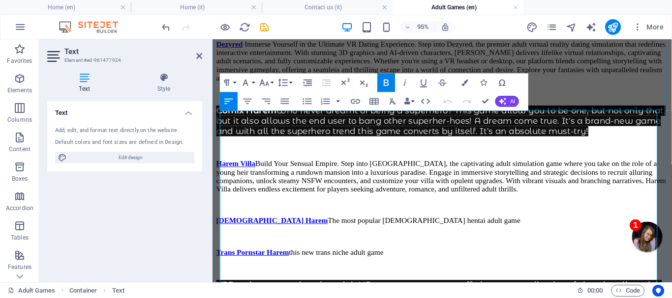
drag, startPoint x: 298, startPoint y: 119, endPoint x: 589, endPoint y: 125, distance: 291.2
click at [589, 16] on p "Pornstar Harem Your favorite Pornstars in an immersive role-playing video game!" at bounding box center [454, 11] width 476 height 9
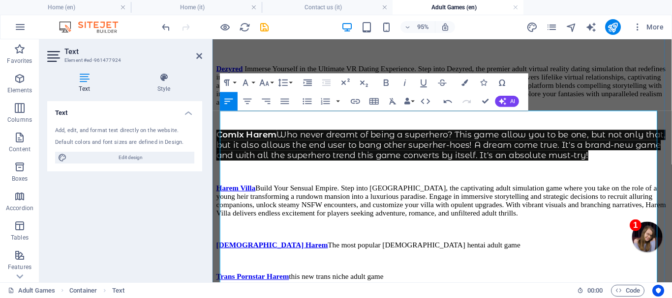
click at [306, 16] on p "Pornstar Harem" at bounding box center [454, 11] width 476 height 9
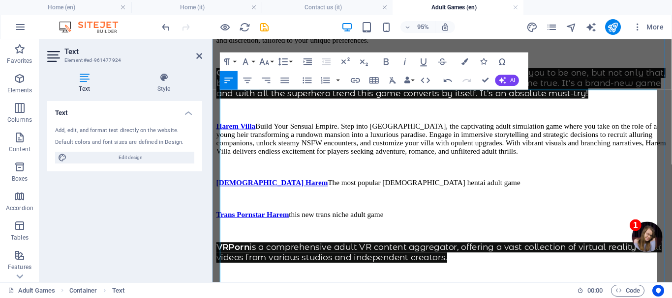
scroll to position [344, 0]
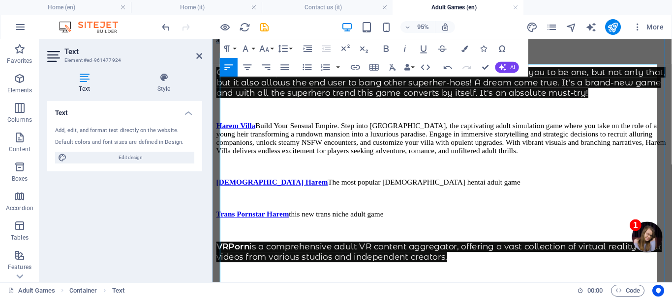
drag, startPoint x: 263, startPoint y: 108, endPoint x: 383, endPoint y: 178, distance: 139.3
click at [383, 44] on p "Dezyred Immerse Yourself in the Ultimate VR Dating Experience. Step into Dezyre…" at bounding box center [454, 22] width 476 height 44
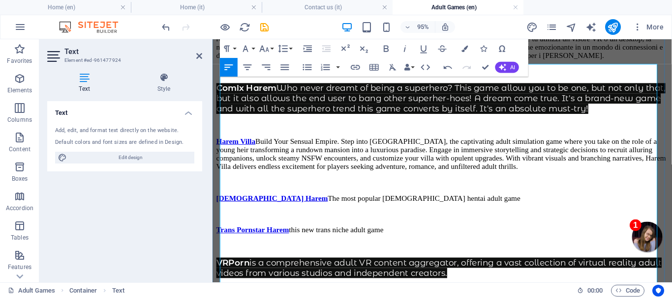
click at [284, 9] on p "Dezyred" at bounding box center [454, 4] width 476 height 9
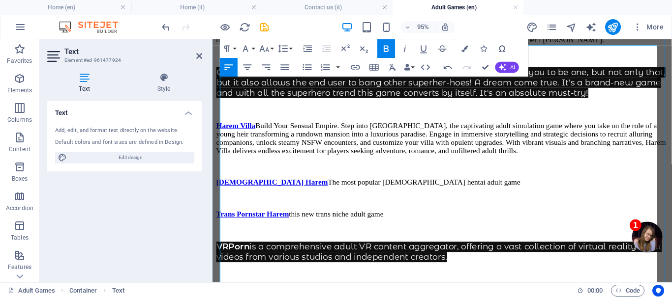
scroll to position [393, 0]
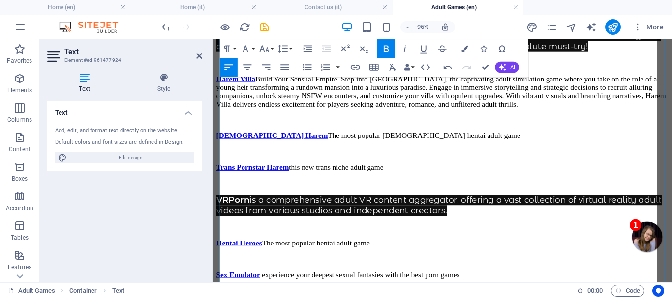
drag, startPoint x: 287, startPoint y: 157, endPoint x: 384, endPoint y: 162, distance: 96.5
click at [384, 52] on span "Who never dreamt of being a superhero? This game allow you to be one, but not o…" at bounding box center [452, 36] width 473 height 32
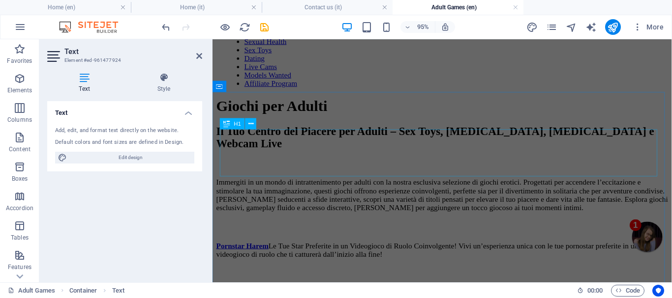
scroll to position [0, 0]
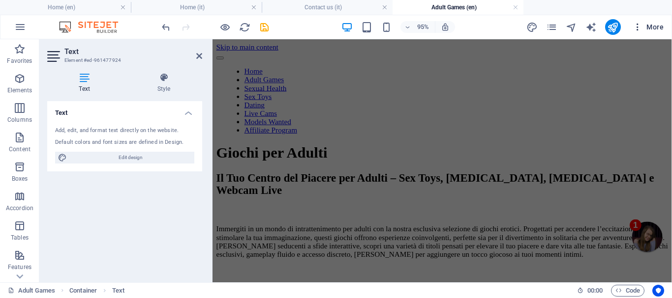
click at [637, 24] on icon "button" at bounding box center [637, 27] width 10 height 10
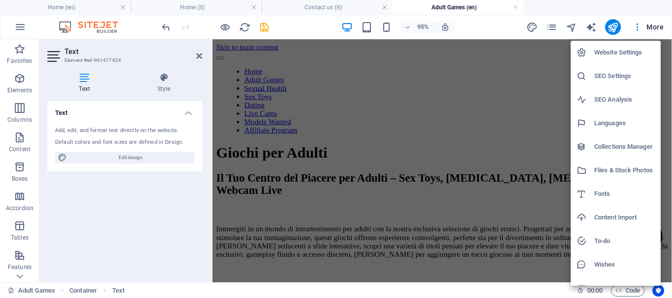
click at [499, 98] on div at bounding box center [336, 149] width 672 height 298
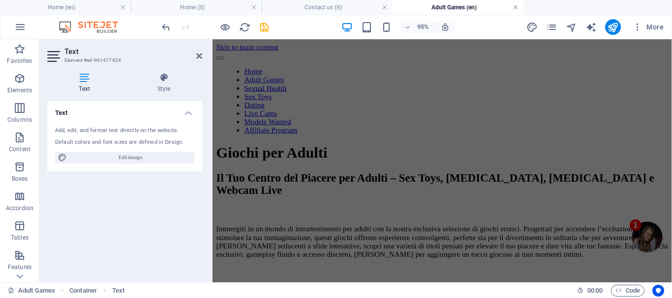
click at [514, 6] on link at bounding box center [515, 7] width 6 height 9
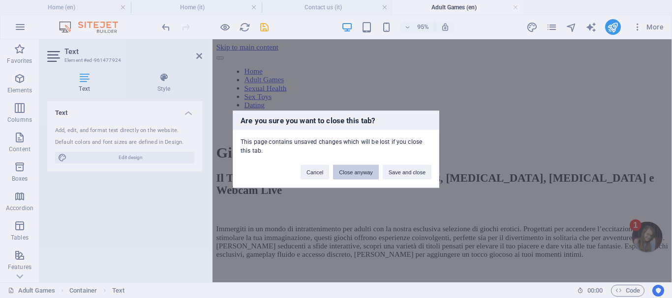
click at [344, 173] on button "Close anyway" at bounding box center [355, 172] width 45 height 15
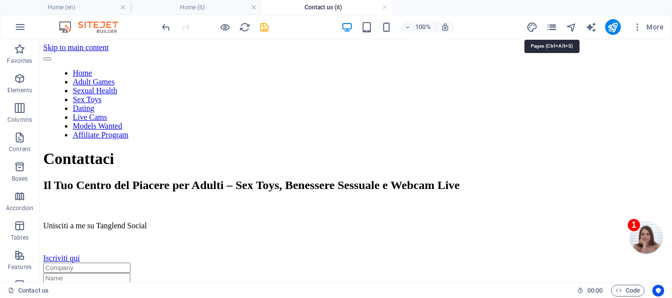
click at [550, 25] on icon "pages" at bounding box center [551, 27] width 11 height 11
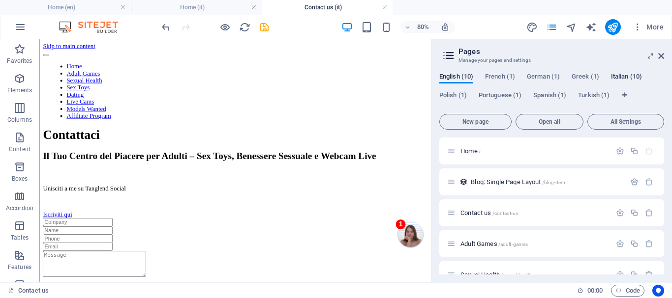
click at [619, 77] on span "Italian (10)" at bounding box center [626, 78] width 31 height 14
click at [478, 211] on span "Contact us /contact-us" at bounding box center [489, 212] width 58 height 7
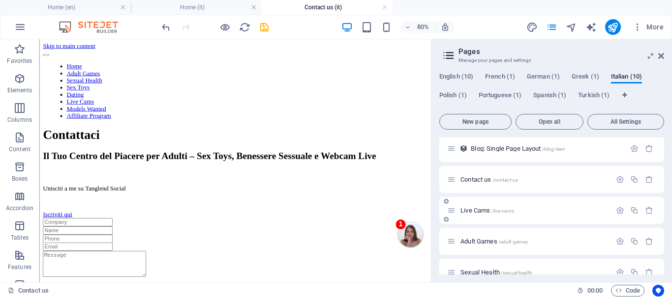
scroll to position [49, 0]
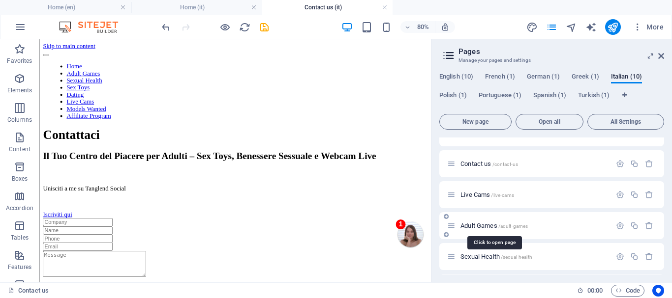
click at [473, 224] on span "Adult Games /adult-games" at bounding box center [493, 225] width 67 height 7
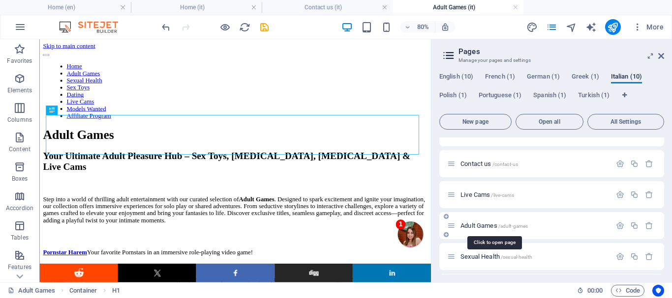
scroll to position [0, 0]
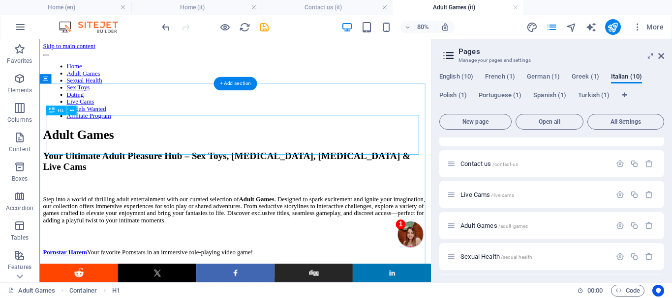
click at [266, 162] on div "Adult Games" at bounding box center [283, 159] width 481 height 18
click at [266, 161] on div "Adult Games" at bounding box center [283, 159] width 481 height 18
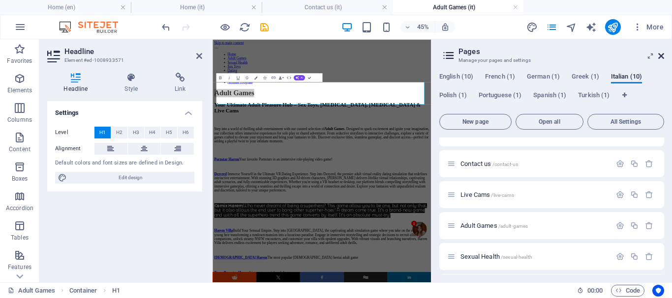
click at [661, 53] on icon at bounding box center [661, 56] width 6 height 8
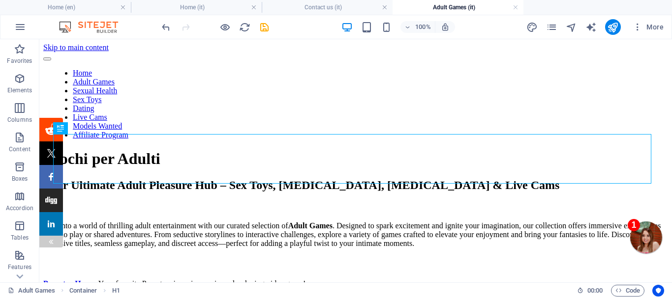
click at [49, 238] on div at bounding box center [51, 242] width 8 height 12
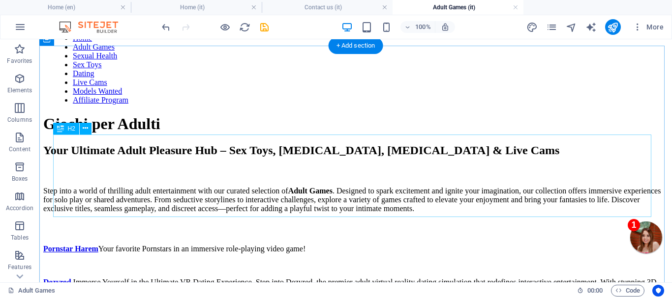
scroll to position [49, 0]
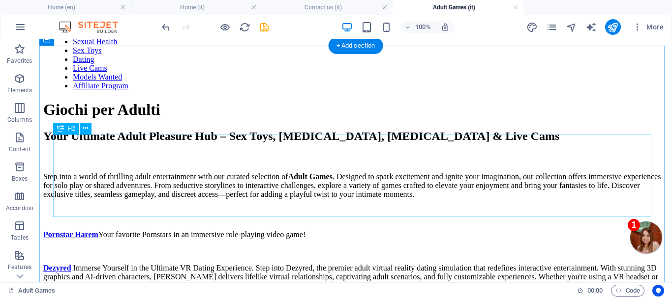
click at [248, 143] on div "Your Ultimate Adult Pleasure Hub – Sex Toys, [MEDICAL_DATA], [MEDICAL_DATA] & L…" at bounding box center [355, 136] width 625 height 13
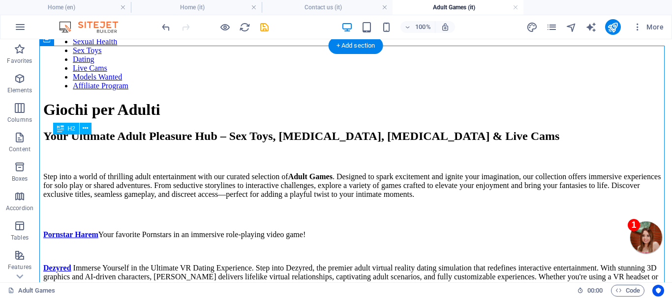
click at [248, 143] on div "Your Ultimate Adult Pleasure Hub – Sex Toys, [MEDICAL_DATA], [MEDICAL_DATA] & L…" at bounding box center [355, 136] width 625 height 13
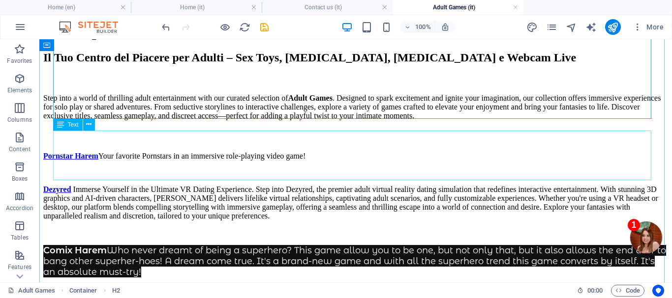
scroll to position [148, 0]
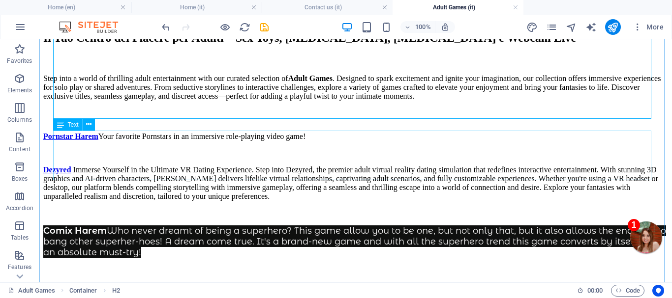
click at [240, 101] on div "Step into a world of thrilling adult entertainment with our curated selection o…" at bounding box center [355, 87] width 625 height 27
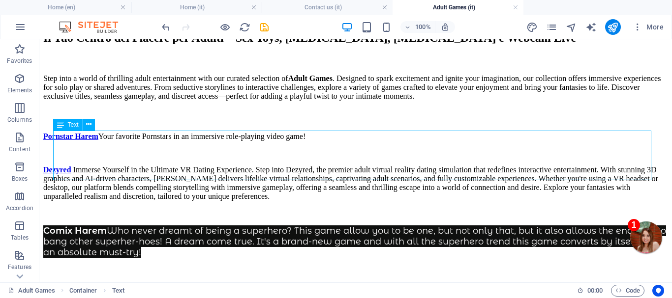
click at [239, 101] on div "Step into a world of thrilling adult entertainment with our curated selection o…" at bounding box center [355, 87] width 625 height 27
click at [240, 101] on div "Step into a world of thrilling adult entertainment with our curated selection o…" at bounding box center [355, 87] width 625 height 27
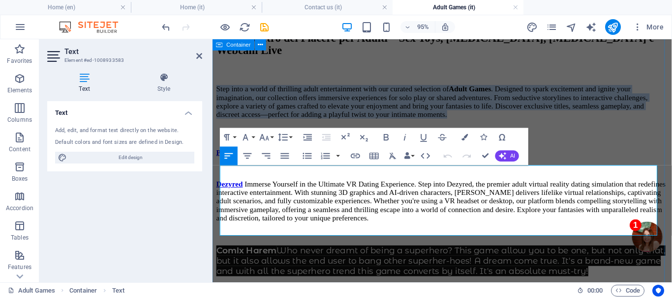
drag, startPoint x: 270, startPoint y: 241, endPoint x: 219, endPoint y: 180, distance: 79.3
click at [219, 180] on div "Giochi per Adulti Il Tuo Centro del Piacere per Adulti – Sex Toys, Viagra, Cial…" at bounding box center [454, 282] width 476 height 560
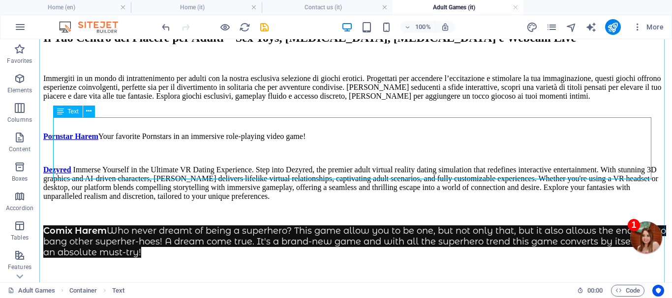
scroll to position [197, 0]
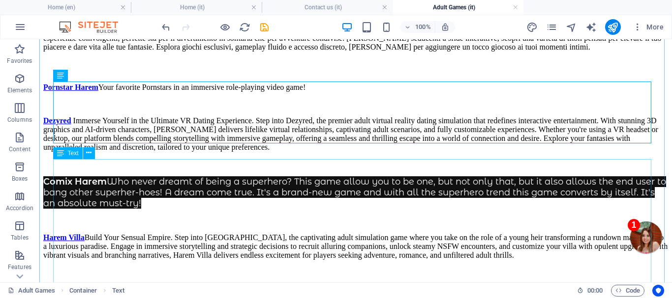
click at [413, 189] on div "Pornstar Harem Your favorite Pornstars in an immersive role-playing video game!…" at bounding box center [355, 278] width 625 height 390
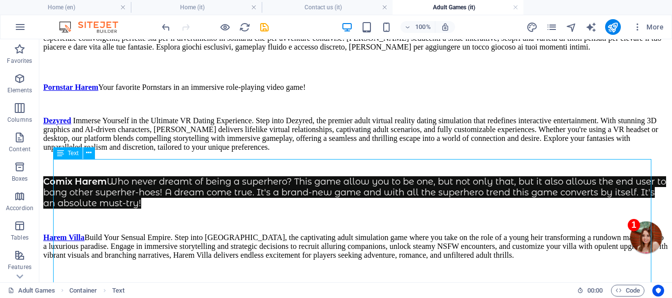
click at [413, 187] on div "Pornstar Harem Your favorite Pornstars in an immersive role-playing video game!…" at bounding box center [355, 278] width 625 height 390
click at [400, 195] on div "Pornstar Harem Your favorite Pornstars in an immersive role-playing video game!…" at bounding box center [355, 278] width 625 height 390
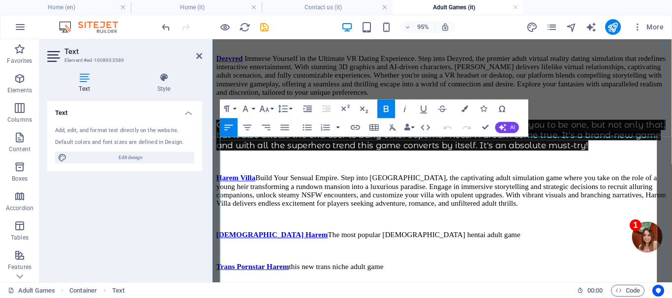
scroll to position [295, 0]
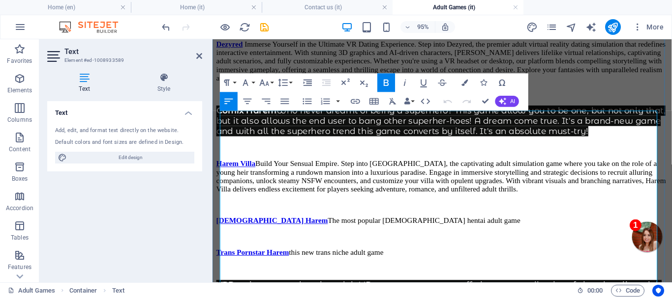
drag, startPoint x: 298, startPoint y: 119, endPoint x: 596, endPoint y: 122, distance: 297.5
click at [596, 16] on p "Pornstar Harem Your favorite Pornstars in an immersive role-playing video game!" at bounding box center [454, 11] width 476 height 9
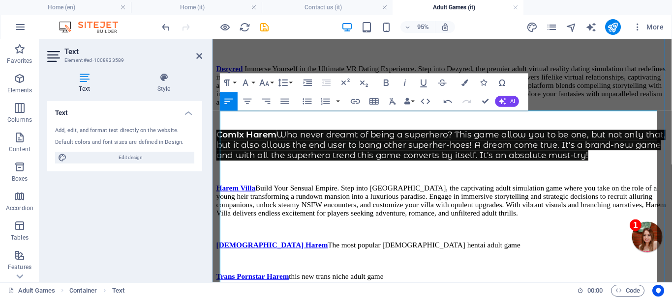
click at [350, 16] on p "Pornstar Harem" at bounding box center [454, 11] width 476 height 9
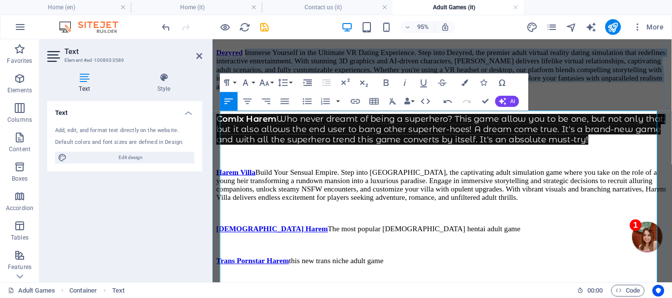
drag, startPoint x: 262, startPoint y: 156, endPoint x: 379, endPoint y: 234, distance: 140.2
click at [379, 93] on p "Dezyred Immerse Yourself in the Ultimate VR Dating Experience. Step into Dezyre…" at bounding box center [454, 71] width 476 height 44
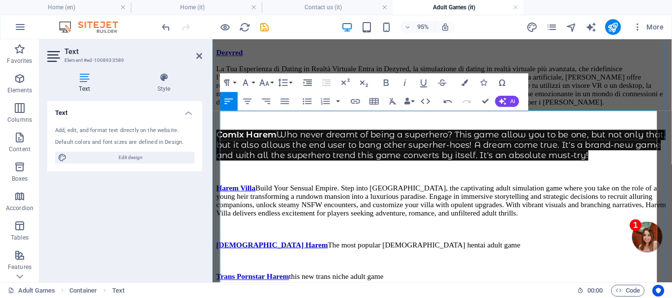
click at [269, 58] on p "Dezyred" at bounding box center [454, 53] width 476 height 9
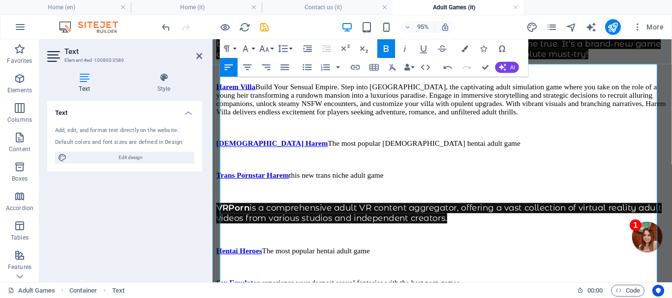
scroll to position [393, 0]
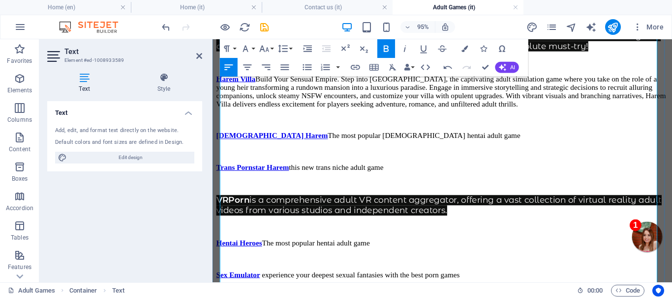
drag, startPoint x: 286, startPoint y: 154, endPoint x: 662, endPoint y: 186, distance: 377.5
click at [662, 52] on p "Comix Harem Who never dreamt of being a superhero? This game allow you to be on…" at bounding box center [454, 36] width 476 height 32
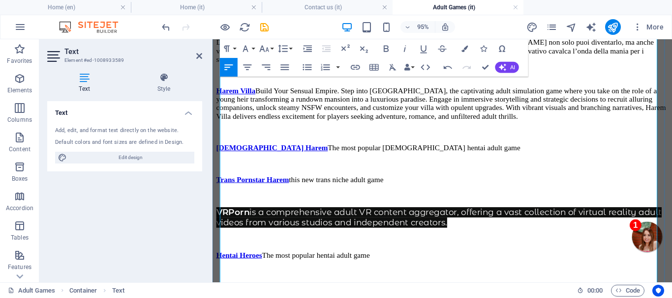
click at [308, 30] on p "Comix Harem" at bounding box center [454, 25] width 476 height 11
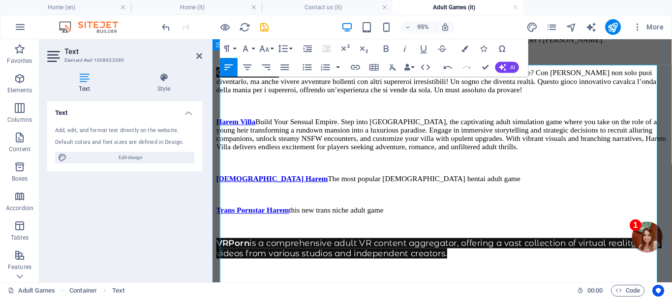
scroll to position [295, 0]
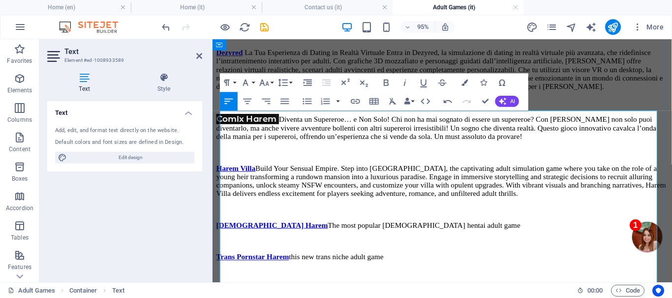
click at [297, 25] on p "Pornstar Harem Le Tue Star Preferite in un Videogioco di Ruolo Coinvolgente! Vi…" at bounding box center [454, 16] width 476 height 18
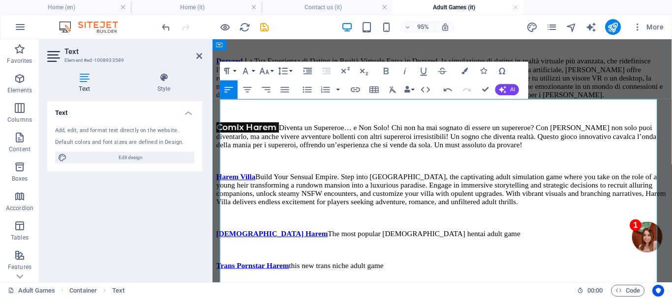
scroll to position [307, 0]
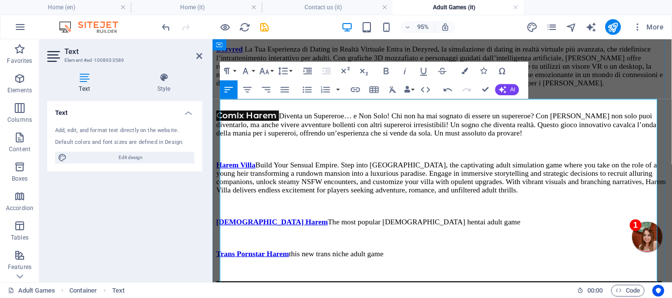
click at [263, 90] on p "Dezyred La Tua Esperienza di Dating in Realtà Virtuale Entra in Dezyred, la sim…" at bounding box center [454, 68] width 476 height 44
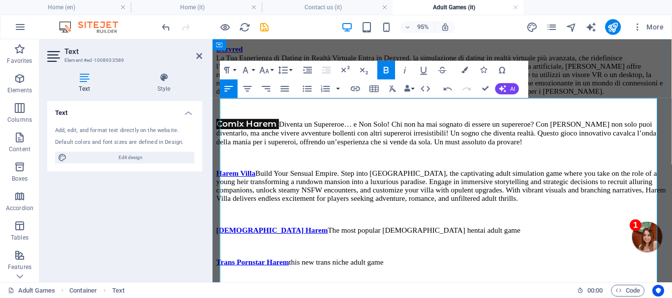
scroll to position [357, 0]
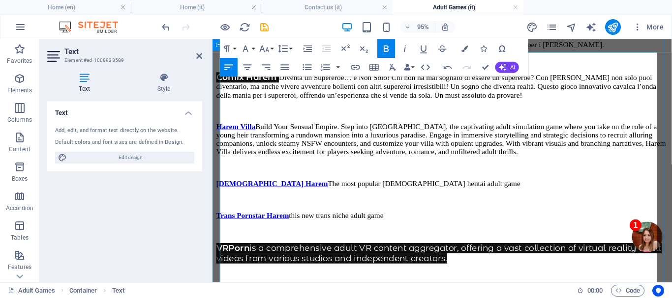
click at [286, 103] on p "Comix Harem Diventa un Supereroe… e Non Solo! Chi non ha mai sognato di essere …" at bounding box center [454, 88] width 476 height 29
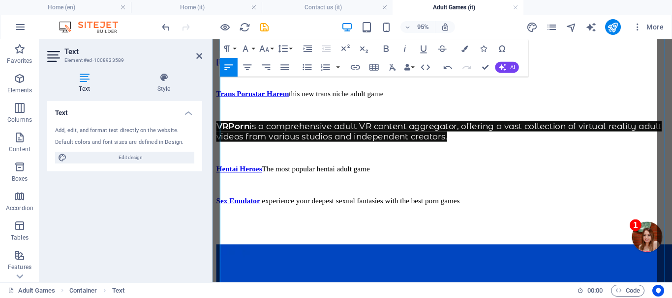
scroll to position [504, 0]
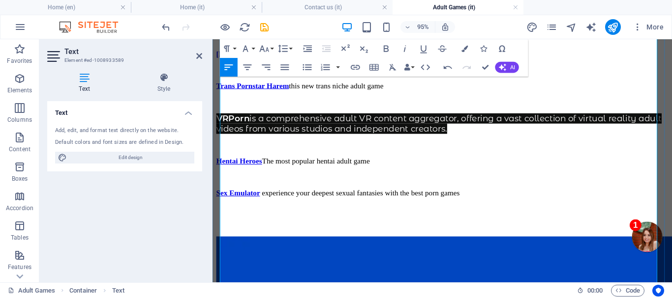
drag, startPoint x: 278, startPoint y: 144, endPoint x: 440, endPoint y: 206, distance: 173.2
click at [440, 26] on p "Harem Villa Build Your Sensual Empire. Step into Harem Villa, the captivating a…" at bounding box center [454, 8] width 476 height 35
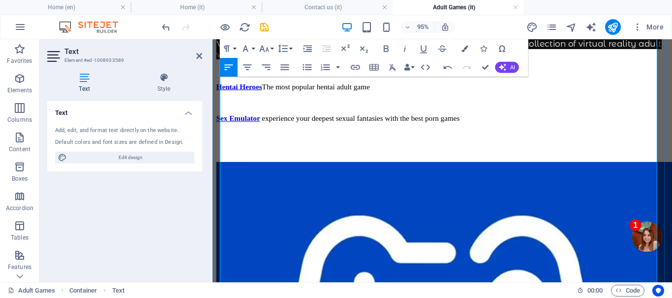
scroll to position [602, 0]
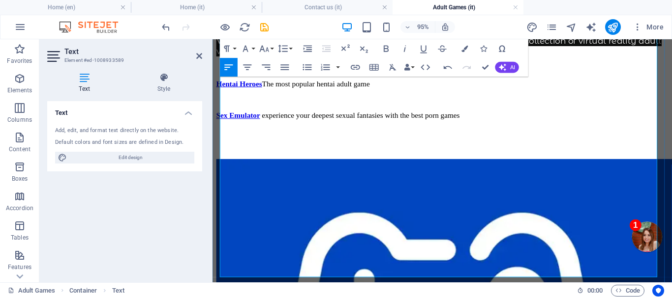
drag, startPoint x: 276, startPoint y: 144, endPoint x: 463, endPoint y: 150, distance: 187.5
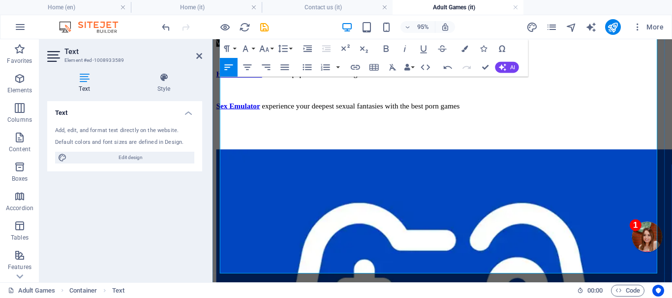
scroll to position [652, 0]
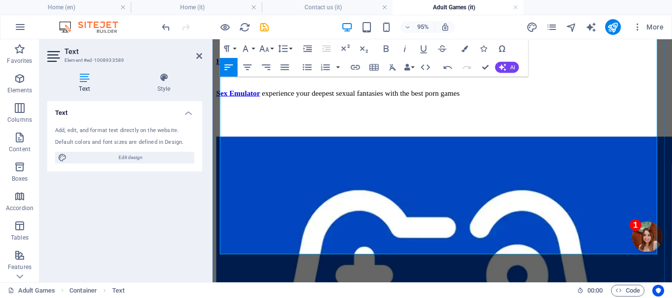
drag, startPoint x: 325, startPoint y: 147, endPoint x: 471, endPoint y: 151, distance: 146.1
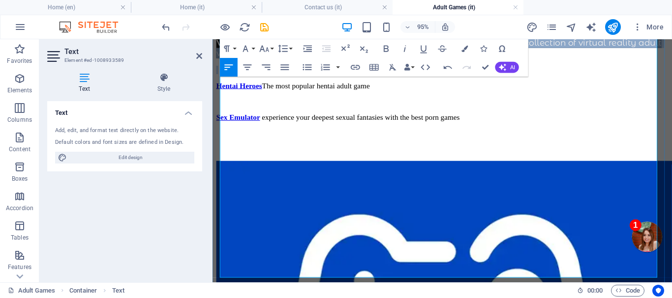
drag, startPoint x: 256, startPoint y: 195, endPoint x: 493, endPoint y: 217, distance: 237.6
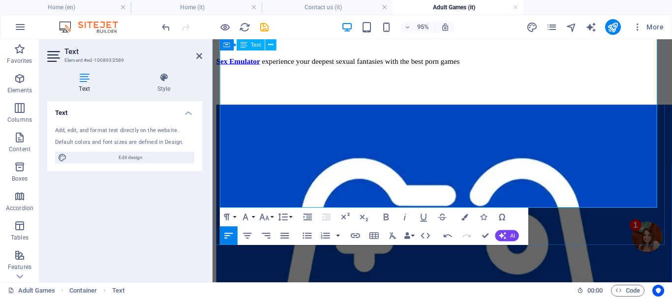
scroll to position [750, 0]
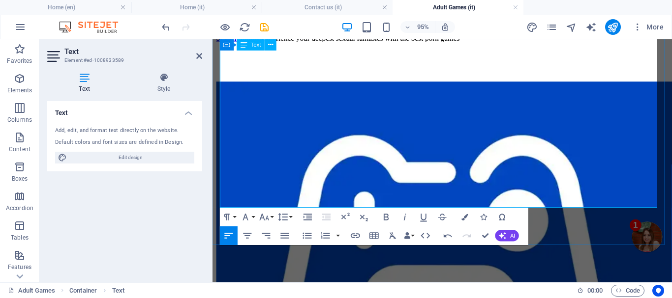
drag, startPoint x: 289, startPoint y: 161, endPoint x: 457, endPoint y: 162, distance: 168.2
click at [457, 9] on p "Hentai Heroes The most popular hentai adult game" at bounding box center [454, 4] width 476 height 9
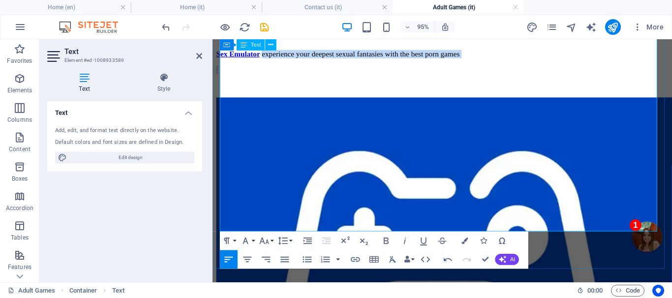
drag, startPoint x: 285, startPoint y: 209, endPoint x: 587, endPoint y: 218, distance: 302.6
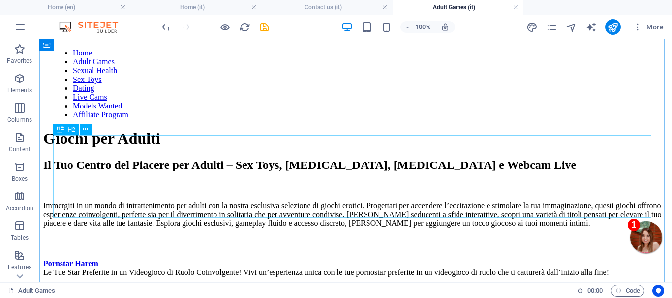
scroll to position [0, 0]
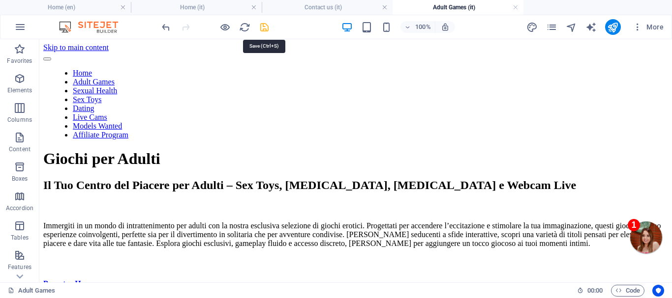
click at [264, 25] on icon "save" at bounding box center [264, 27] width 11 height 11
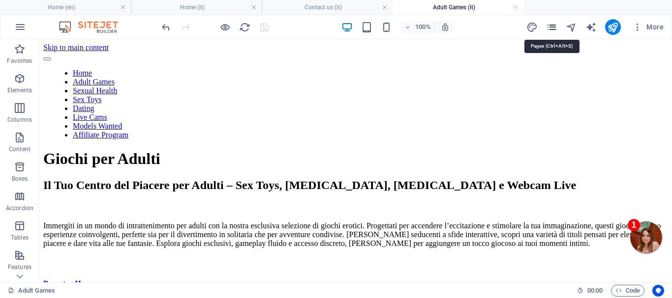
click at [551, 24] on icon "pages" at bounding box center [551, 27] width 11 height 11
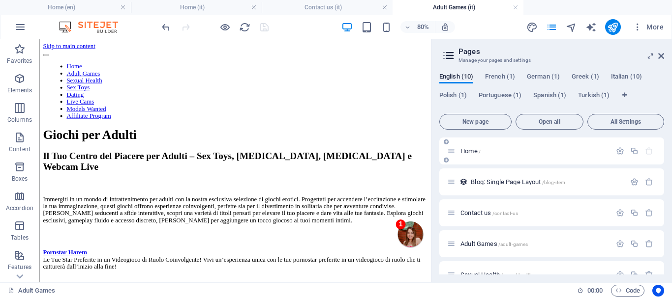
scroll to position [49, 0]
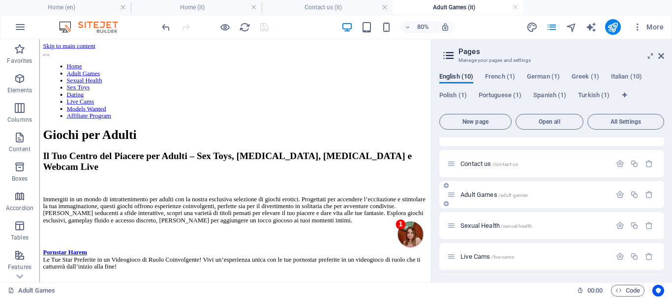
click at [478, 192] on div "Adult Games /adult-games" at bounding box center [529, 194] width 164 height 11
click at [476, 192] on span "Adult Games /adult-games" at bounding box center [493, 194] width 67 height 7
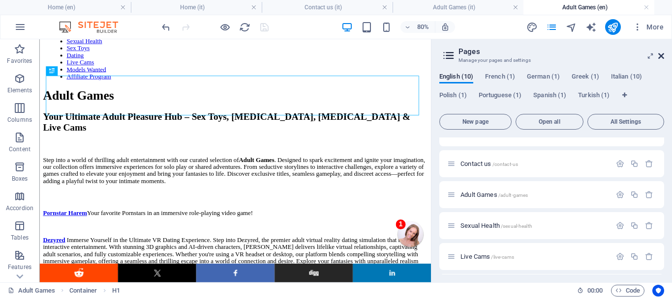
drag, startPoint x: 662, startPoint y: 55, endPoint x: 352, endPoint y: 75, distance: 310.5
click at [662, 55] on icon at bounding box center [661, 56] width 6 height 8
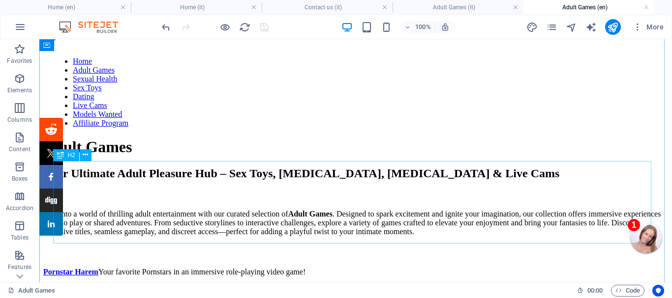
scroll to position [0, 0]
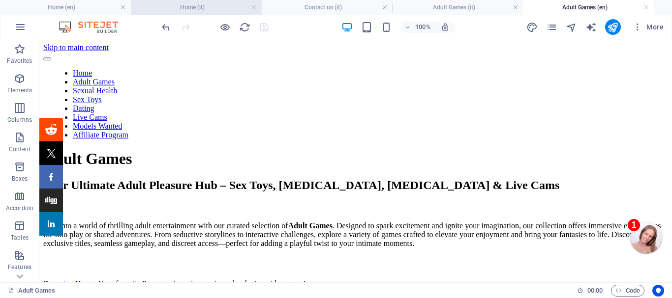
click at [215, 5] on h4 "Home (it)" at bounding box center [196, 7] width 131 height 11
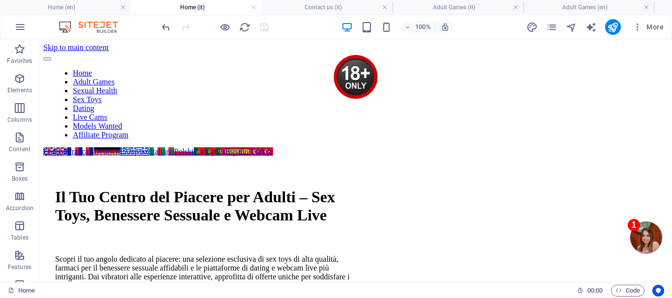
click at [263, 28] on div at bounding box center [215, 27] width 110 height 16
click at [305, 6] on h4 "Contact us (it)" at bounding box center [327, 7] width 131 height 11
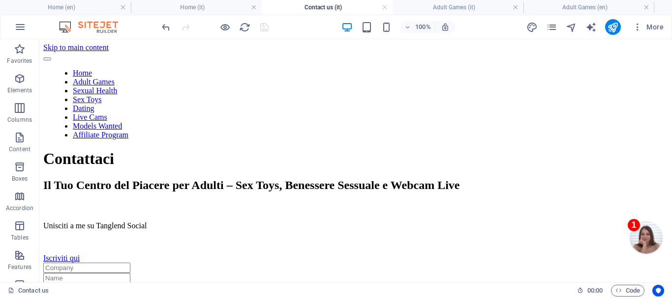
click at [263, 29] on div at bounding box center [215, 27] width 110 height 16
click at [384, 7] on link at bounding box center [385, 7] width 6 height 9
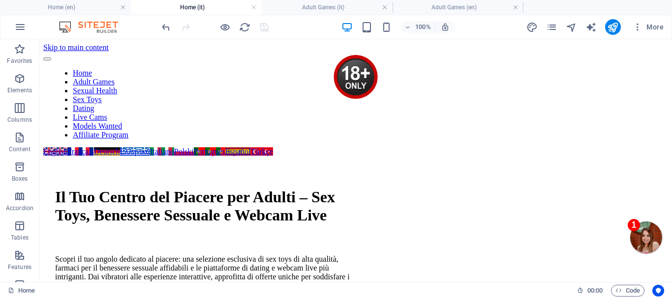
click at [263, 28] on div at bounding box center [215, 27] width 110 height 16
click at [383, 8] on link at bounding box center [385, 7] width 6 height 9
click at [386, 6] on link at bounding box center [385, 7] width 6 height 9
click at [556, 27] on icon "pages" at bounding box center [551, 27] width 11 height 11
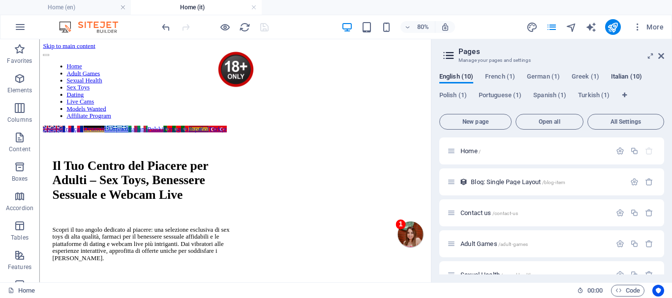
click at [617, 75] on span "Italian (10)" at bounding box center [626, 78] width 31 height 14
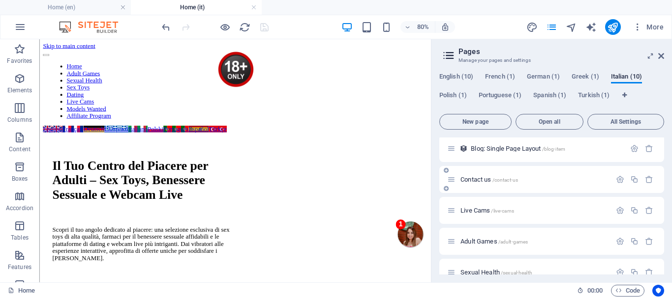
scroll to position [49, 0]
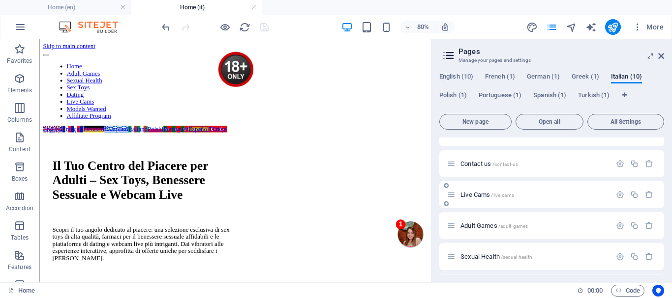
click at [474, 193] on span "Live Cams /live-cams" at bounding box center [487, 194] width 54 height 7
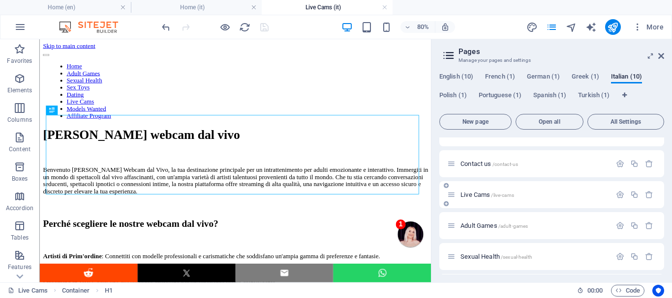
scroll to position [0, 0]
click at [155, 168] on div "Le migliori webcam dal vivo" at bounding box center [283, 159] width 481 height 18
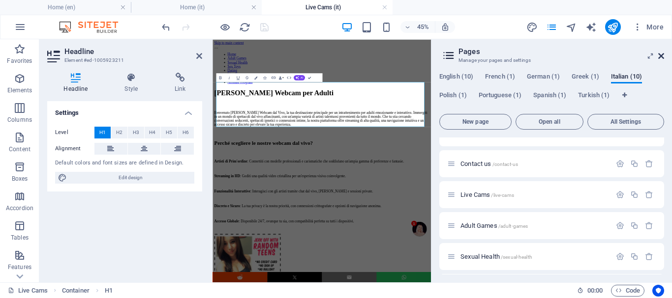
click at [662, 55] on icon at bounding box center [661, 56] width 6 height 8
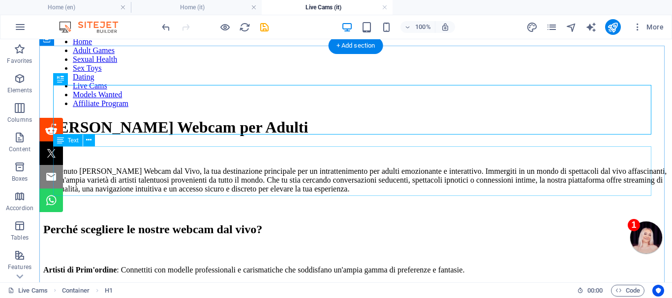
scroll to position [49, 0]
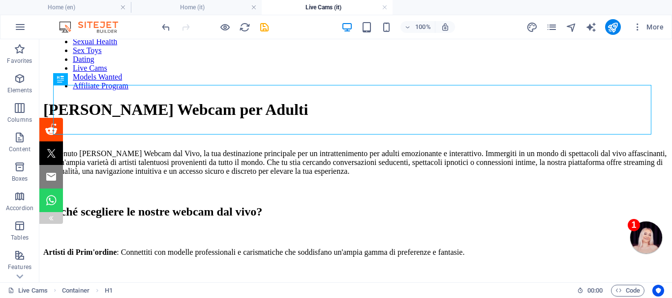
click at [49, 215] on img at bounding box center [51, 218] width 8 height 8
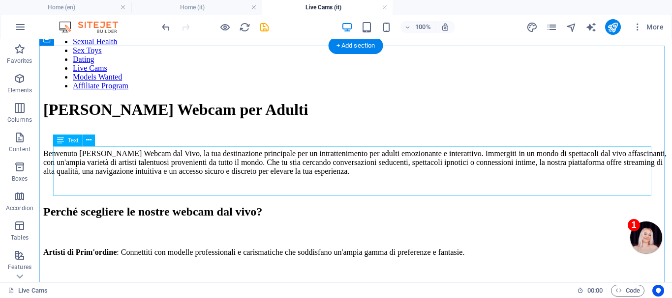
click at [219, 172] on div "Benvenuto su Le Migliori Webcam dal Vivo, la tua destinazione principale per un…" at bounding box center [355, 162] width 625 height 27
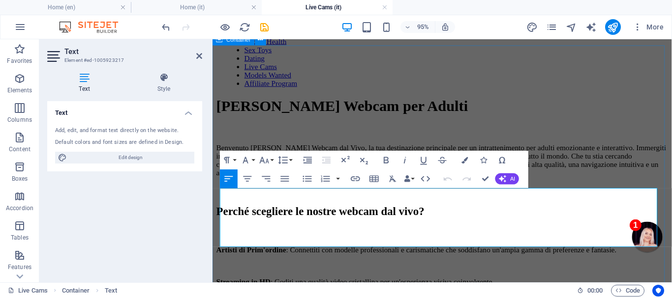
drag, startPoint x: 640, startPoint y: 252, endPoint x: 217, endPoint y: 202, distance: 425.4
drag, startPoint x: 485, startPoint y: 177, endPoint x: 446, endPoint y: 137, distance: 56.0
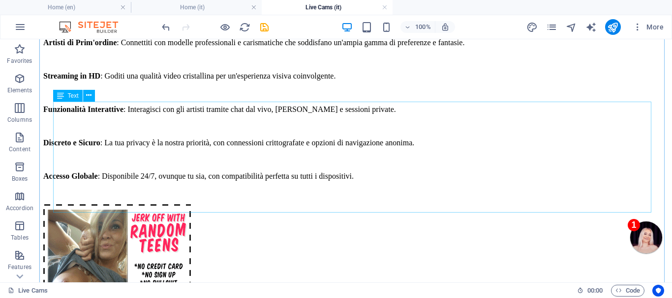
scroll to position [246, 0]
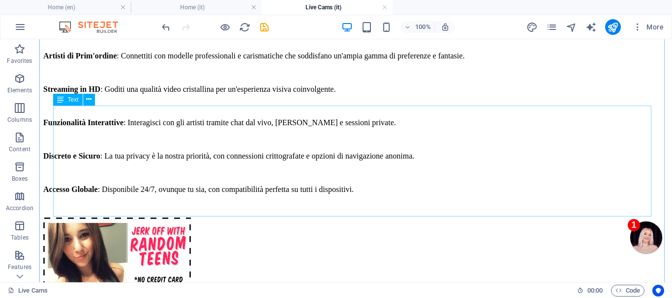
click at [280, 158] on div "Artisti di Prim'ordine : Connettiti con modelle professionali e carismatiche ch…" at bounding box center [355, 123] width 625 height 143
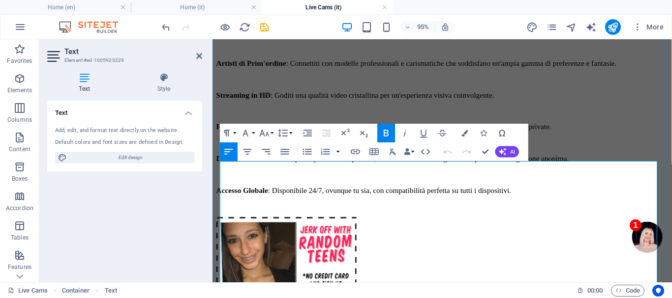
click at [341, 86] on p at bounding box center [454, 81] width 476 height 9
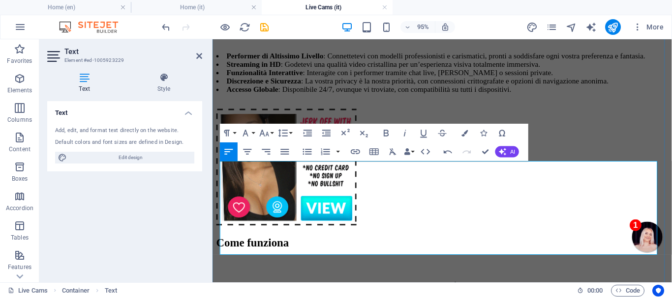
click at [260, 70] on strong "Streaming in HD" at bounding box center [255, 65] width 57 height 8
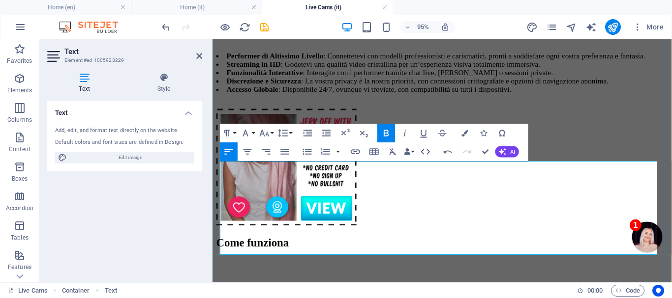
click at [374, 61] on li "Performer di Altissimo Livello : Connettetevi con modelli professionisti e cari…" at bounding box center [454, 57] width 476 height 9
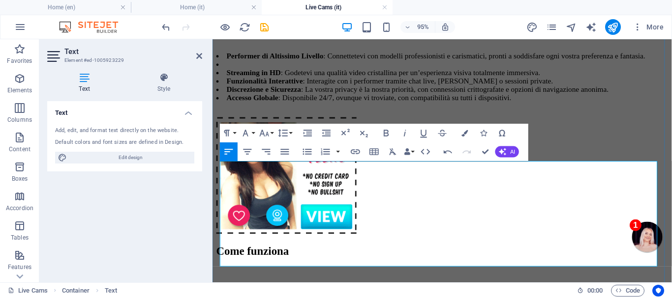
click at [364, 79] on li "Streaming in HD : Godetevi una qualità video cristallina per un’esperienza visi…" at bounding box center [454, 74] width 476 height 9
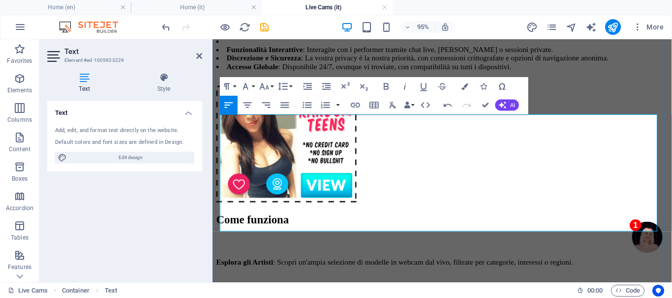
scroll to position [295, 0]
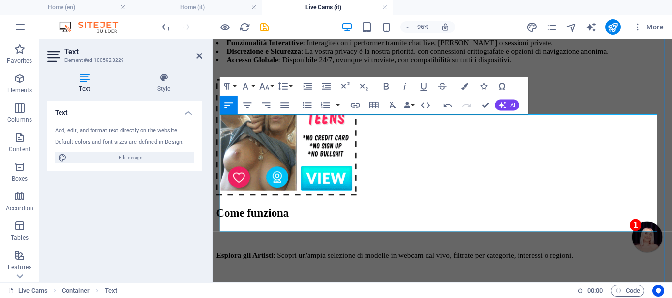
click at [646, 48] on li "Funzionalità Interattive : Interagite con i performer tramite chat live, mance …" at bounding box center [454, 43] width 476 height 9
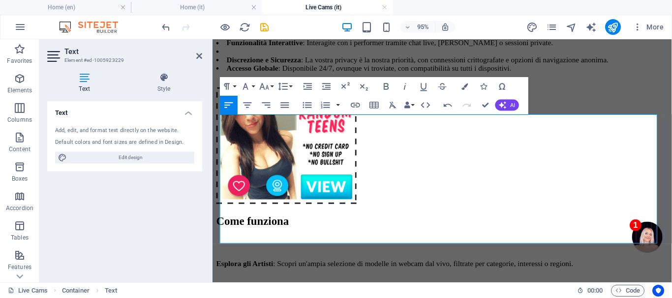
click at [357, 65] on li "Discrezione e Sicurezza : La vostra privacy è la nostra priorità, con connessio…" at bounding box center [454, 61] width 476 height 9
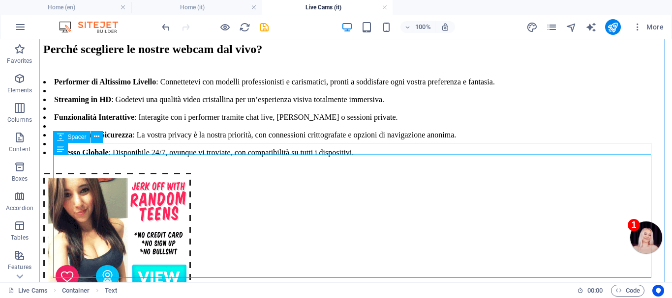
scroll to position [197, 0]
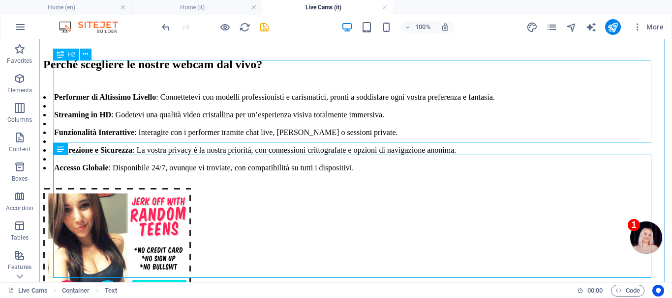
click at [458, 71] on div "Perché scegliere le nostre webcam dal vivo?" at bounding box center [355, 64] width 625 height 13
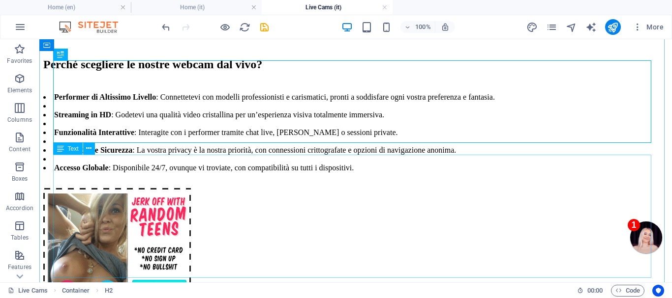
click at [97, 173] on div "Performer di Altissimo Livello : Connettetevi con modelli professionisti e cari…" at bounding box center [355, 133] width 625 height 80
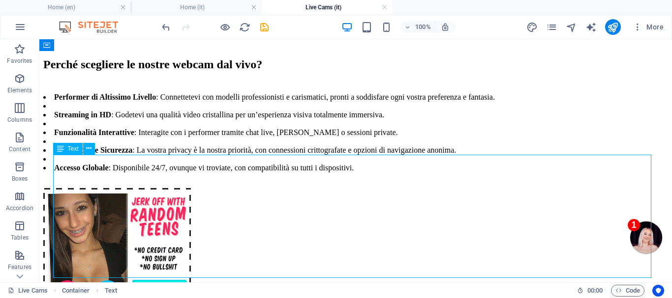
click at [97, 173] on div "Performer di Altissimo Livello : Connettetevi con modelli professionisti e cari…" at bounding box center [355, 133] width 625 height 80
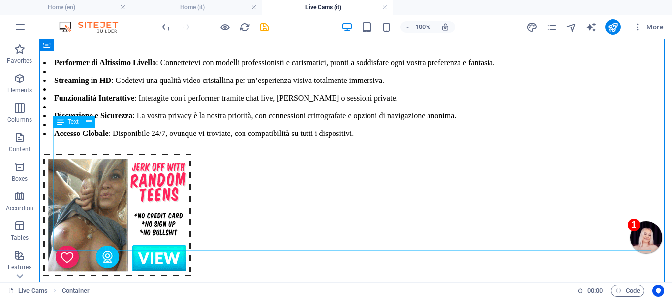
scroll to position [246, 0]
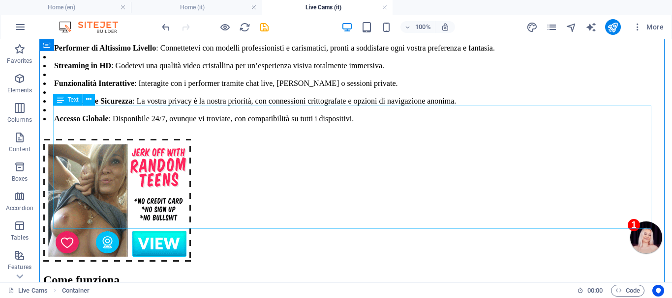
click at [164, 119] on div "Performer di Altissimo Livello : Connettetevi con modelli professionisti e cari…" at bounding box center [355, 84] width 625 height 80
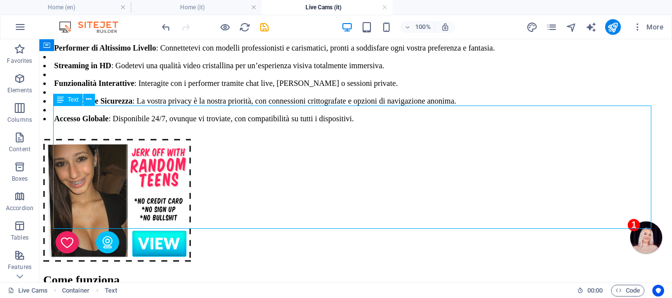
click at [144, 123] on div "Performer di Altissimo Livello : Connettetevi con modelli professionisti e cari…" at bounding box center [355, 84] width 625 height 80
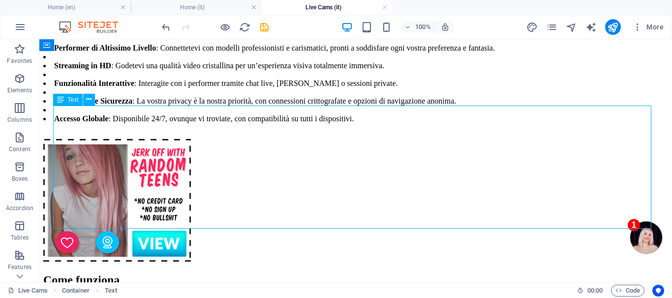
click at [144, 123] on div "Performer di Altissimo Livello : Connettetevi con modelli professionisti e cari…" at bounding box center [355, 84] width 625 height 80
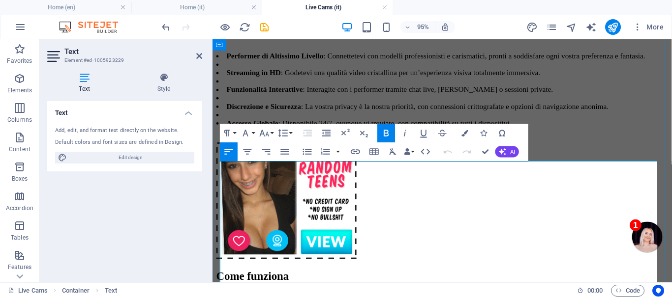
click at [374, 70] on li at bounding box center [454, 65] width 476 height 9
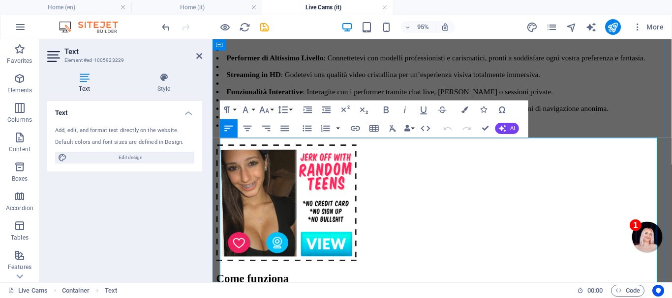
scroll to position [283, 0]
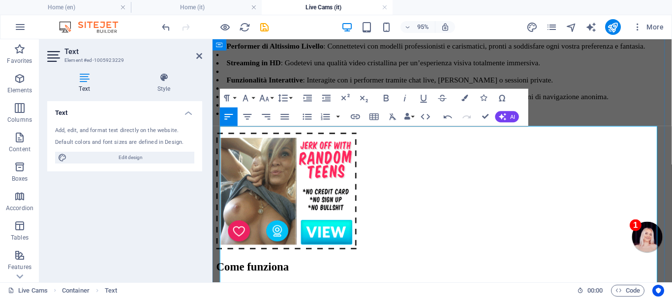
click at [295, 42] on li at bounding box center [454, 37] width 476 height 9
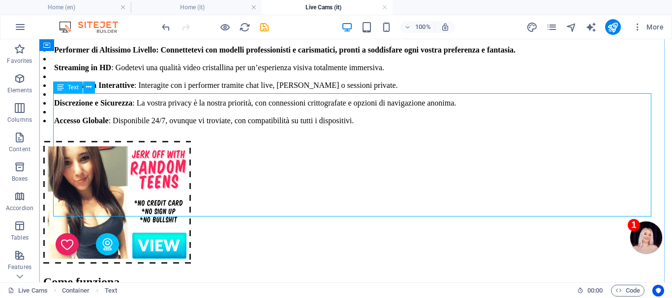
scroll to position [258, 0]
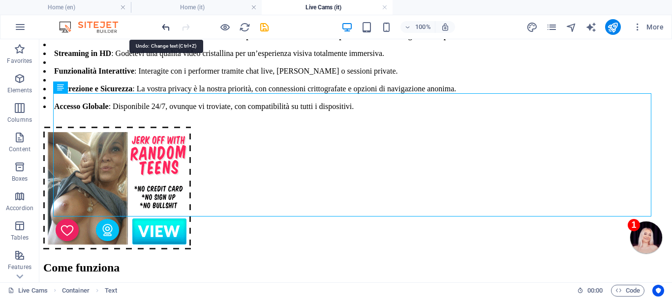
click at [163, 27] on icon "undo" at bounding box center [165, 27] width 11 height 11
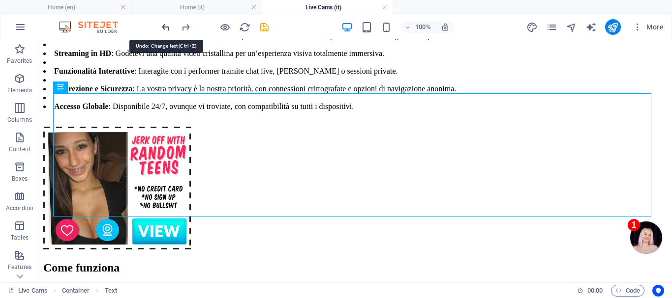
click at [163, 22] on icon "undo" at bounding box center [165, 27] width 11 height 11
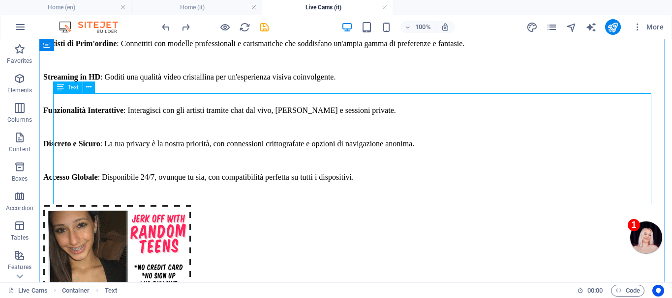
click at [207, 141] on div "Artisti di Prim'ordine : Connettiti con modelle professionali e carismatiche ch…" at bounding box center [355, 110] width 625 height 143
click at [207, 140] on div "Artisti di Prim'ordine : Connettiti con modelle professionali e carismatiche ch…" at bounding box center [355, 110] width 625 height 143
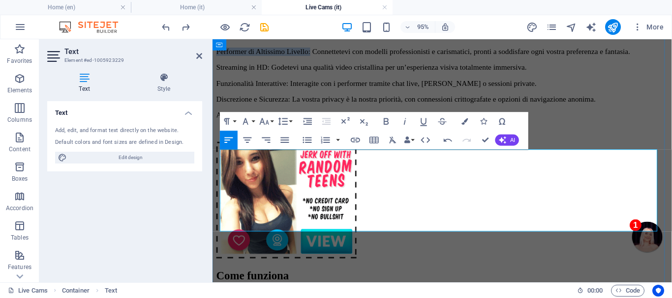
drag, startPoint x: 353, startPoint y: 163, endPoint x: 222, endPoint y: 163, distance: 130.8
click at [222, 57] on p "Performer di Altissimo Livello: Connettetevi con modelli professionisti e caris…" at bounding box center [454, 52] width 476 height 9
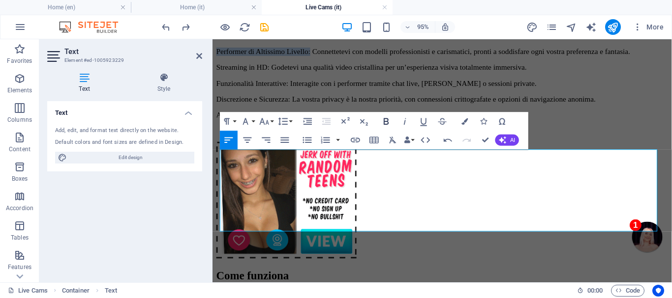
click at [388, 120] on icon "button" at bounding box center [386, 121] width 5 height 6
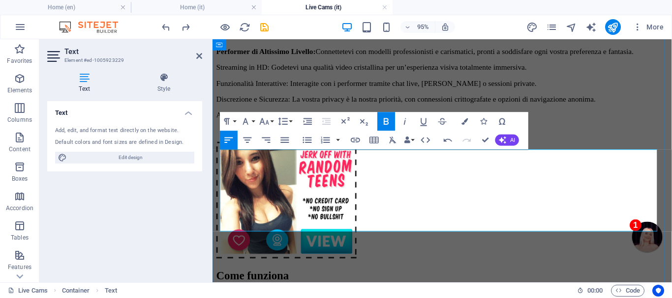
click at [383, 57] on p "Performer di Altissimo Livello: Connettetevi con modelli professionisti e caris…" at bounding box center [454, 52] width 476 height 9
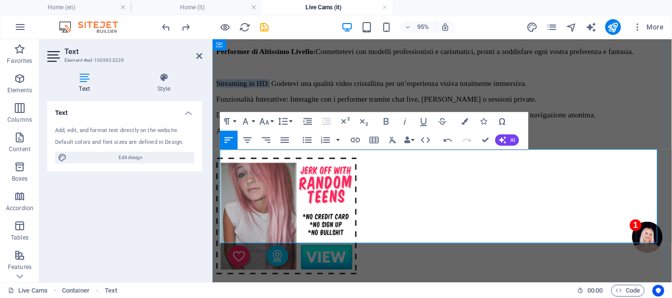
drag, startPoint x: 297, startPoint y: 198, endPoint x: 221, endPoint y: 196, distance: 75.3
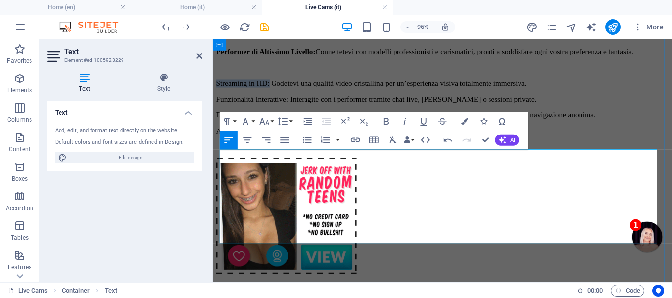
click at [221, 90] on p "Streaming in HD: Godetevi una qualità video cristallina per un’esperienza visiv…" at bounding box center [454, 86] width 476 height 9
click at [384, 120] on icon "button" at bounding box center [386, 121] width 5 height 6
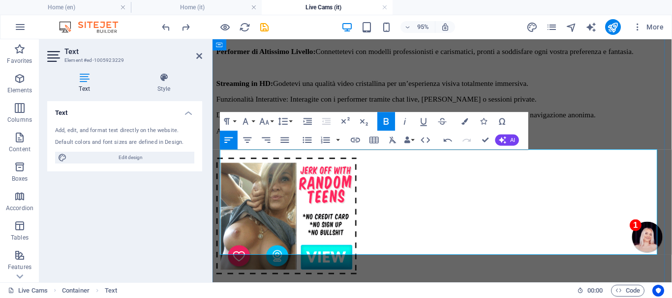
click at [306, 90] on p "Streaming in HD: Godetevi una qualità video cristallina per un’esperienza visiv…" at bounding box center [454, 86] width 476 height 9
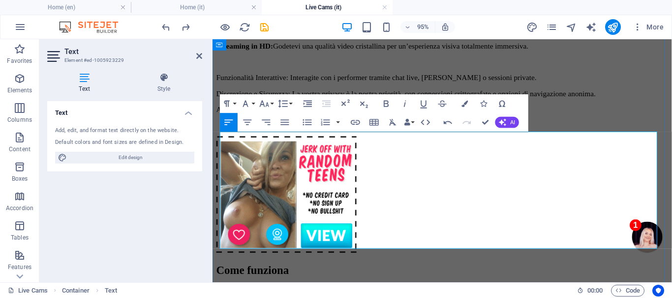
scroll to position [307, 0]
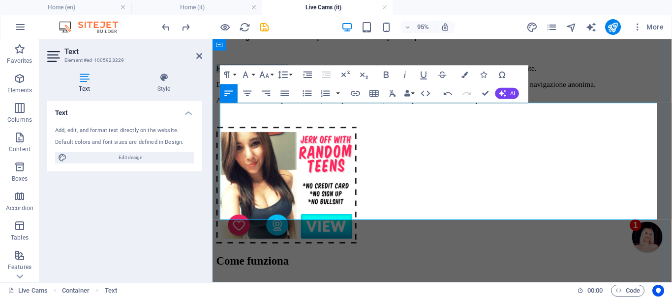
drag, startPoint x: 328, startPoint y: 185, endPoint x: 221, endPoint y: 183, distance: 106.2
click at [221, 75] on p "Funzionalità Interattive: Interagite con i performer tramite chat live, mance o…" at bounding box center [454, 70] width 476 height 9
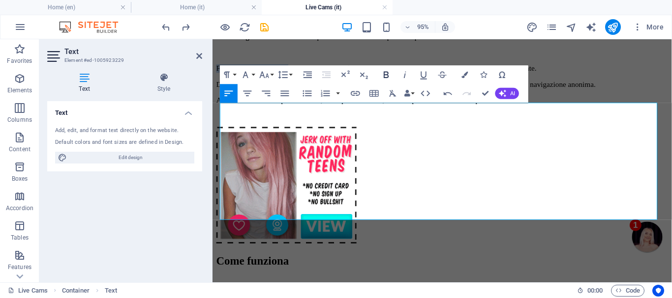
click at [387, 72] on icon "button" at bounding box center [386, 74] width 5 height 6
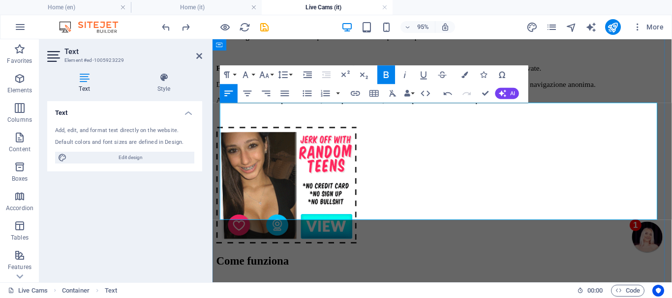
click at [650, 75] on p "Funzionalità Interattive: Interagite con i performer tramite chat live, mance o…" at bounding box center [454, 70] width 476 height 9
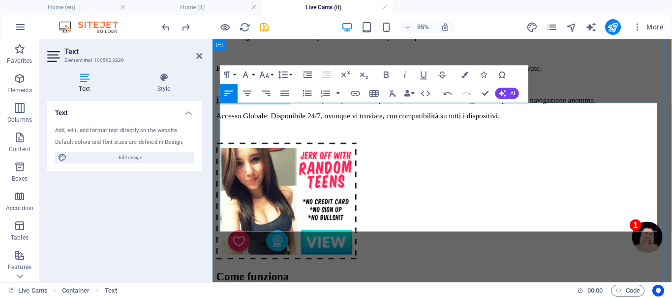
drag, startPoint x: 327, startPoint y: 209, endPoint x: 222, endPoint y: 207, distance: 105.3
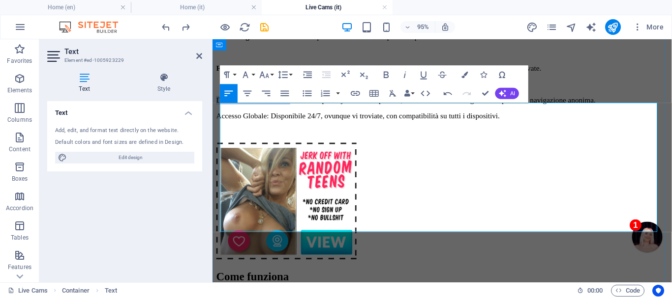
click at [222, 108] on p "Discrezione e Sicurezza: La vostra privacy è la nostra priorità, con connession…" at bounding box center [454, 103] width 476 height 9
click at [385, 71] on icon "button" at bounding box center [386, 74] width 11 height 11
click at [361, 108] on p "Discrezione e Sicurezza: La vostra privacy è la nostra priorità, con connession…" at bounding box center [454, 103] width 476 height 9
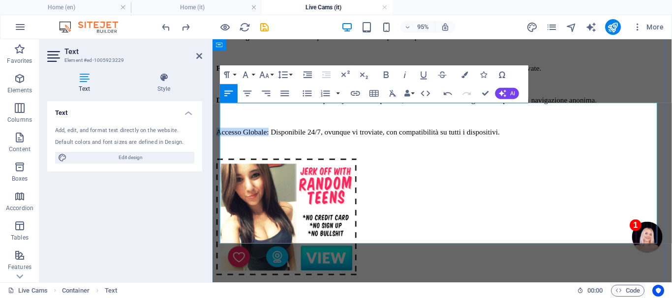
drag, startPoint x: 297, startPoint y: 248, endPoint x: 220, endPoint y: 245, distance: 76.3
click at [220, 142] on p "Accesso Globale: Disponibile 24/7, ovunque vi troviate, con compatibilità su tu…" at bounding box center [454, 137] width 476 height 9
click at [384, 70] on icon "button" at bounding box center [386, 74] width 11 height 11
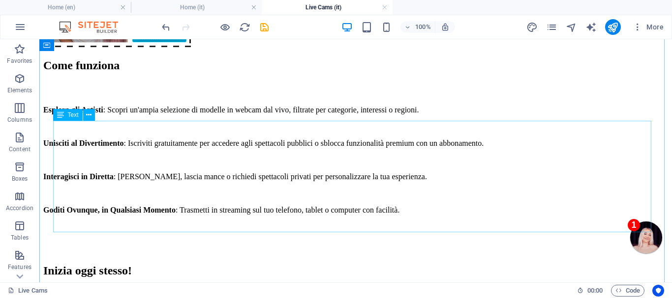
scroll to position [553, 0]
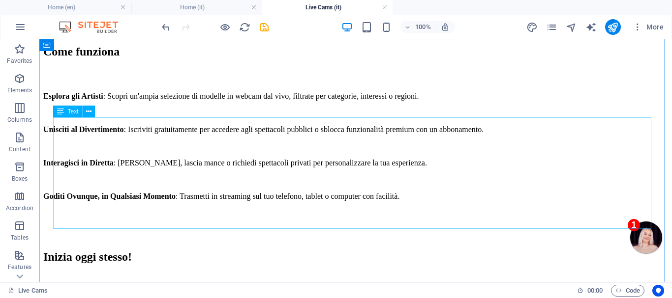
click at [262, 169] on div "Esplora gli Artisti : Scopri un'ampia selezione di modelle in webcam dal vivo, …" at bounding box center [355, 155] width 625 height 126
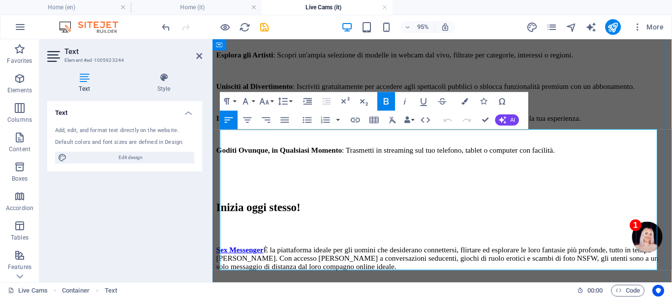
scroll to position [652, 0]
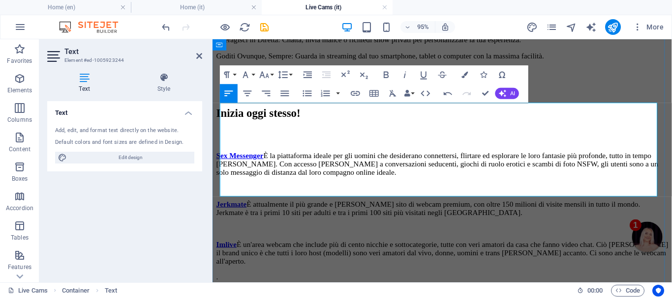
drag, startPoint x: 309, startPoint y: 112, endPoint x: 221, endPoint y: 110, distance: 88.1
click at [221, 11] on p "Esplora i Performer: Scopri un’ampia selezione di modelli in webcam, filtrabili…" at bounding box center [454, 6] width 476 height 9
click at [385, 73] on icon "button" at bounding box center [386, 74] width 11 height 11
click at [328, 11] on p "Esplora i Performer: Scopri un’ampia selezione di modelli in webcam, filtrabili…" at bounding box center [454, 6] width 476 height 9
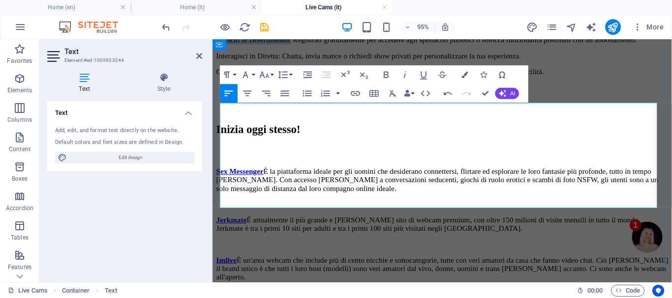
drag, startPoint x: 327, startPoint y: 149, endPoint x: 223, endPoint y: 145, distance: 103.8
click at [223, 45] on p "Unisciti al Divertimento: Registrati gratuitamente per accedere agli spettacoli…" at bounding box center [454, 40] width 476 height 9
click at [382, 73] on icon "button" at bounding box center [386, 74] width 11 height 11
click at [427, 45] on p "Unisciti al Divertimento: Registrati gratuitamente per accedere agli spettacoli…" at bounding box center [454, 40] width 476 height 9
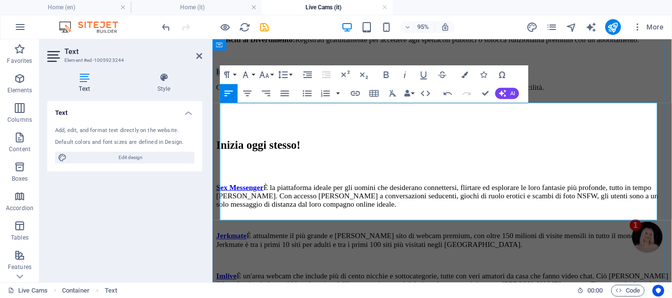
drag, startPoint x: 314, startPoint y: 186, endPoint x: 221, endPoint y: 188, distance: 93.5
click at [221, 78] on p "Interagisci in Diretta: Chatta, invia mance o richiedi show privati per persona…" at bounding box center [454, 73] width 476 height 9
click at [383, 75] on icon "button" at bounding box center [386, 74] width 11 height 11
click at [221, 95] on p "Goditi Ovunque, Sempre: Guarda in streaming dal tuo smartphone, tablet o comput…" at bounding box center [454, 90] width 476 height 9
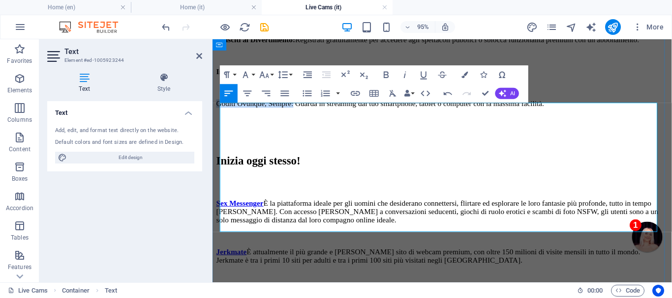
drag, startPoint x: 332, startPoint y: 212, endPoint x: 222, endPoint y: 209, distance: 110.7
click at [222, 112] on p "Goditi Ovunque, Sempre: Guarda in streaming dal tuo smartphone, tablet o comput…" at bounding box center [454, 107] width 476 height 9
click at [387, 72] on icon "button" at bounding box center [386, 74] width 5 height 6
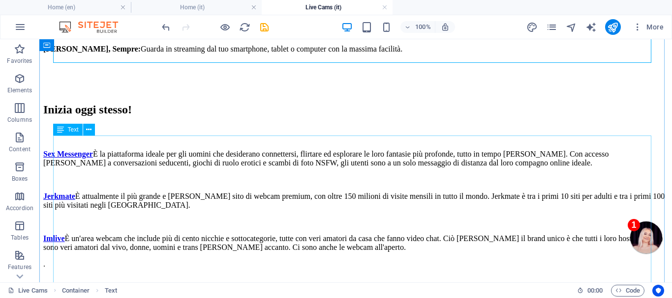
scroll to position [750, 0]
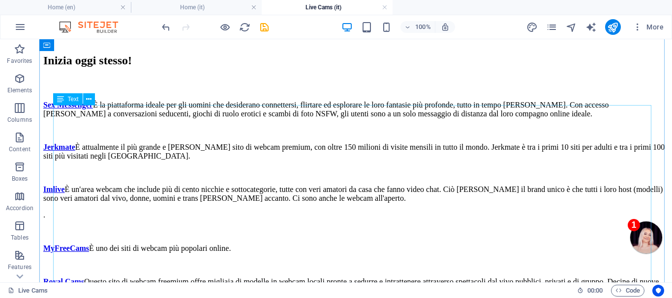
drag, startPoint x: 277, startPoint y: 167, endPoint x: 106, endPoint y: 172, distance: 171.2
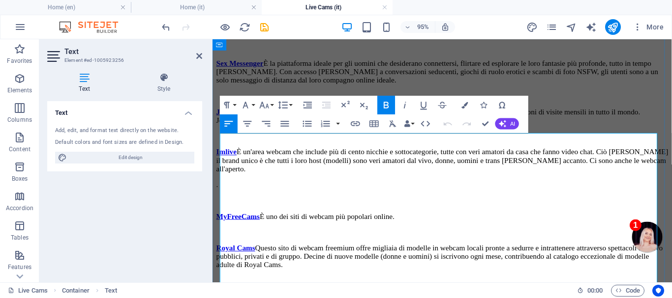
scroll to position [848, 0]
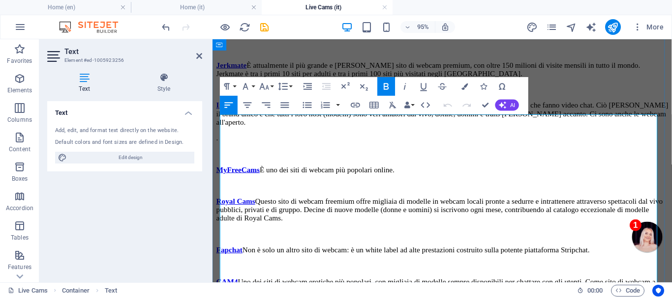
drag, startPoint x: 294, startPoint y: 121, endPoint x: 335, endPoint y: 165, distance: 59.8
click at [335, 38] on p "S ex Messenger È la piattaforma ideale per gli uomini che desiderano connetters…" at bounding box center [454, 24] width 476 height 27
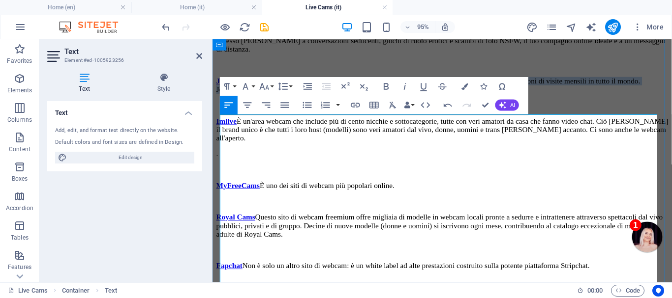
drag, startPoint x: 267, startPoint y: 183, endPoint x: 282, endPoint y: 206, distance: 27.0
click at [282, 97] on p "Jerkmate È attualmente il più grande e amato sito di webcam premium, con oltre …" at bounding box center [454, 88] width 476 height 18
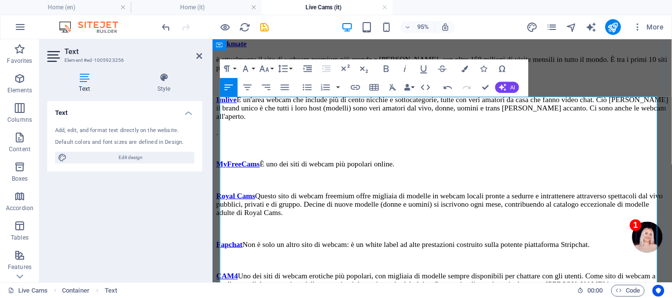
scroll to position [897, 0]
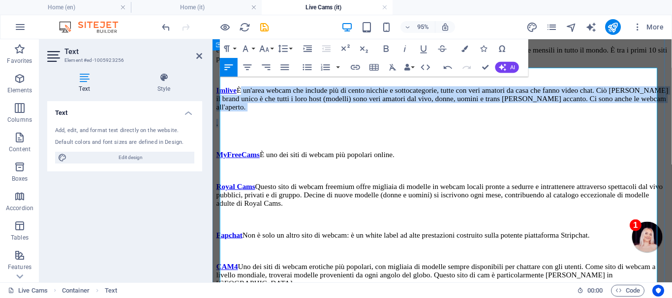
drag, startPoint x: 253, startPoint y: 184, endPoint x: 299, endPoint y: 227, distance: 62.3
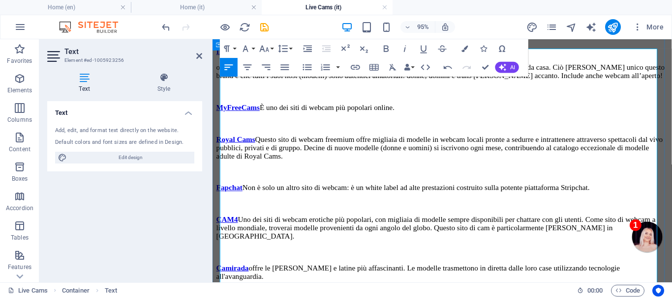
scroll to position [947, 0]
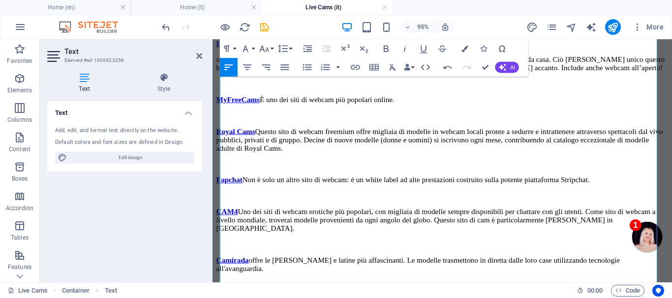
drag, startPoint x: 286, startPoint y: 198, endPoint x: 484, endPoint y: 203, distance: 197.8
click at [484, 108] on p "MyFreeCams È uno dei siti di webcam più popolari online." at bounding box center [454, 103] width 476 height 9
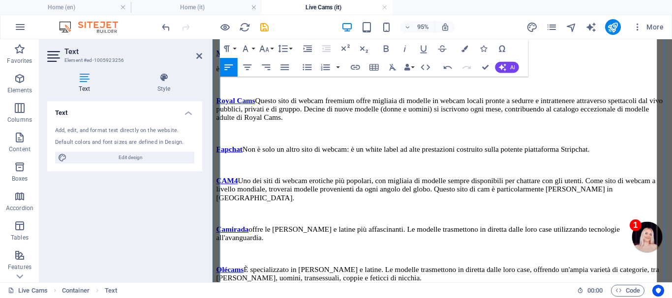
scroll to position [1045, 0]
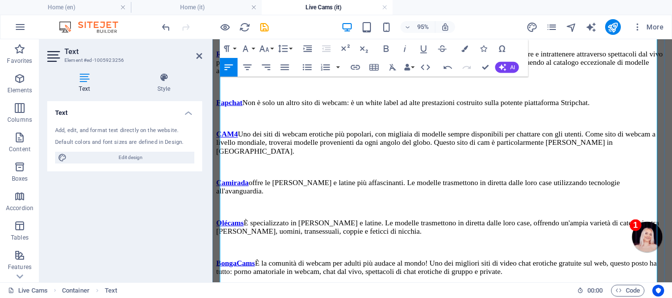
drag, startPoint x: 278, startPoint y: 136, endPoint x: 322, endPoint y: 174, distance: 57.2
click at [322, 77] on p "Royal Cams Questo sito di webcam freemium offre migliaia di modelle in webcam l…" at bounding box center [454, 64] width 476 height 27
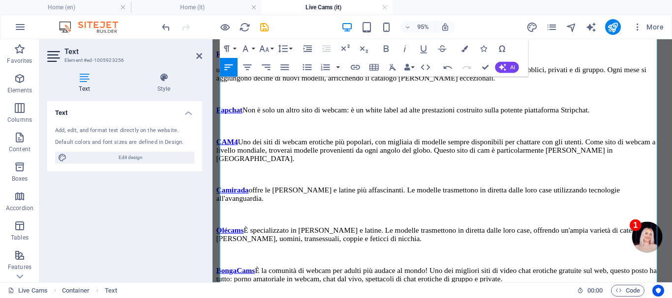
scroll to position [1094, 0]
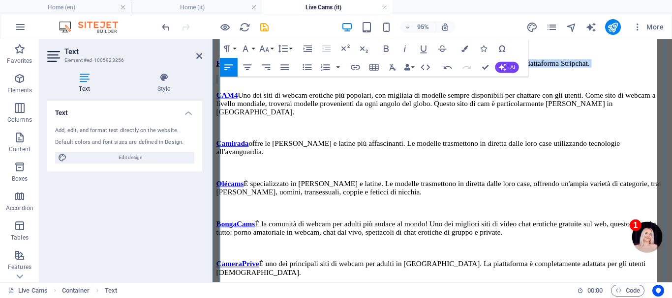
drag, startPoint x: 262, startPoint y: 150, endPoint x: 356, endPoint y: 172, distance: 96.5
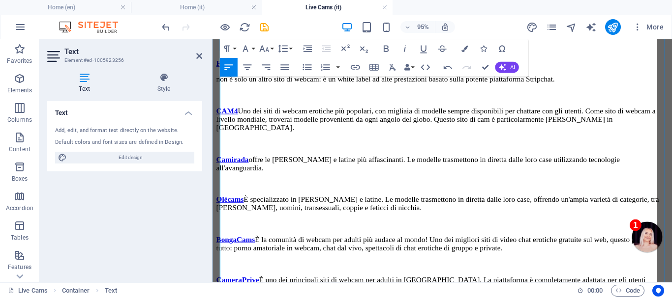
scroll to position [1143, 0]
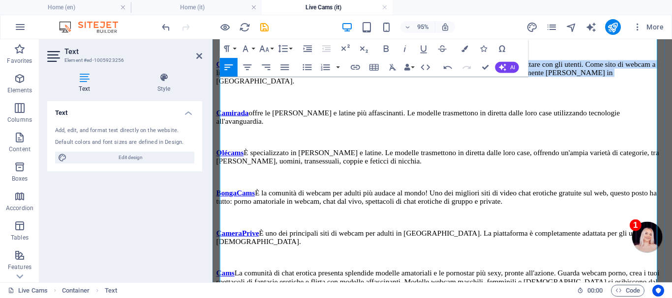
drag, startPoint x: 254, startPoint y: 150, endPoint x: 545, endPoint y: 174, distance: 292.1
click at [545, 88] on p "CAM4 Uno dei siti di webcam erotiche più popolari, con migliaia di modelle semp…" at bounding box center [454, 74] width 476 height 27
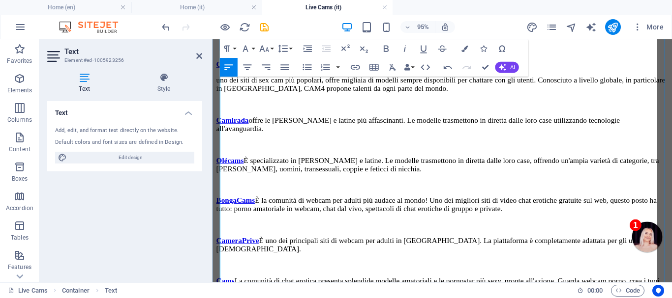
scroll to position [1193, 0]
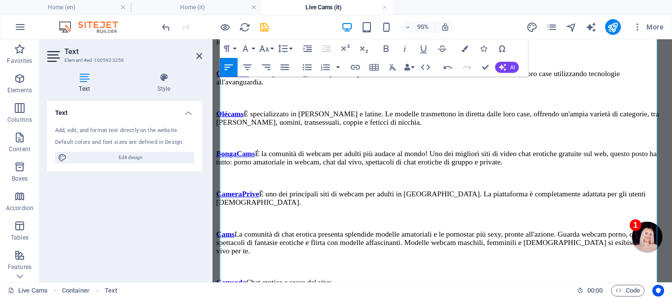
drag, startPoint x: 269, startPoint y: 162, endPoint x: 439, endPoint y: 175, distance: 170.6
click at [439, 89] on p "Camirada offre le modelle spagnole e latine più affascinanti. Le modelle trasme…" at bounding box center [454, 80] width 476 height 18
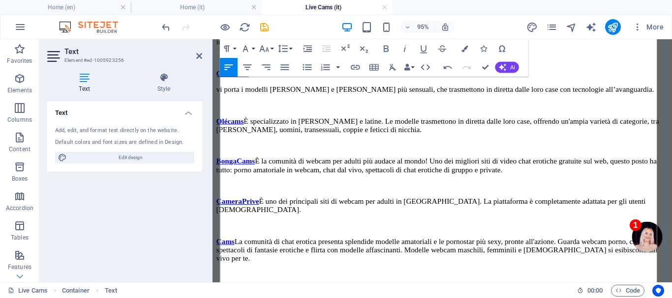
scroll to position [1242, 0]
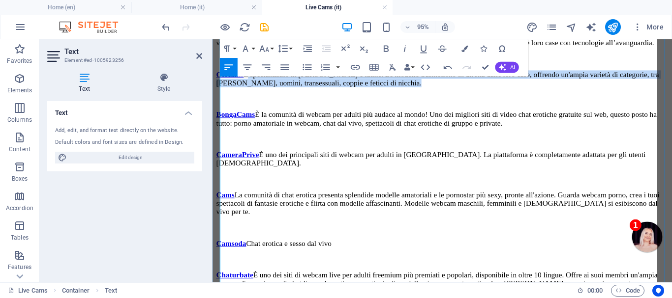
drag, startPoint x: 265, startPoint y: 163, endPoint x: 279, endPoint y: 184, distance: 25.4
click at [279, 90] on p "Olécams È specializzato in modelle spagnole e latine. Le modelle trasmettono in…" at bounding box center [454, 81] width 476 height 18
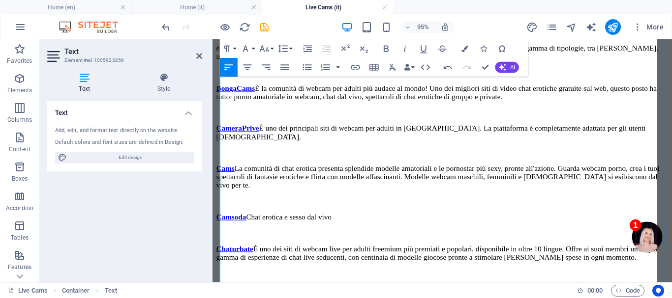
scroll to position [1291, 0]
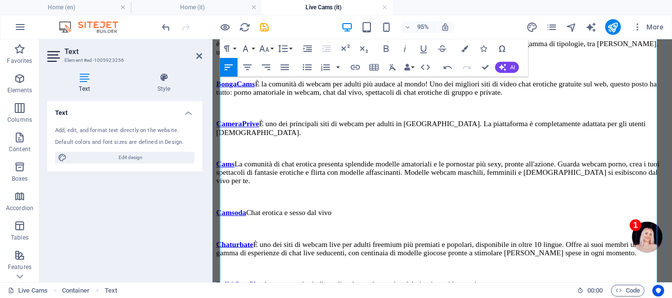
drag, startPoint x: 280, startPoint y: 163, endPoint x: 426, endPoint y: 191, distance: 148.1
click at [426, 100] on p "BongaCams È la comunità di webcam per adulti più audace al mondo! Uno dei migli…" at bounding box center [454, 91] width 476 height 18
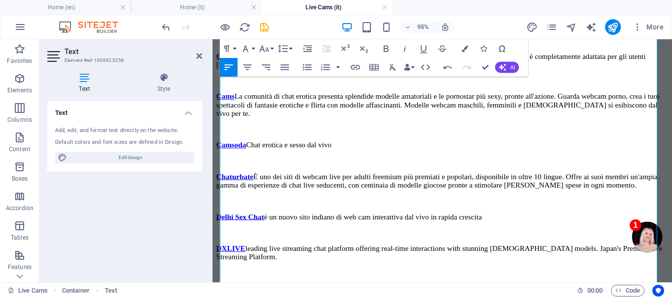
scroll to position [1389, 0]
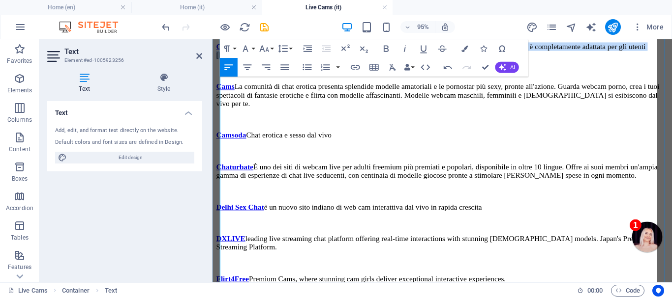
drag, startPoint x: 283, startPoint y: 114, endPoint x: 444, endPoint y: 132, distance: 162.4
click at [444, 60] on p "CameraPrive È uno dei principali siti di webcam per adulti in Brasile. La piatt…" at bounding box center [454, 52] width 476 height 18
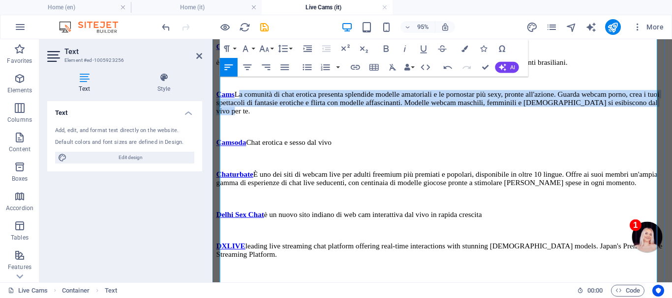
drag, startPoint x: 249, startPoint y: 152, endPoint x: 638, endPoint y: 178, distance: 390.3
click at [638, 119] on p "Cams La comunità di chat erotica presenta splendide modelle amatoriali e le por…" at bounding box center [454, 106] width 476 height 27
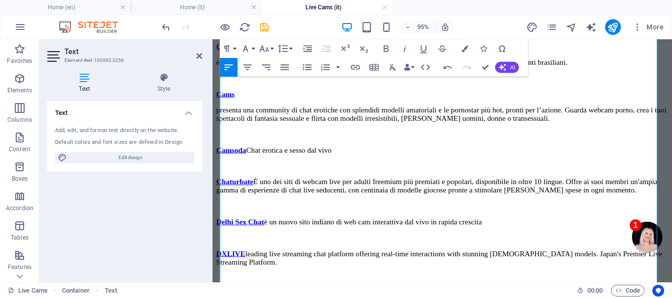
scroll to position [1438, 0]
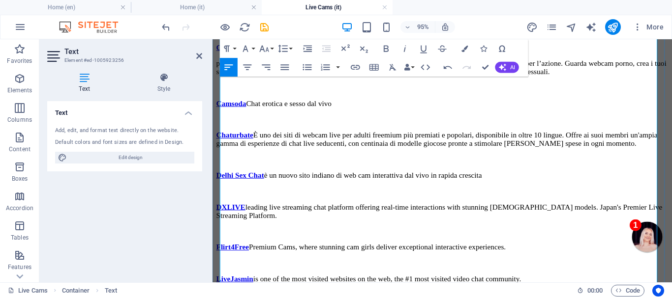
drag, startPoint x: 267, startPoint y: 164, endPoint x: 400, endPoint y: 171, distance: 133.4
click at [400, 112] on p "Camsoda Chat erotica e sesso dal vivo" at bounding box center [454, 107] width 476 height 9
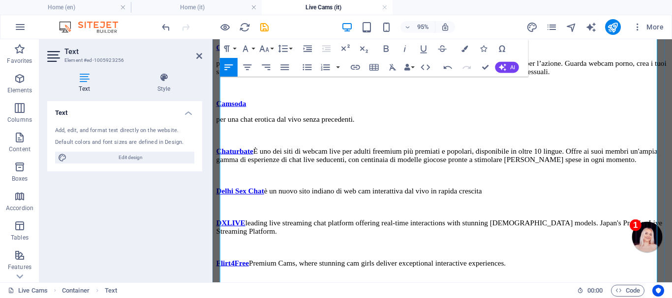
scroll to position [1488, 0]
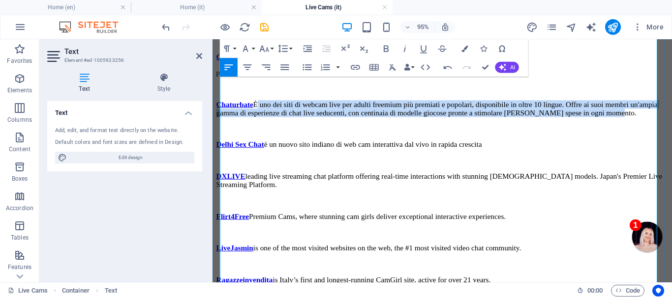
drag, startPoint x: 279, startPoint y: 152, endPoint x: 599, endPoint y: 179, distance: 321.7
click at [599, 121] on p "Chaturbate È uno dei siti di webcam live per adulti freemium più premiati e pop…" at bounding box center [454, 113] width 476 height 18
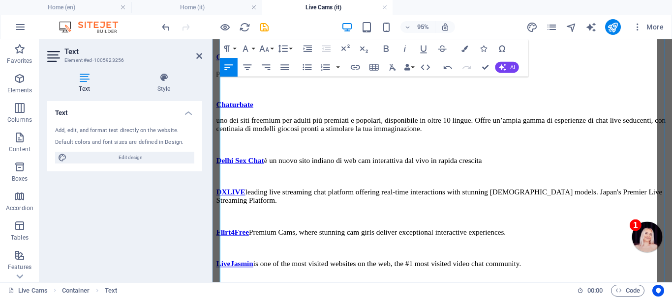
scroll to position [1537, 0]
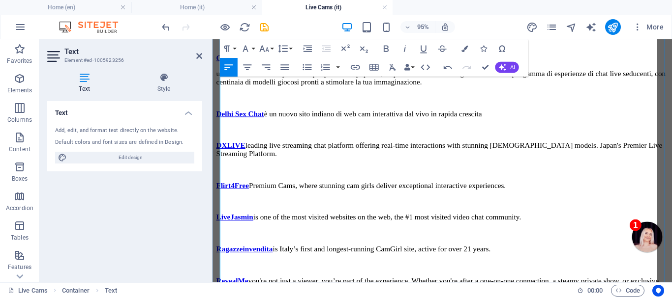
drag, startPoint x: 296, startPoint y: 165, endPoint x: 620, endPoint y: 165, distance: 324.6
click at [620, 122] on p "Delhi Sex Chat è un nuovo sito indiano di web cam interattiva dal vivo in rapid…" at bounding box center [454, 118] width 476 height 9
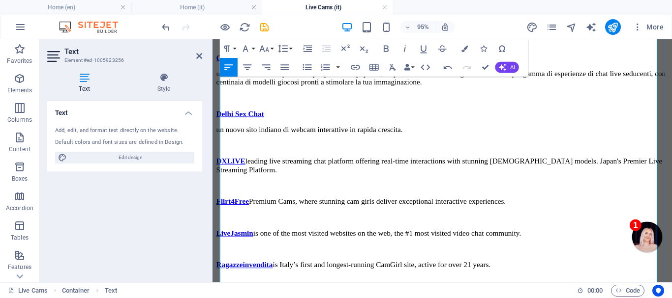
scroll to position [1586, 0]
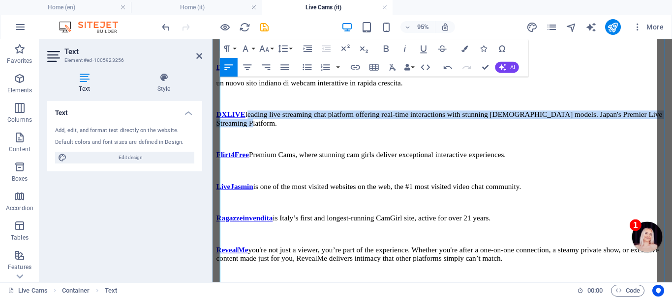
drag, startPoint x: 258, startPoint y: 152, endPoint x: 448, endPoint y: 162, distance: 190.1
click at [448, 132] on p "DXLIVE leading live streaming chat platform offering real-time interactions wit…" at bounding box center [454, 124] width 476 height 18
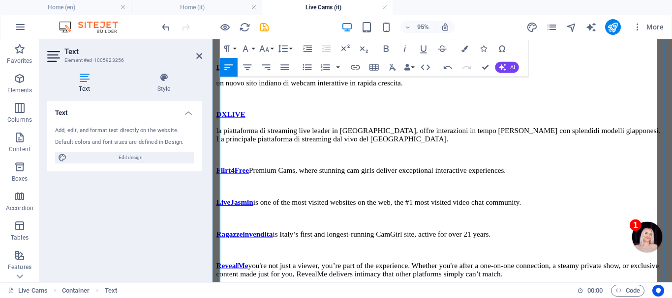
scroll to position [1635, 0]
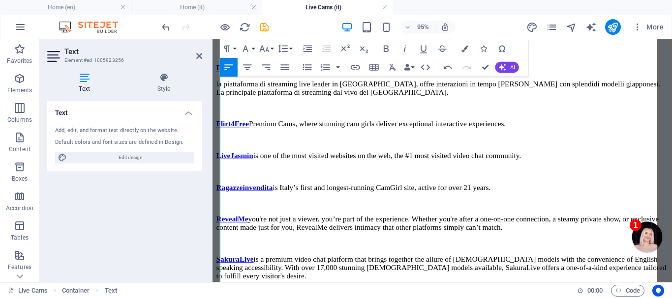
drag, startPoint x: 268, startPoint y: 151, endPoint x: 653, endPoint y: 157, distance: 385.1
click at [653, 133] on p "Flirt4Free Premium Cams, where stunning cam girls deliver exceptional interacti…" at bounding box center [454, 128] width 476 height 9
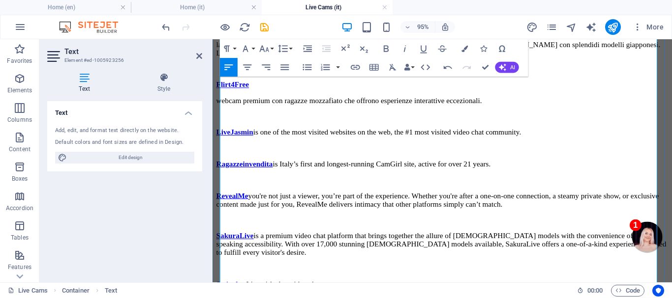
scroll to position [1684, 0]
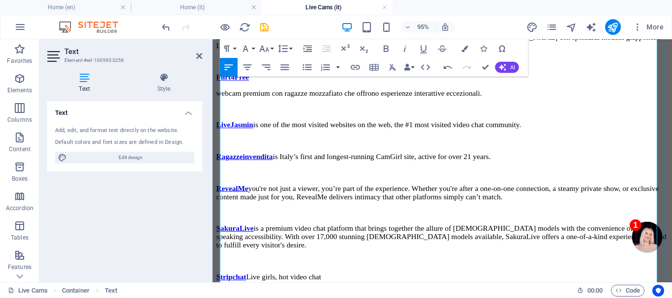
drag, startPoint x: 274, startPoint y: 142, endPoint x: 672, endPoint y: 141, distance: 397.3
click at [671, 134] on p "LiveJasmin is one of the most visited websites on the web, the #1 most visited …" at bounding box center [454, 129] width 476 height 9
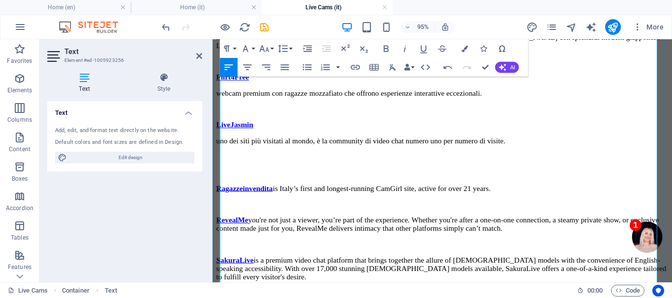
scroll to position [1733, 0]
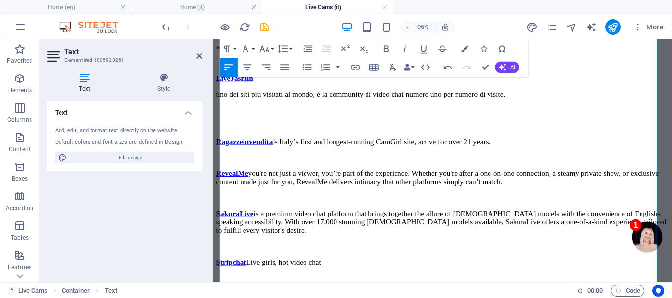
drag, startPoint x: 305, startPoint y: 142, endPoint x: 623, endPoint y: 144, distance: 317.7
click at [623, 144] on p "Ragazzeinvendita is Italy’s first and longest-running CamGirl site, active for …" at bounding box center [454, 147] width 476 height 9
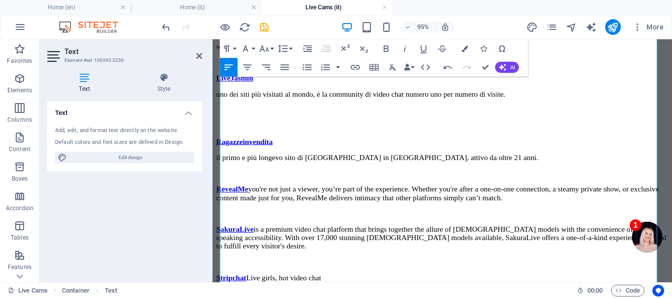
scroll to position [1783, 0]
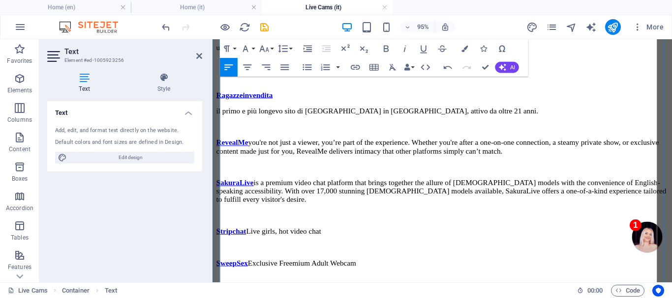
drag, startPoint x: 271, startPoint y: 131, endPoint x: 449, endPoint y: 159, distance: 180.3
click at [449, 159] on p "RevealMe you're not just a viewer, you’re part of the experience. Whether you'r…" at bounding box center [454, 153] width 476 height 18
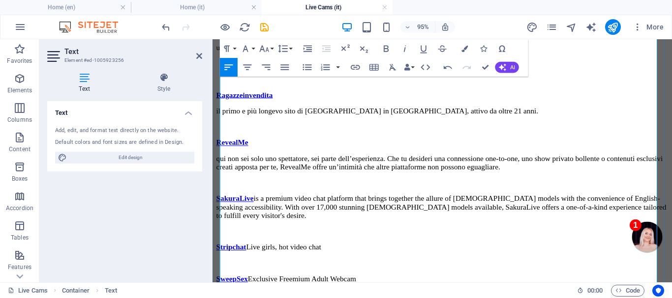
scroll to position [1832, 0]
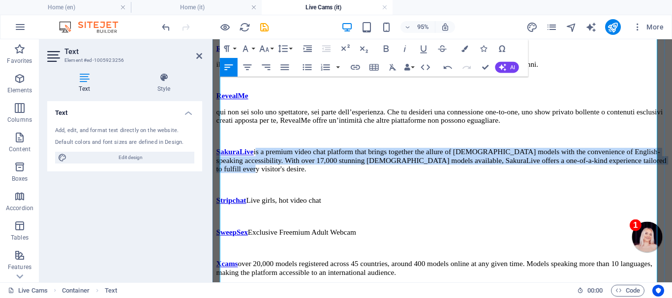
drag, startPoint x: 278, startPoint y: 144, endPoint x: 636, endPoint y: 173, distance: 359.2
click at [636, 173] on p "SakuraLive is a premium video chat platform that brings together the allure of …" at bounding box center [454, 167] width 476 height 27
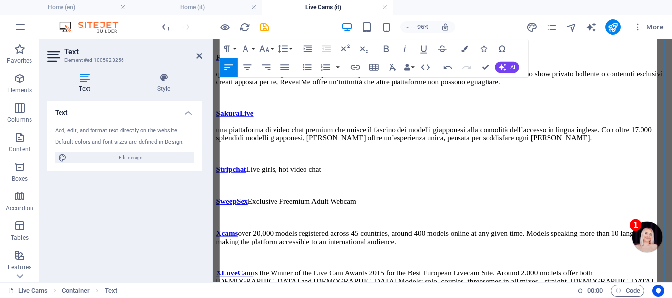
scroll to position [1881, 0]
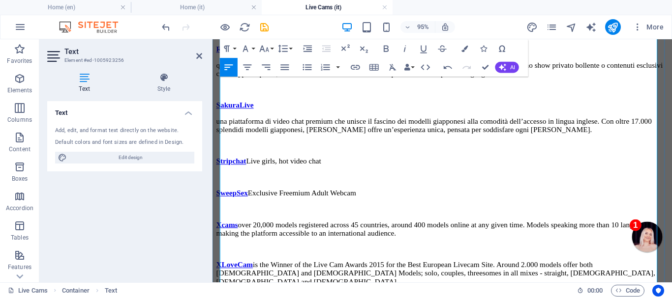
drag, startPoint x: 266, startPoint y: 156, endPoint x: 374, endPoint y: 161, distance: 107.8
click at [374, 164] on p "Stripchat Live girls, hot video chat" at bounding box center [454, 168] width 476 height 9
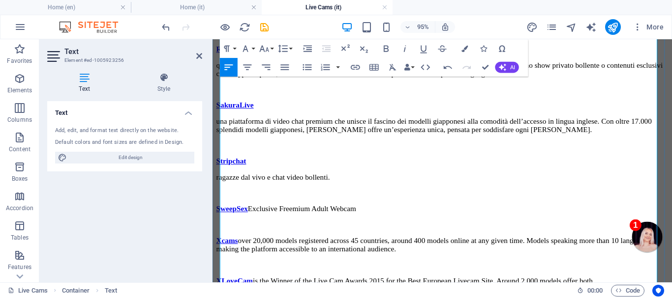
scroll to position [1930, 0]
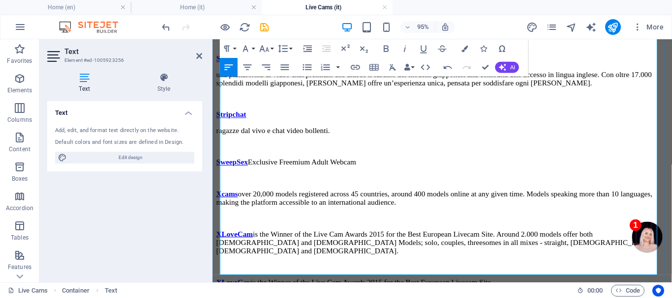
drag, startPoint x: 271, startPoint y: 144, endPoint x: 430, endPoint y: 147, distance: 159.4
click at [430, 165] on p "SweepSex Exclusive Freemium Adult Webcam" at bounding box center [454, 169] width 476 height 9
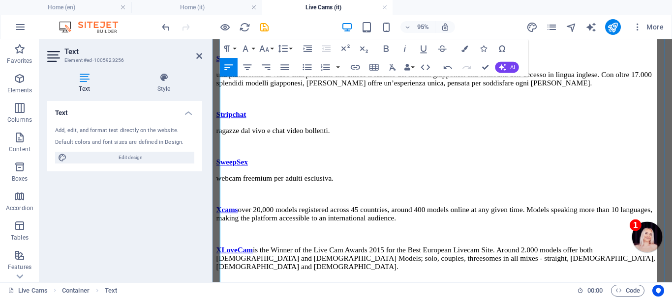
drag, startPoint x: 254, startPoint y: 183, endPoint x: 274, endPoint y: 204, distance: 28.9
click at [274, 215] on p "Xcams over 20,000 models registered across 45 countries, around 400 models onli…" at bounding box center [454, 224] width 476 height 18
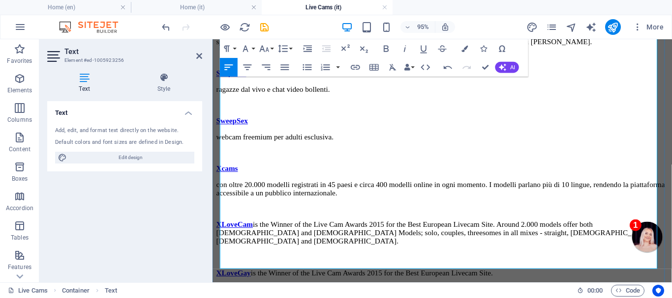
scroll to position [1979, 0]
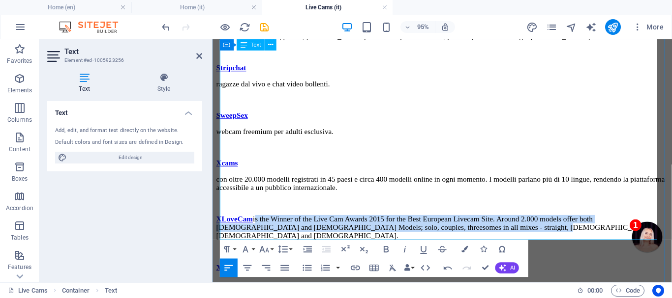
drag, startPoint x: 272, startPoint y: 180, endPoint x: 337, endPoint y: 206, distance: 69.8
click at [337, 225] on p "XLoveCam is the Winner of the Live Cam Awards 2015 for the Best European Liveca…" at bounding box center [454, 238] width 476 height 27
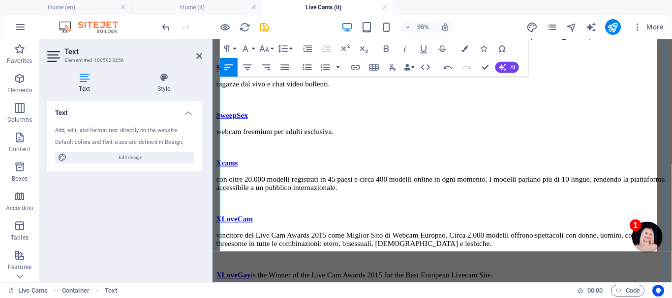
scroll to position [2029, 0]
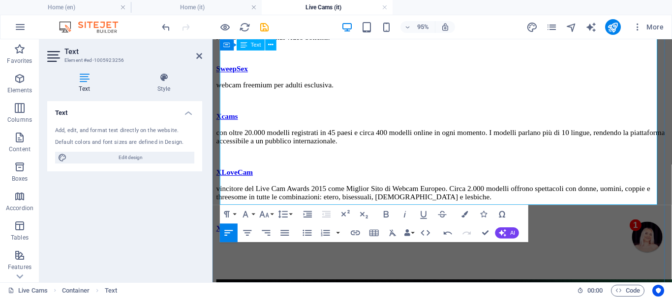
drag, startPoint x: 269, startPoint y: 194, endPoint x: 623, endPoint y: 191, distance: 354.1
click at [623, 235] on p "XLoveGay is the Winner of the Live Cam Awards 2015 for the Best European Liveca…" at bounding box center [454, 239] width 476 height 9
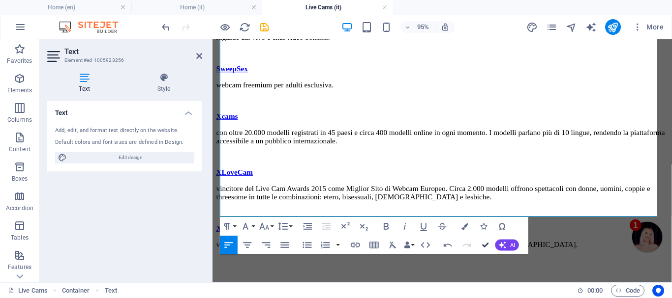
drag, startPoint x: 445, startPoint y: 205, endPoint x: 485, endPoint y: 244, distance: 56.3
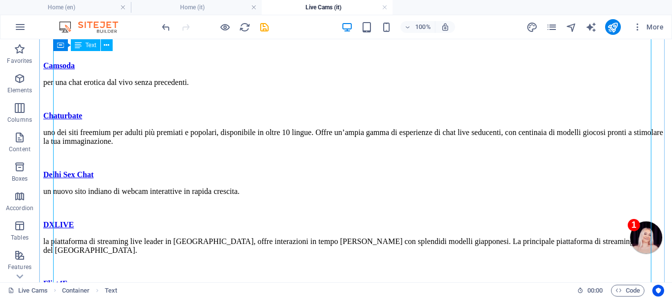
scroll to position [1479, 0]
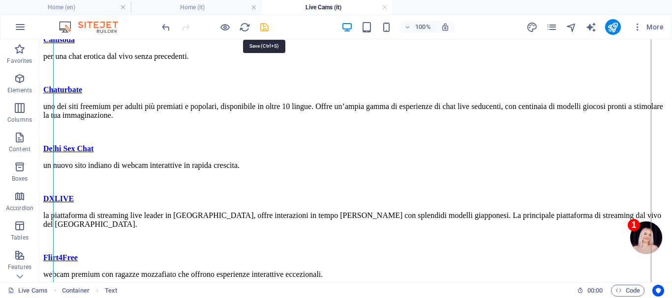
click at [265, 24] on icon "save" at bounding box center [264, 27] width 11 height 11
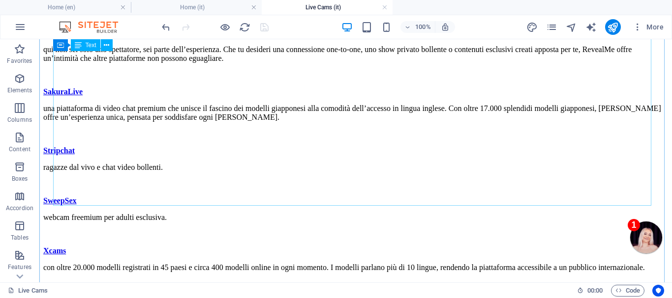
scroll to position [1873, 0]
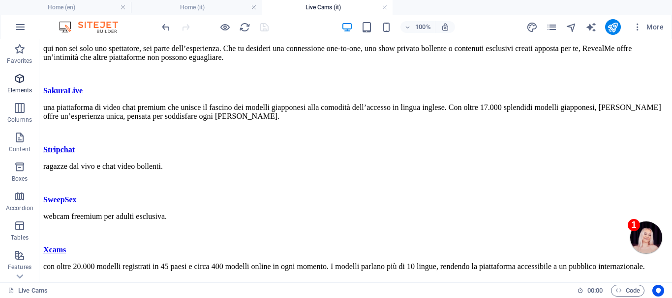
click at [19, 82] on icon "button" at bounding box center [20, 79] width 12 height 12
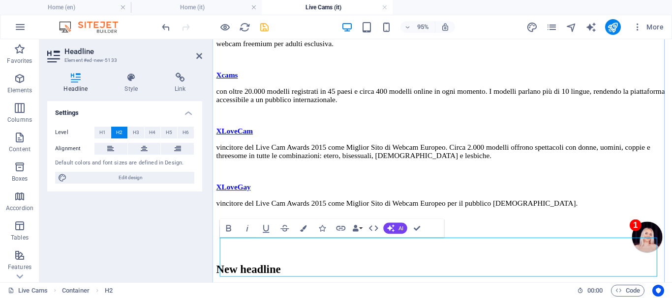
scroll to position [2031, 0]
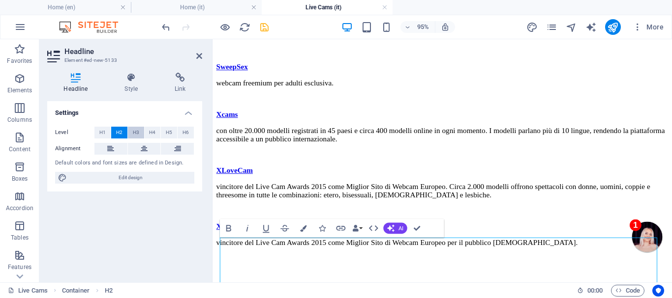
click at [137, 131] on span "H3" at bounding box center [136, 133] width 6 height 12
click at [146, 149] on icon at bounding box center [144, 149] width 7 height 12
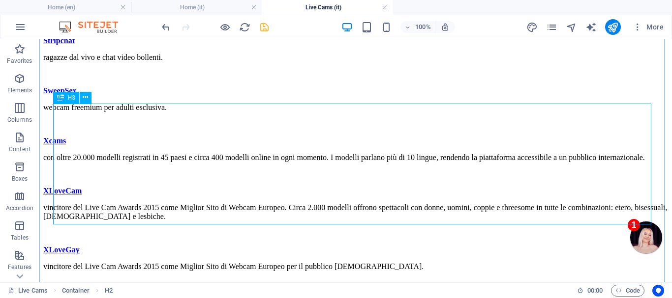
scroll to position [1933, 0]
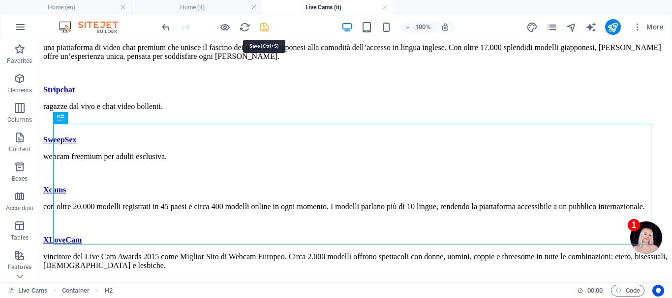
click at [266, 26] on icon "save" at bounding box center [264, 27] width 11 height 11
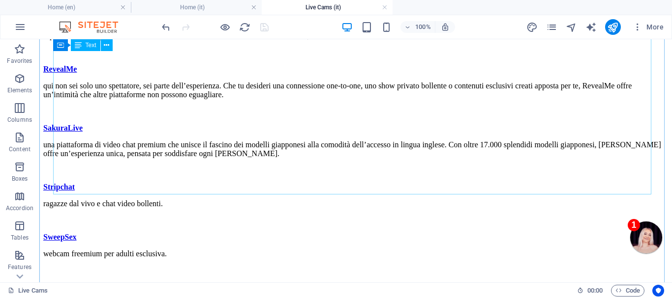
scroll to position [1834, 0]
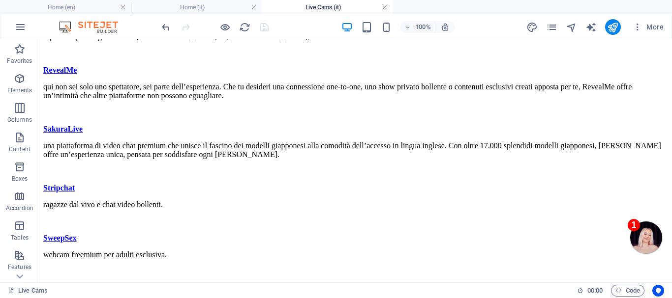
click at [384, 4] on link at bounding box center [385, 7] width 6 height 9
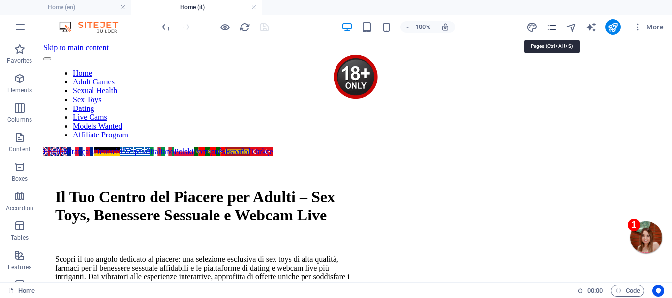
click at [553, 30] on icon "pages" at bounding box center [551, 27] width 11 height 11
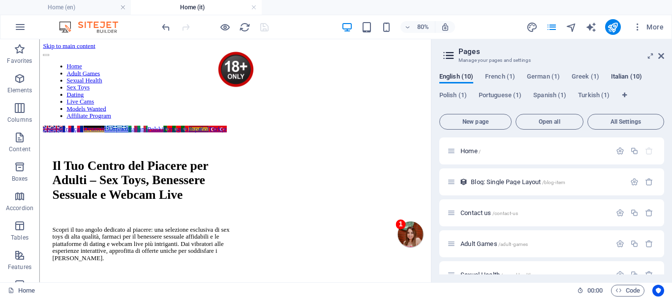
click at [626, 78] on span "Italian (10)" at bounding box center [626, 78] width 31 height 14
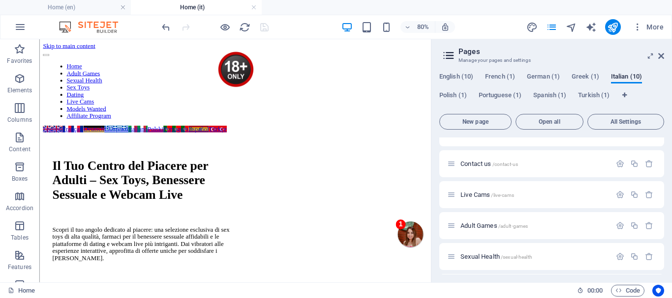
scroll to position [98, 0]
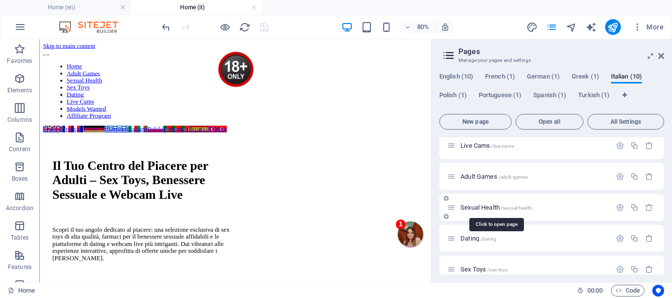
click at [488, 206] on span "Sexual Health /sexual-health" at bounding box center [496, 207] width 72 height 7
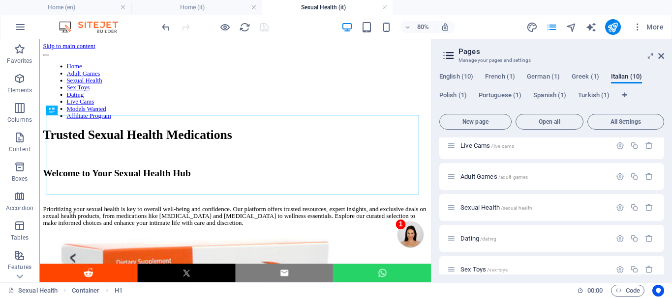
scroll to position [0, 0]
click at [660, 56] on icon at bounding box center [661, 56] width 6 height 8
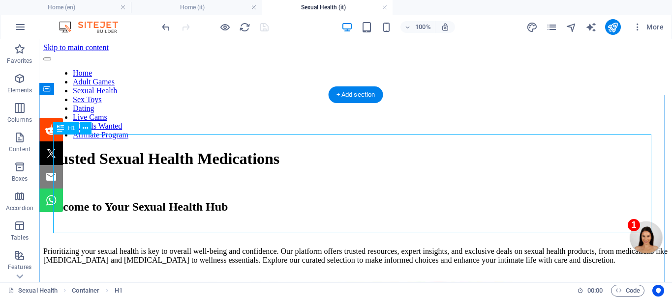
click at [231, 168] on div "Trusted Sexual Health Medications" at bounding box center [355, 159] width 625 height 18
click at [148, 168] on div "Trusted Sexual Health Medications" at bounding box center [355, 159] width 625 height 18
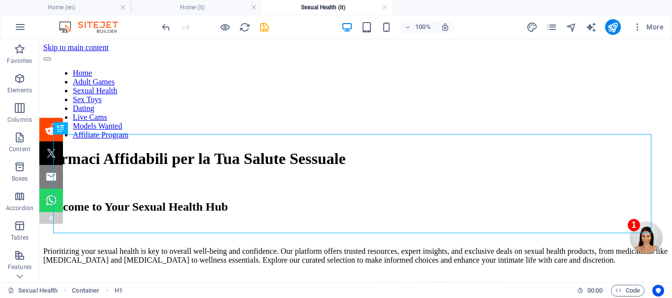
click at [50, 219] on img at bounding box center [51, 218] width 8 height 8
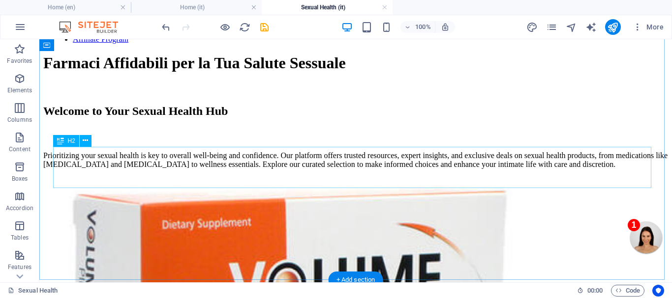
scroll to position [98, 0]
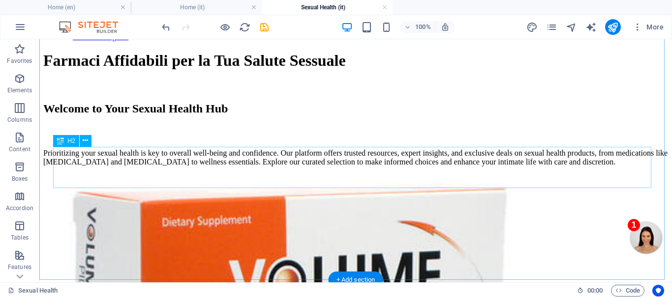
click at [254, 116] on div "Welcome to Your Sexual Health Hub" at bounding box center [355, 108] width 625 height 13
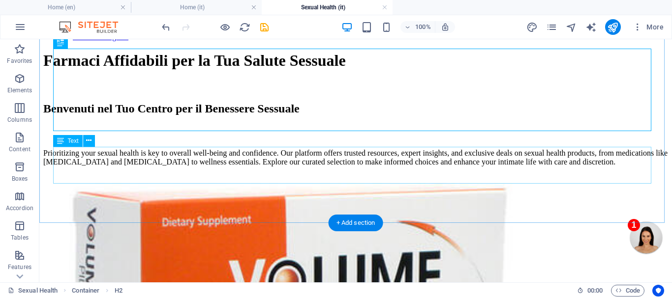
scroll to position [197, 0]
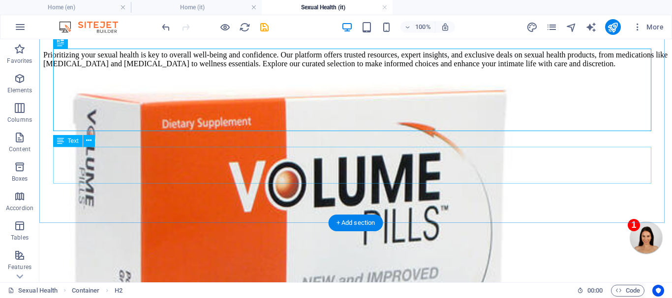
click at [209, 68] on div "Prioritizing your sexual health is key to overall well-being and confidence. Ou…" at bounding box center [355, 60] width 625 height 18
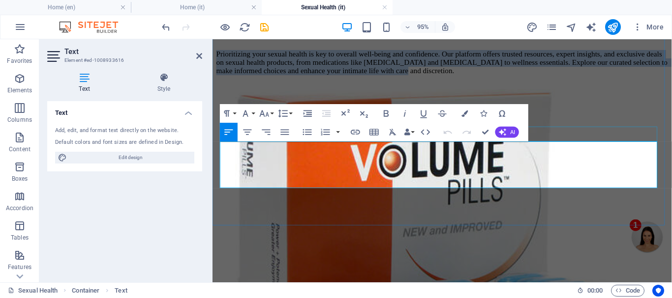
drag, startPoint x: 415, startPoint y: 191, endPoint x: 435, endPoint y: 181, distance: 22.7
click at [222, 77] on div "Farmaci Affidabili per la Tua Salute Sessuale Benvenuti nel Tuo Centro per il B…" at bounding box center [454, 14] width 476 height 123
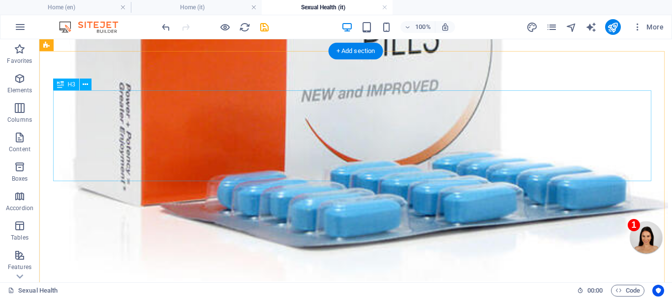
scroll to position [344, 0]
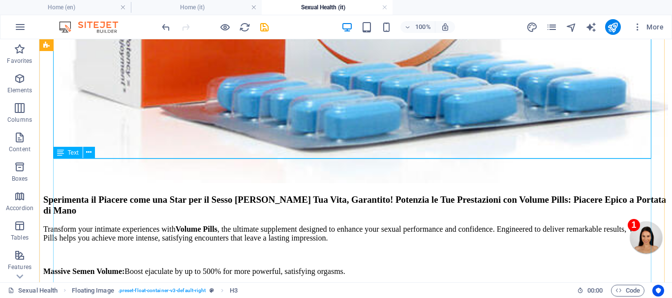
scroll to position [541, 0]
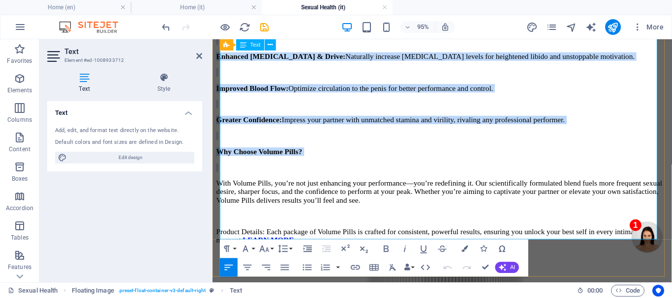
scroll to position [738, 0]
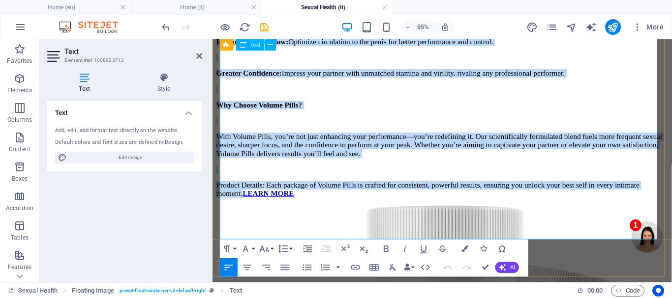
drag, startPoint x: 222, startPoint y: 130, endPoint x: 434, endPoint y: 242, distance: 240.2
click at [434, 207] on div "Transform your intimate experiences with Volume Pills , the ultimate supplement…" at bounding box center [454, 51] width 476 height 312
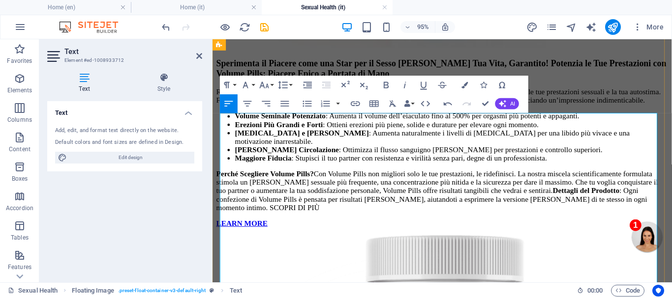
scroll to position [541, 0]
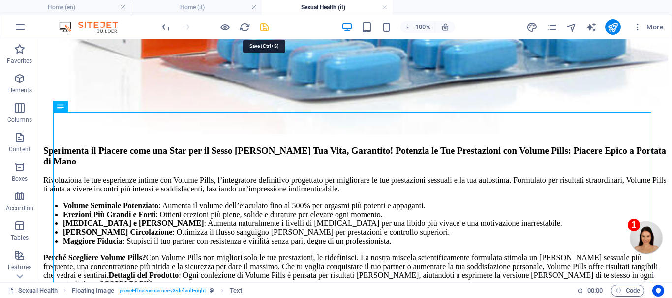
click at [262, 27] on icon "save" at bounding box center [264, 27] width 11 height 11
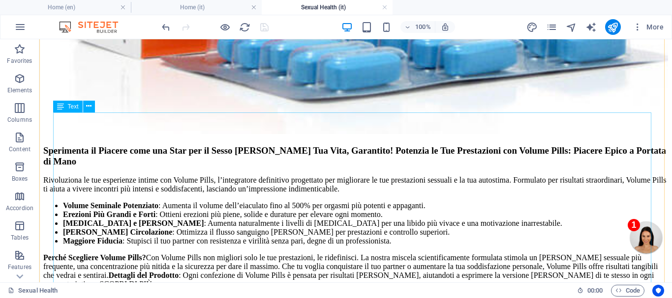
click at [261, 176] on div "Rivoluziona le tue esperienze intime con Volume Pills, l’integratore definitivo…" at bounding box center [355, 241] width 625 height 130
